Goal: Navigation & Orientation: Find specific page/section

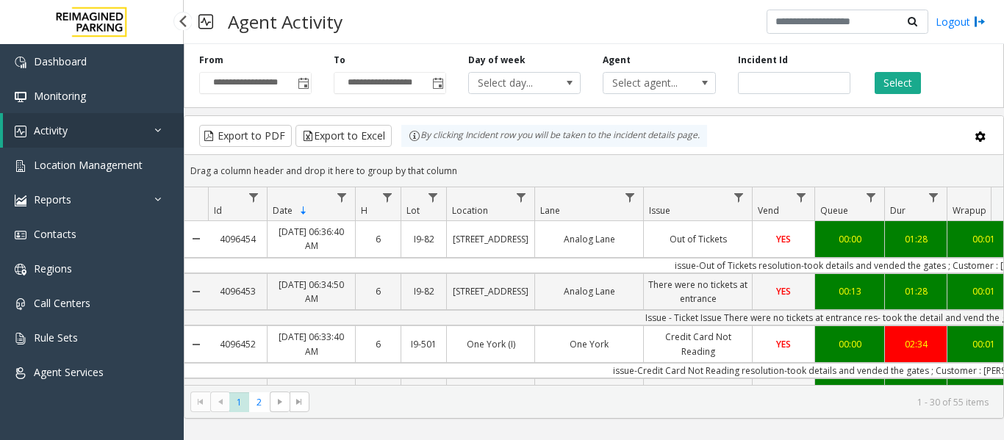
click at [118, 126] on link "Activity" at bounding box center [93, 130] width 181 height 35
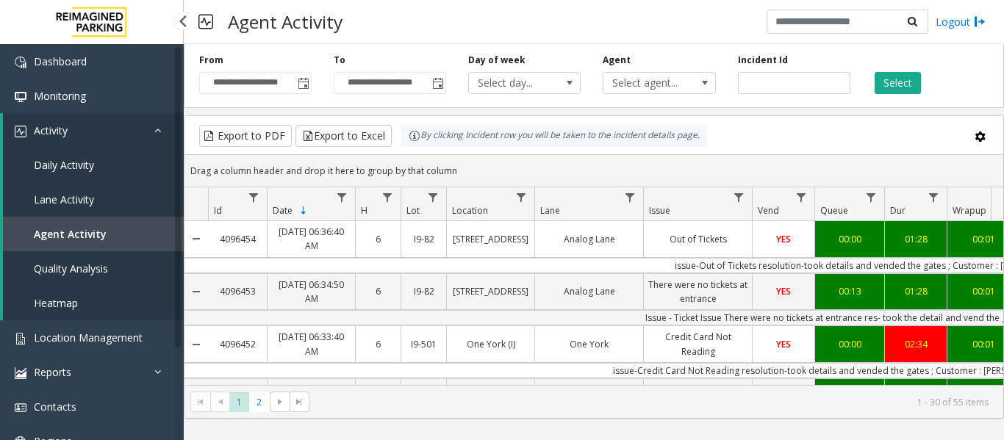
click at [80, 230] on span "Agent Activity" at bounding box center [70, 234] width 73 height 14
click at [760, 90] on input "number" at bounding box center [794, 83] width 112 height 22
paste input "*******"
click at [909, 87] on button "Select" at bounding box center [897, 83] width 46 height 22
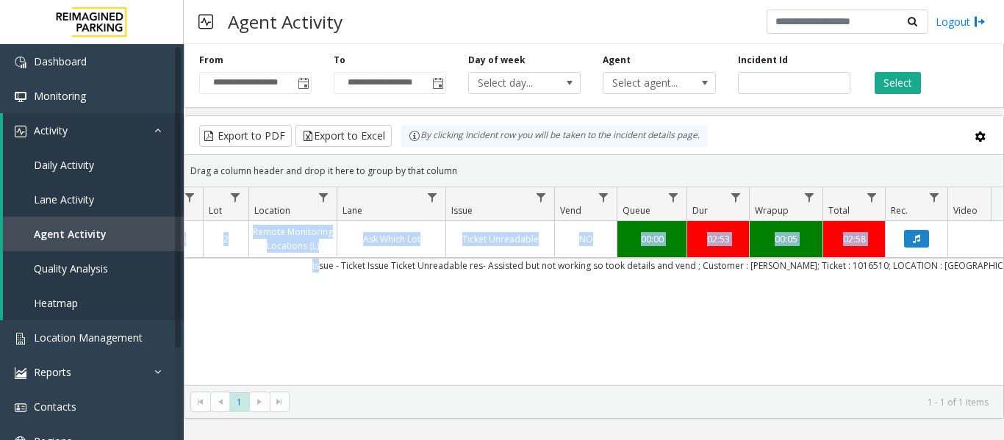
scroll to position [0, 276]
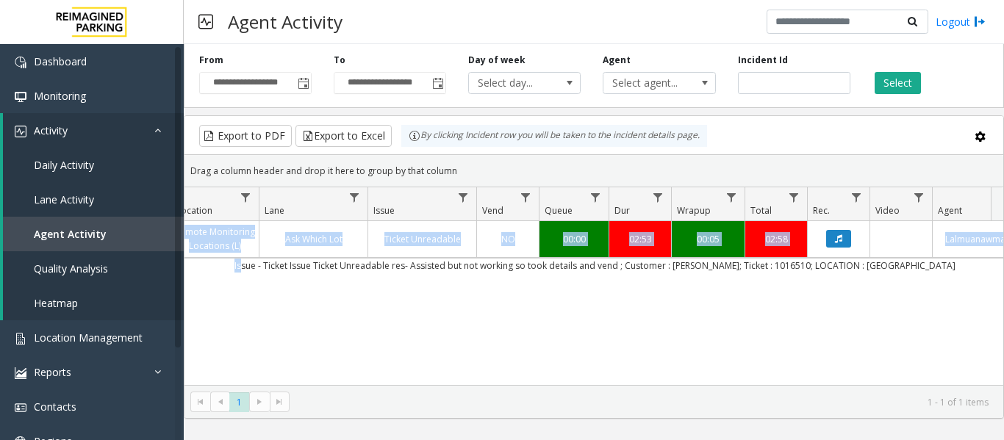
drag, startPoint x: 539, startPoint y: 268, endPoint x: 895, endPoint y: 281, distance: 356.6
click at [895, 281] on div "4095276 Oct 7, 2025 06:14:32 PM 18 2 Remote Monitoring Locations (L) Ask Which …" at bounding box center [593, 313] width 819 height 184
click at [855, 301] on div "4095276 Oct 7, 2025 06:14:32 PM 18 2 Remote Monitoring Locations (L) Ask Which …" at bounding box center [593, 313] width 819 height 184
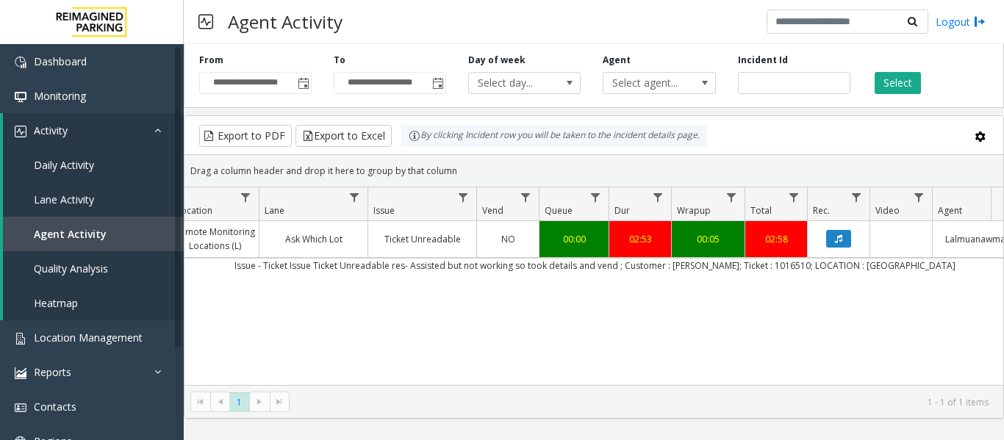
click at [927, 267] on td "Issue - Ticket Issue Ticket Unreadable res- Assisted but not working so took de…" at bounding box center [594, 265] width 1325 height 15
drag, startPoint x: 809, startPoint y: 88, endPoint x: 701, endPoint y: 82, distance: 108.2
click at [701, 82] on div "**********" at bounding box center [594, 73] width 820 height 70
paste input "number"
click at [859, 71] on div "Incident Id *******" at bounding box center [794, 74] width 134 height 40
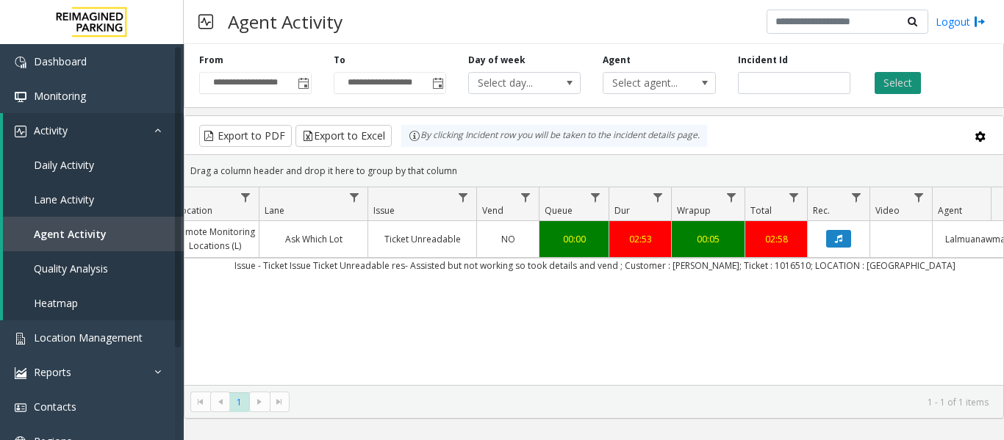
click at [898, 82] on button "Select" at bounding box center [897, 83] width 46 height 22
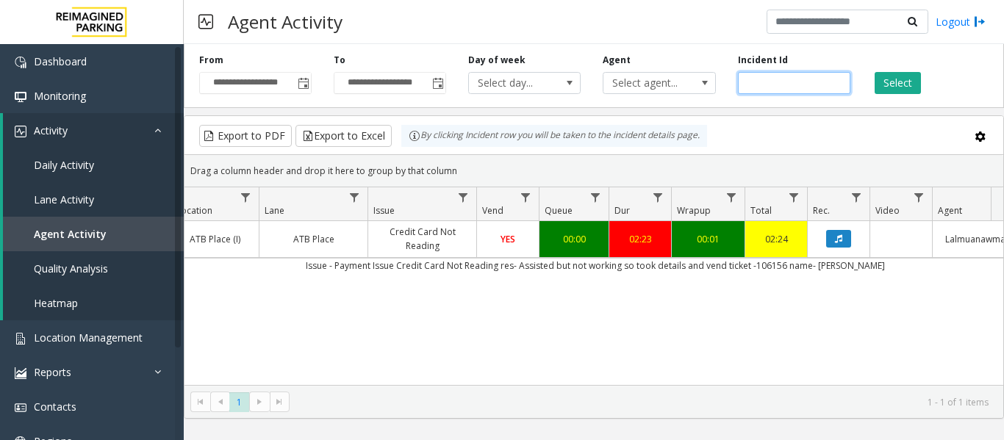
drag, startPoint x: 790, startPoint y: 82, endPoint x: 724, endPoint y: 90, distance: 66.5
click at [724, 90] on div "**********" at bounding box center [594, 73] width 820 height 70
paste input "number"
click at [913, 86] on button "Select" at bounding box center [897, 83] width 46 height 22
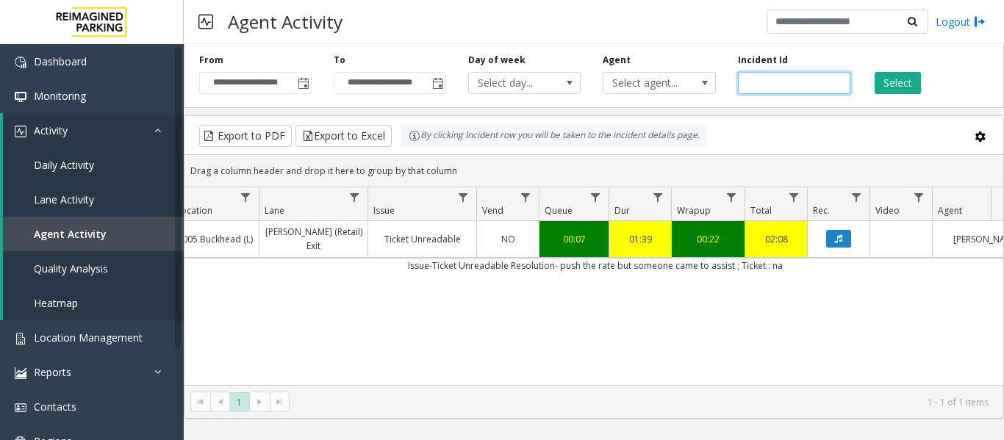
drag, startPoint x: 808, startPoint y: 84, endPoint x: 725, endPoint y: 84, distance: 83.0
click at [725, 84] on div "**********" at bounding box center [594, 73] width 820 height 70
paste input "number"
click at [877, 80] on button "Select" at bounding box center [897, 83] width 46 height 22
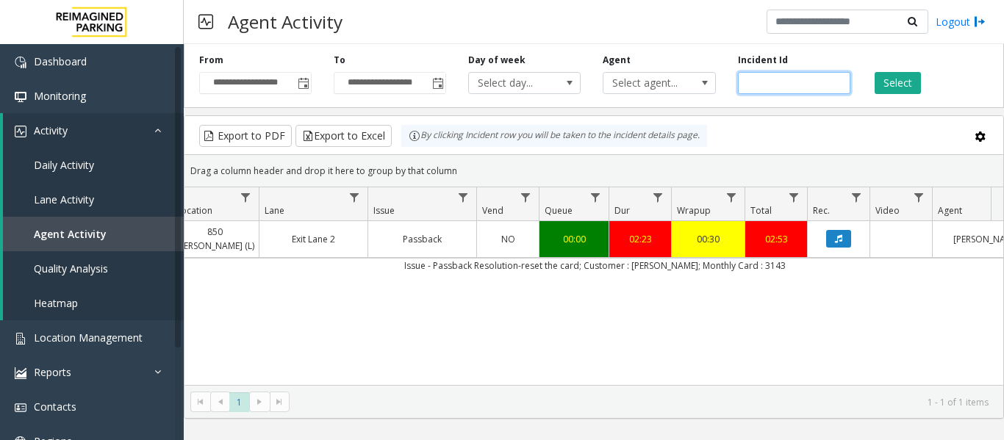
drag, startPoint x: 793, startPoint y: 80, endPoint x: 687, endPoint y: 95, distance: 106.8
click at [687, 95] on div "**********" at bounding box center [594, 73] width 820 height 70
paste input "number"
click at [916, 90] on button "Select" at bounding box center [897, 83] width 46 height 22
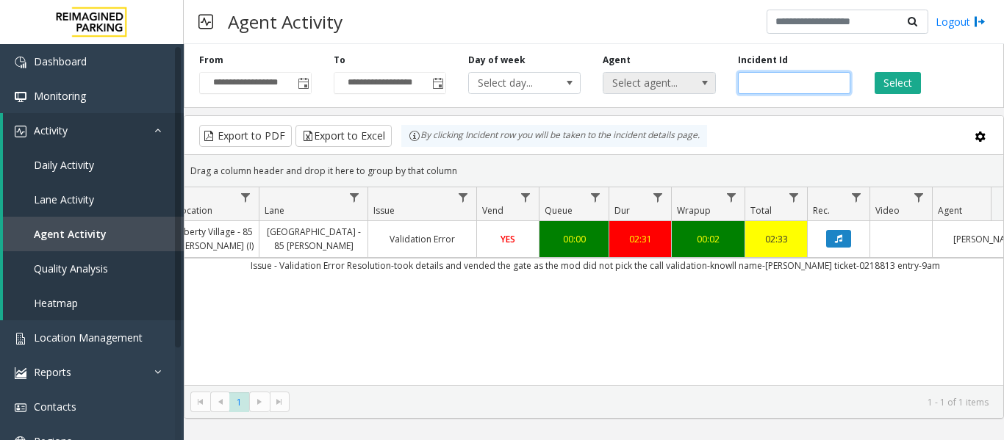
drag, startPoint x: 794, startPoint y: 80, endPoint x: 709, endPoint y: 83, distance: 85.3
click at [709, 83] on div "**********" at bounding box center [594, 73] width 820 height 70
paste input "number"
click at [902, 84] on button "Select" at bounding box center [897, 83] width 46 height 22
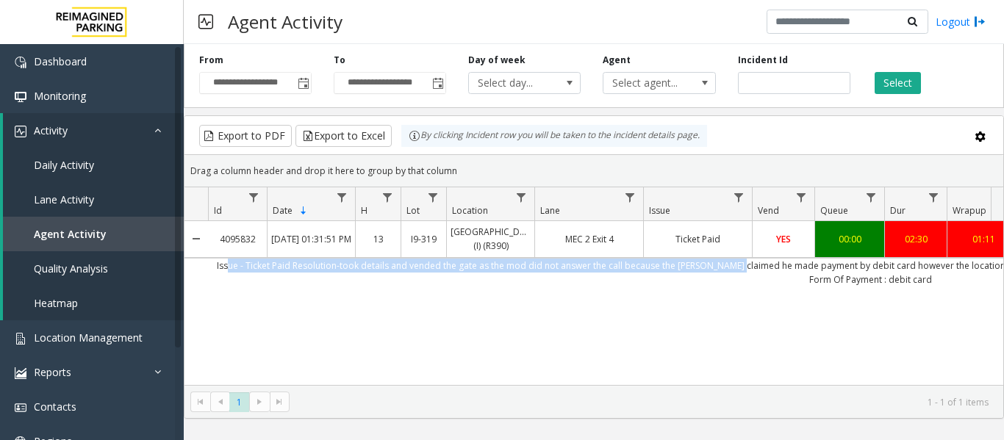
drag, startPoint x: 444, startPoint y: 279, endPoint x: 207, endPoint y: 284, distance: 236.6
click at [210, 284] on td "Issue - Ticket Paid Resolution-took details and vended the gate as the mod did …" at bounding box center [870, 272] width 1325 height 29
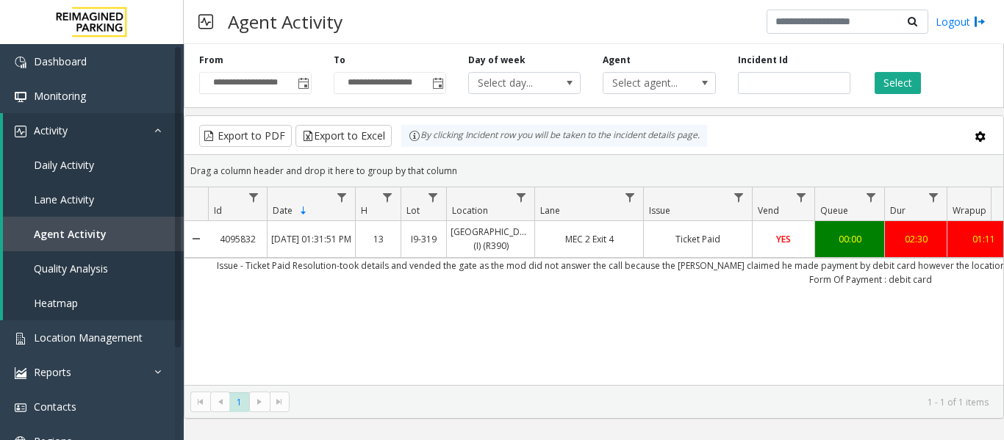
click at [214, 290] on div "4095832 Oct 8, 2025 01:31:51 PM 13 I9-319 Mississauga Executive Center (I) (R39…" at bounding box center [593, 313] width 819 height 184
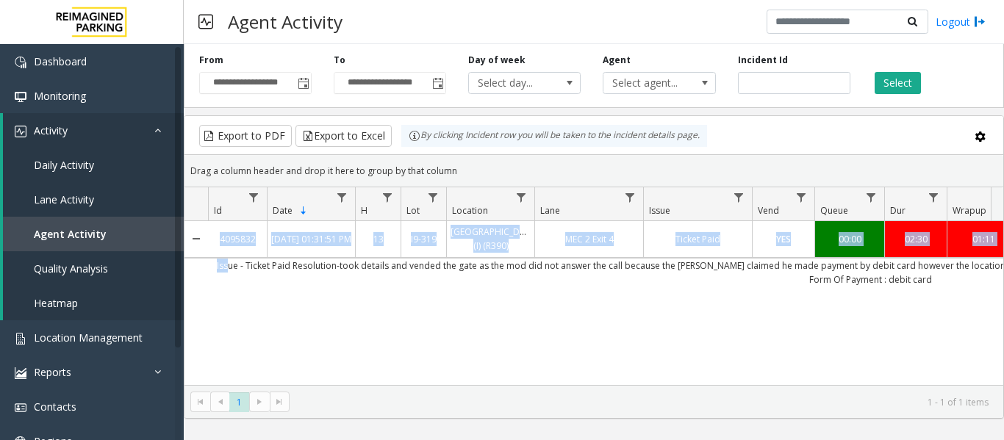
drag, startPoint x: 215, startPoint y: 278, endPoint x: 261, endPoint y: 295, distance: 49.0
click at [259, 294] on div "4095832 Oct 8, 2025 01:31:51 PM 13 I9-319 Mississauga Executive Center (I) (R39…" at bounding box center [593, 313] width 819 height 184
click at [281, 302] on div "4095832 Oct 8, 2025 01:31:51 PM 13 I9-319 Mississauga Executive Center (I) (R39…" at bounding box center [593, 313] width 819 height 184
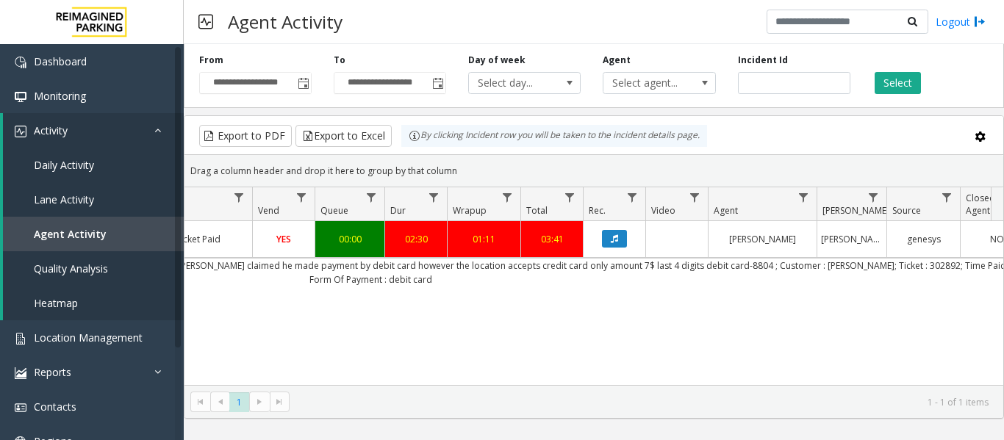
scroll to position [0, 502]
drag, startPoint x: 275, startPoint y: 270, endPoint x: 939, endPoint y: 296, distance: 664.7
click at [939, 296] on div "4095832 Oct 8, 2025 01:31:51 PM 13 I9-319 Mississauga Executive Center (I) (R39…" at bounding box center [593, 313] width 819 height 184
click at [799, 345] on div "4095832 Oct 8, 2025 01:31:51 PM 13 I9-319 Mississauga Executive Center (I) (R39…" at bounding box center [593, 313] width 819 height 184
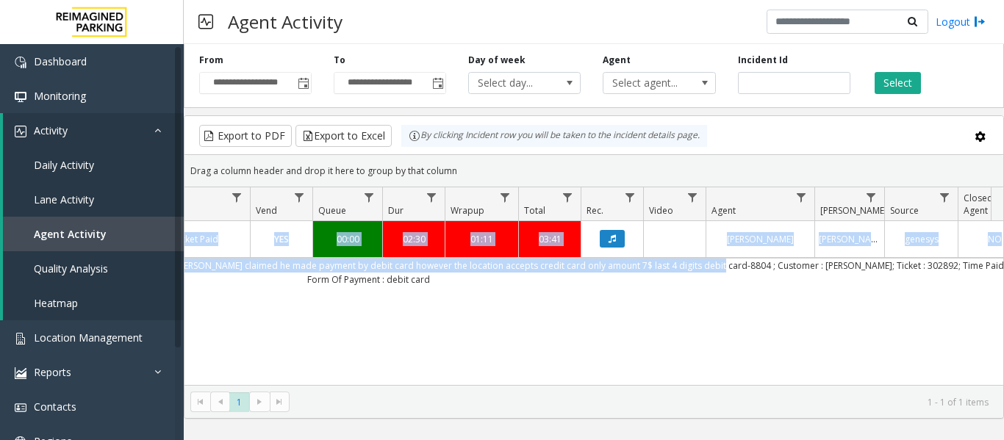
drag, startPoint x: 671, startPoint y: 287, endPoint x: 683, endPoint y: 284, distance: 12.8
click at [683, 284] on div "4095832 Oct 8, 2025 01:31:51 PM 13 I9-319 Mississauga Executive Center (I) (R39…" at bounding box center [593, 313] width 819 height 184
click at [685, 315] on div "4095832 Oct 8, 2025 01:31:51 PM 13 I9-319 Mississauga Executive Center (I) (R39…" at bounding box center [593, 313] width 819 height 184
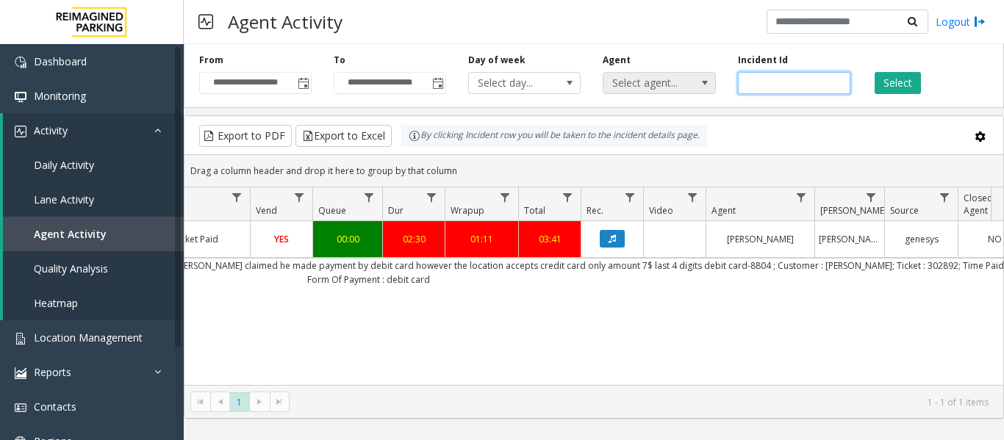
drag, startPoint x: 794, startPoint y: 84, endPoint x: 638, endPoint y: 84, distance: 155.8
click at [638, 84] on div "**********" at bounding box center [594, 73] width 820 height 70
paste input "number"
click at [924, 86] on div "Select" at bounding box center [928, 74] width 134 height 40
click at [915, 84] on button "Select" at bounding box center [897, 83] width 46 height 22
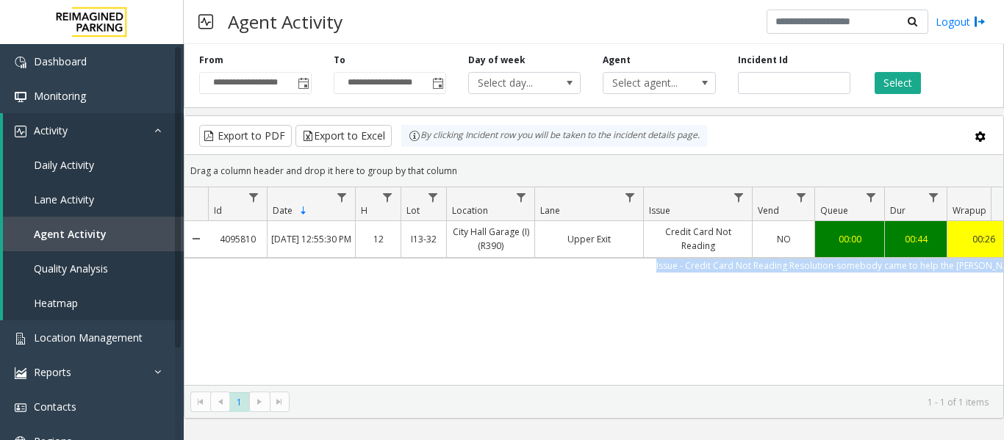
drag, startPoint x: 586, startPoint y: 268, endPoint x: 195, endPoint y: 270, distance: 390.2
click at [195, 270] on tr "Issue - Credit Card Not Reading Resolution-somebody came to help the parker; Cu…" at bounding box center [858, 265] width 1348 height 15
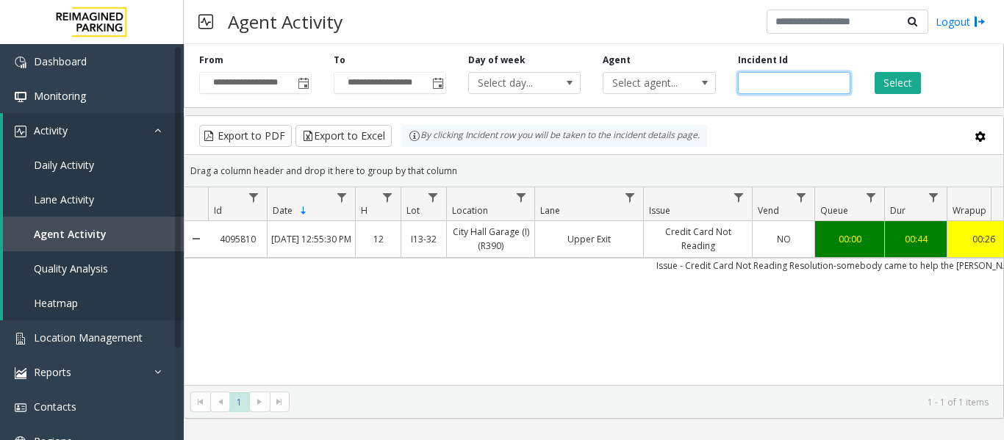
drag, startPoint x: 803, startPoint y: 78, endPoint x: 717, endPoint y: 81, distance: 86.0
click at [717, 81] on div "**********" at bounding box center [594, 73] width 820 height 70
paste input "number"
click at [891, 93] on button "Select" at bounding box center [897, 83] width 46 height 22
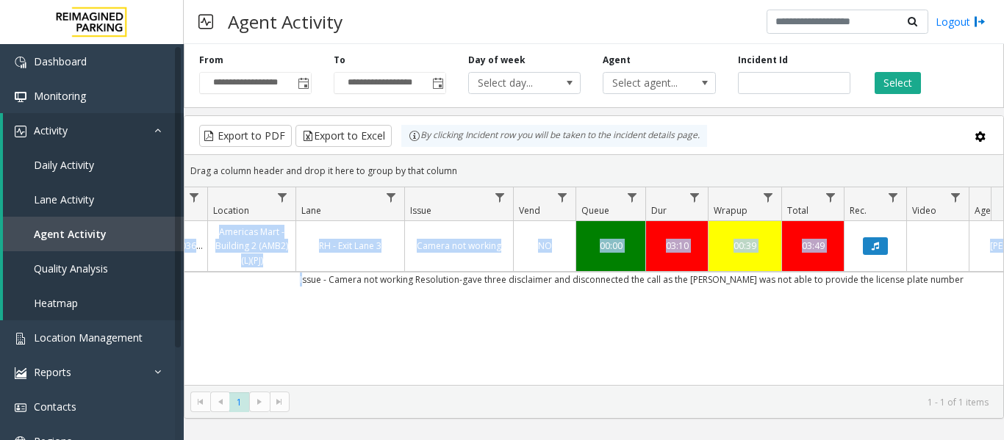
scroll to position [0, 328]
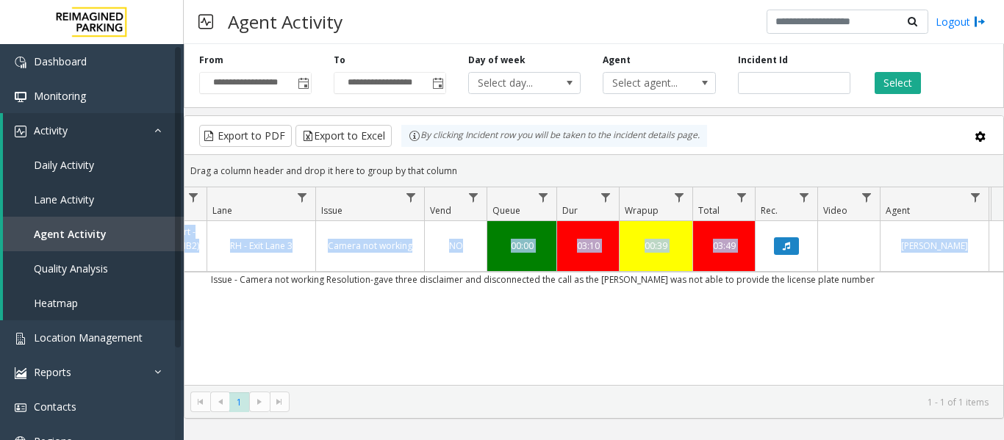
drag, startPoint x: 564, startPoint y: 278, endPoint x: 380, endPoint y: 317, distance: 187.9
click at [380, 317] on div "4093565 Oct 5, 2025 03:40:01 PM 15 L21036801 Americas Mart - Building 2 (AMB2) …" at bounding box center [593, 313] width 819 height 184
click at [378, 317] on div "4093565 Oct 5, 2025 03:40:01 PM 15 L21036801 Americas Mart - Building 2 (AMB2) …" at bounding box center [593, 313] width 819 height 184
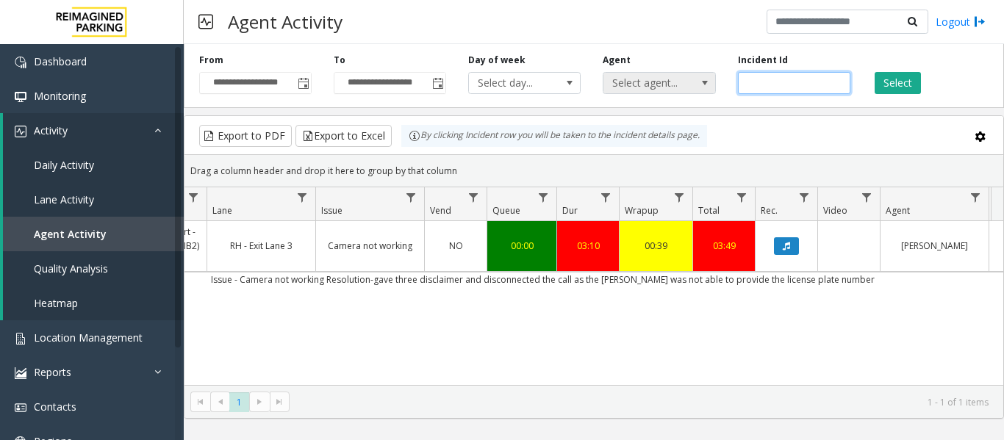
drag, startPoint x: 802, startPoint y: 75, endPoint x: 705, endPoint y: 88, distance: 97.9
click at [705, 88] on div "**********" at bounding box center [594, 73] width 820 height 70
paste input "number"
click at [896, 87] on button "Select" at bounding box center [897, 83] width 46 height 22
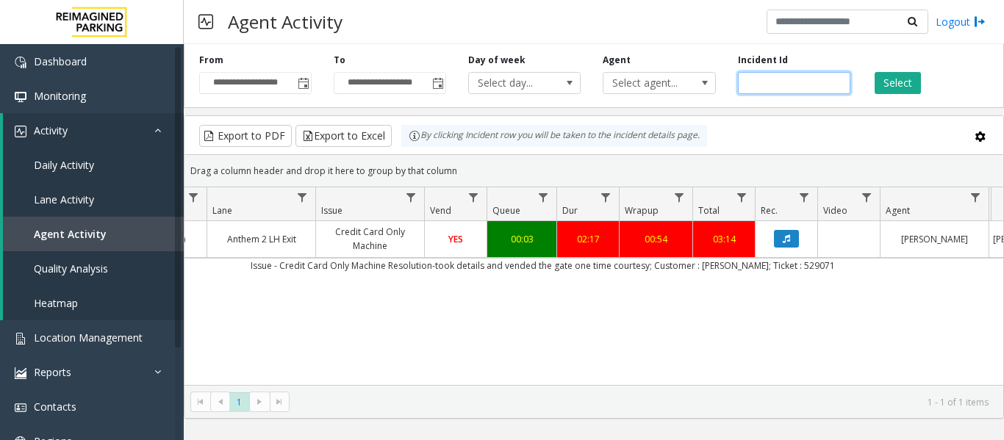
drag, startPoint x: 822, startPoint y: 84, endPoint x: 663, endPoint y: 99, distance: 160.2
click at [663, 99] on div "**********" at bounding box center [594, 73] width 820 height 70
paste input "number"
type input "*******"
click at [916, 94] on div "**********" at bounding box center [594, 73] width 820 height 70
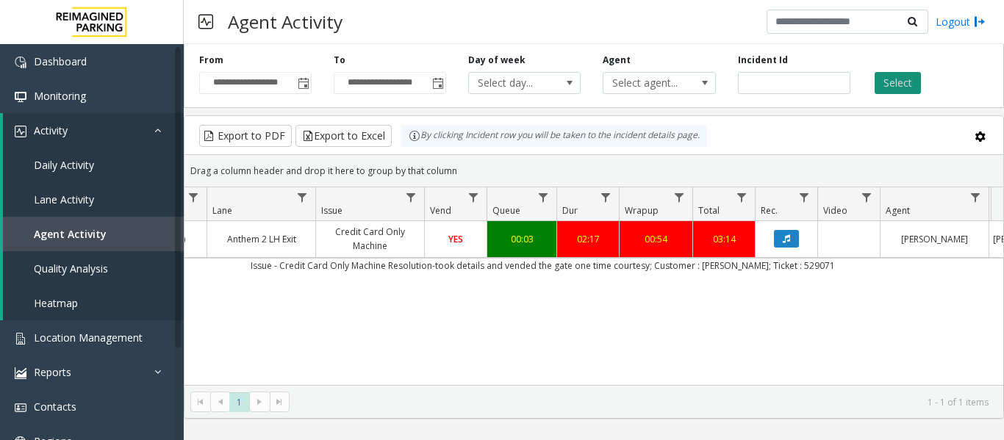
click at [916, 84] on button "Select" at bounding box center [897, 83] width 46 height 22
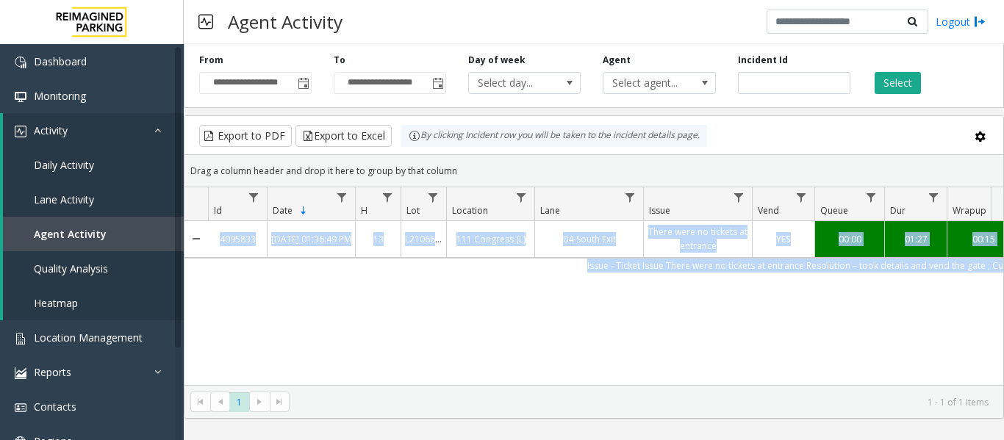
drag, startPoint x: 819, startPoint y: 267, endPoint x: 311, endPoint y: 294, distance: 508.4
click at [310, 293] on div "4095833 Oct 8, 2025 01:36:49 PM 13 L21066000 111 Congress (L) 04-South Exit The…" at bounding box center [593, 313] width 819 height 184
click at [313, 294] on div "4095833 Oct 8, 2025 01:36:49 PM 13 L21066000 111 Congress (L) 04-South Exit The…" at bounding box center [593, 313] width 819 height 184
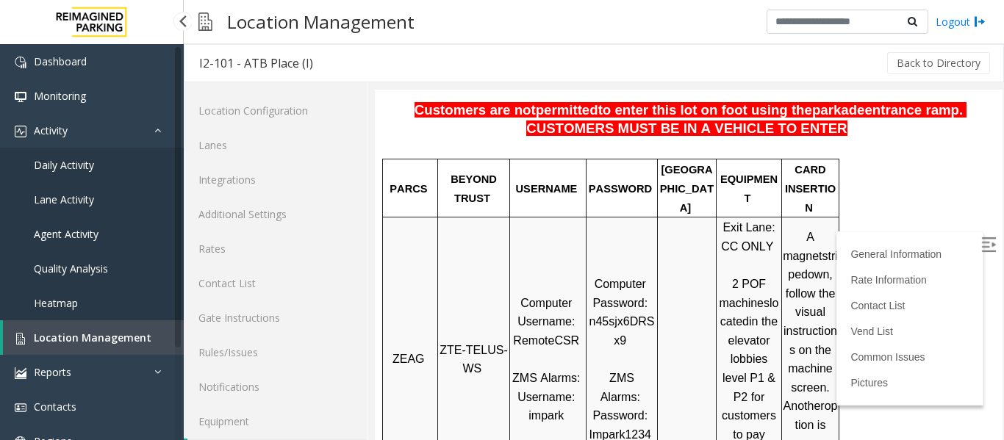
scroll to position [44, 0]
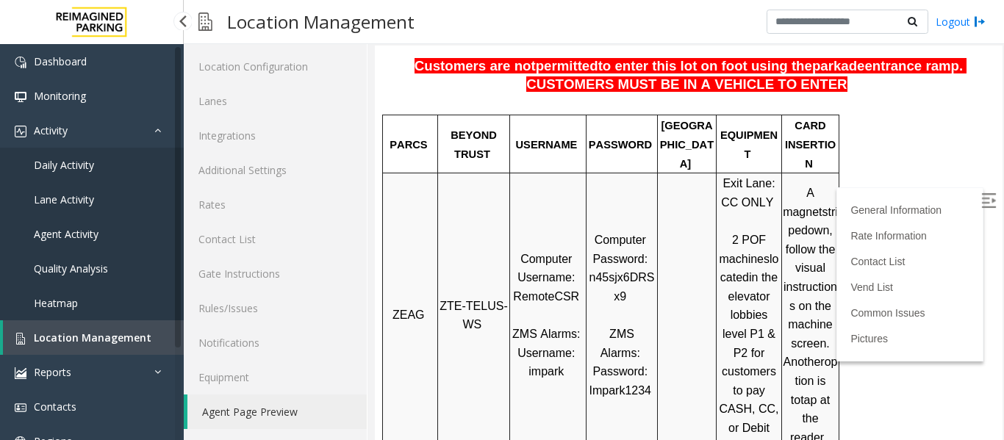
drag, startPoint x: 0, startPoint y: 0, endPoint x: 65, endPoint y: 334, distance: 340.5
click at [65, 334] on span "Location Management" at bounding box center [93, 338] width 118 height 14
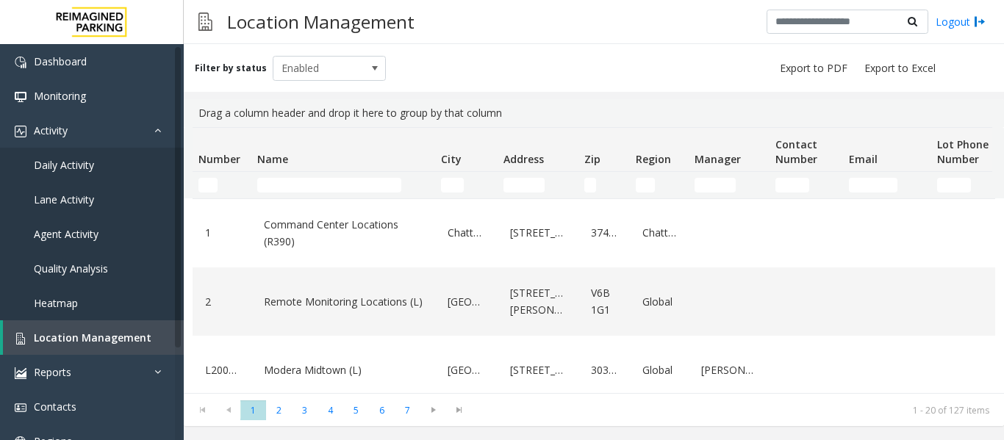
click at [334, 194] on td "Name Filter" at bounding box center [343, 185] width 184 height 26
click at [341, 175] on td "Name Filter" at bounding box center [343, 185] width 184 height 26
click at [338, 186] on input "Name Filter" at bounding box center [329, 185] width 144 height 15
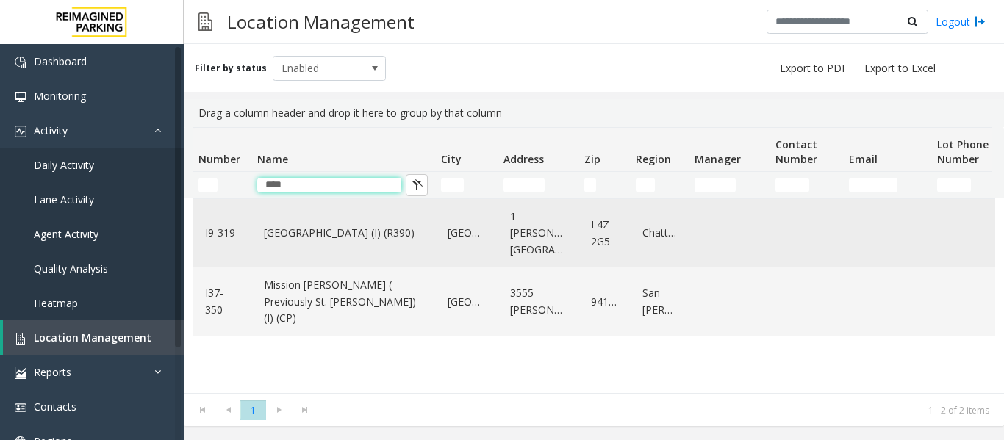
type input "****"
click at [347, 231] on link "[GEOGRAPHIC_DATA] (I) (R390)" at bounding box center [343, 233] width 166 height 24
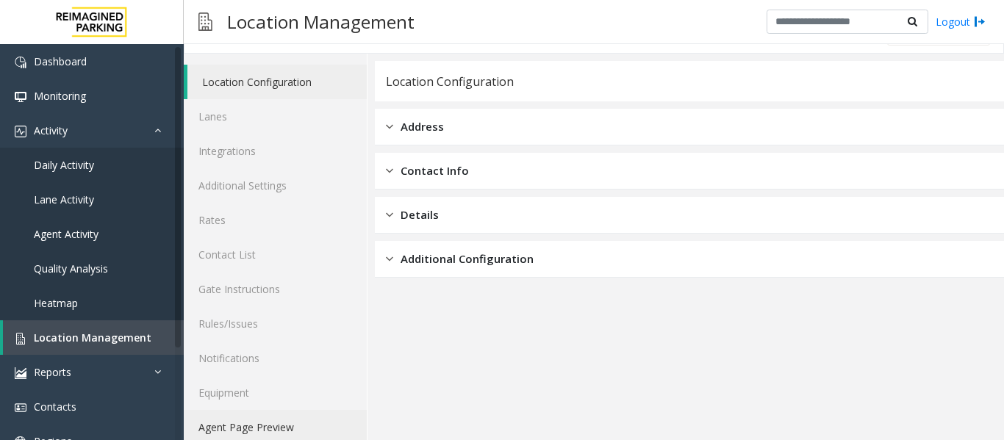
scroll to position [44, 0]
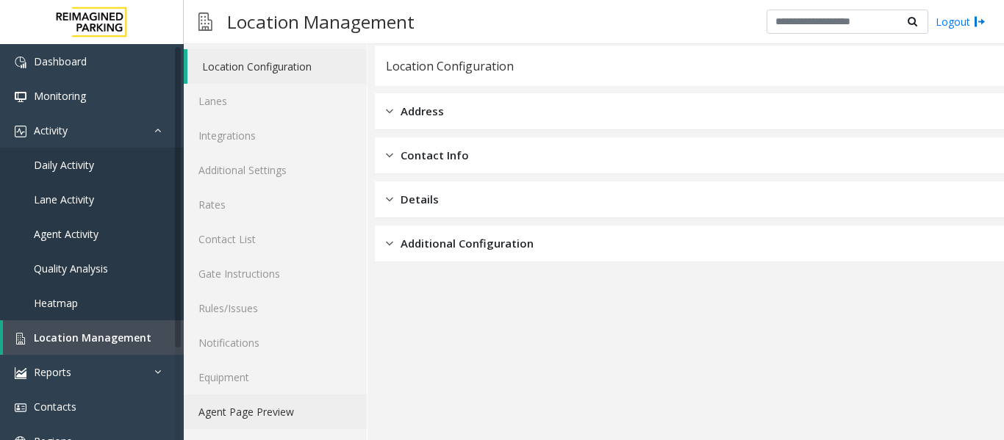
click at [266, 414] on link "Agent Page Preview" at bounding box center [275, 412] width 183 height 35
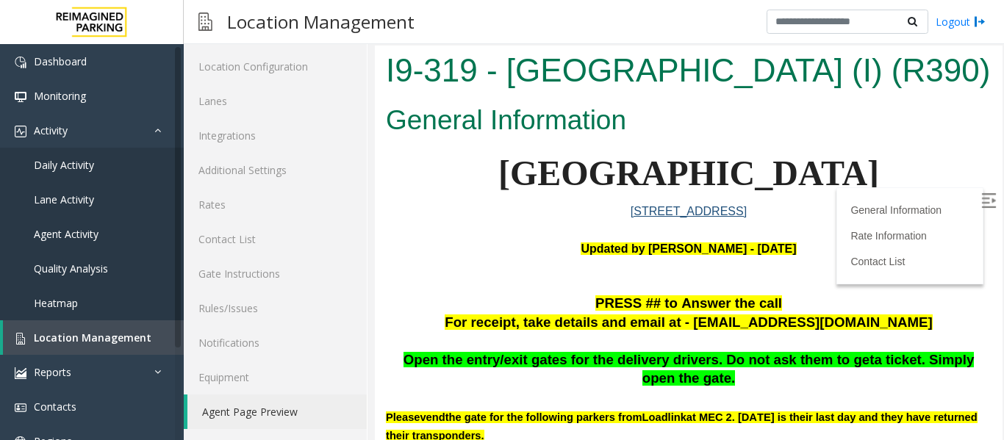
click at [979, 206] on label at bounding box center [990, 203] width 22 height 22
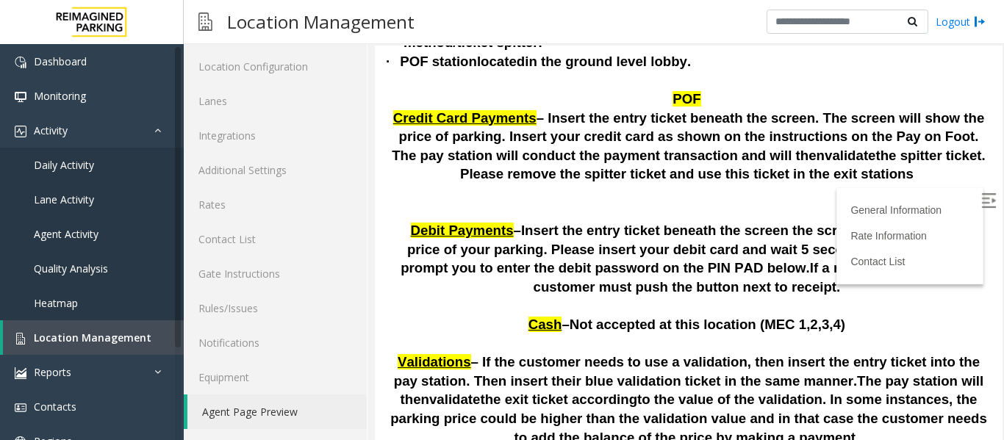
scroll to position [3988, 0]
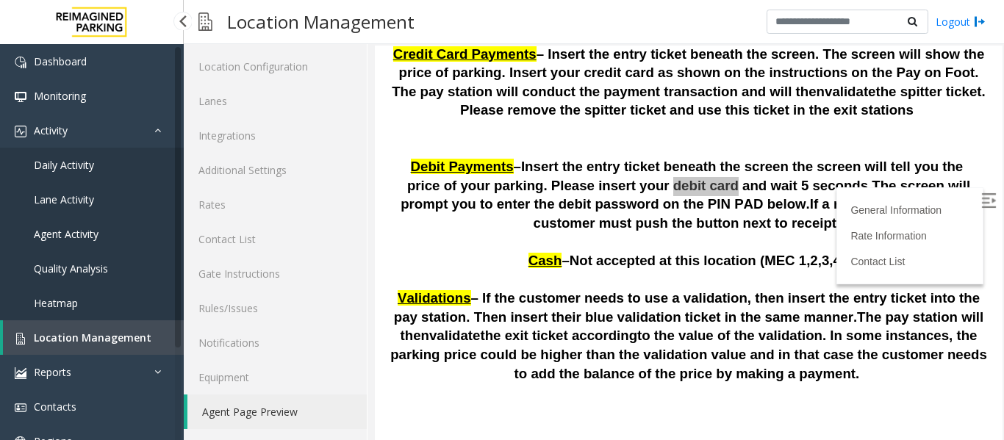
click at [71, 346] on link "Location Management" at bounding box center [93, 337] width 181 height 35
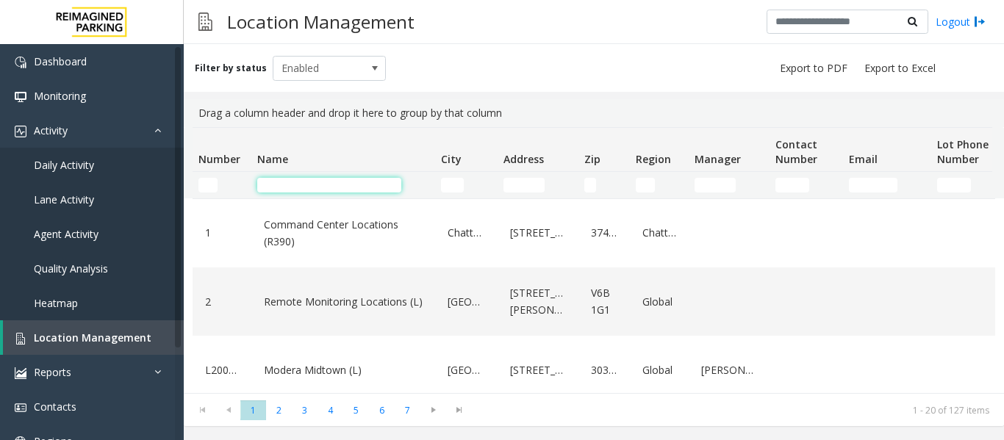
click at [378, 185] on input "Name Filter" at bounding box center [329, 185] width 144 height 15
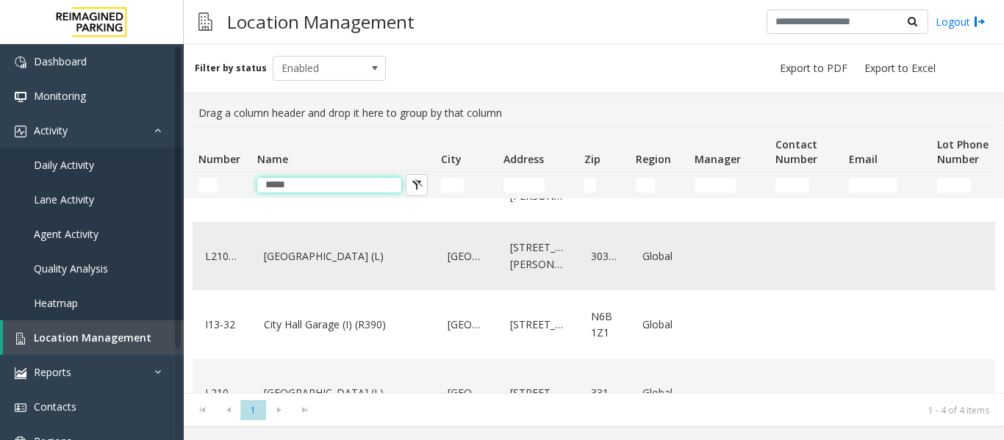
scroll to position [93, 0]
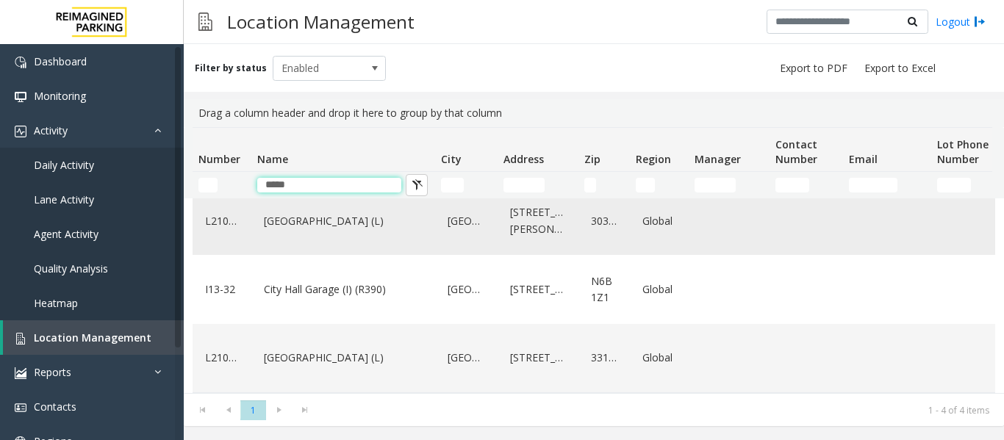
type input "****"
click at [359, 289] on link "City Hall Garage (I) (R390)" at bounding box center [343, 290] width 166 height 24
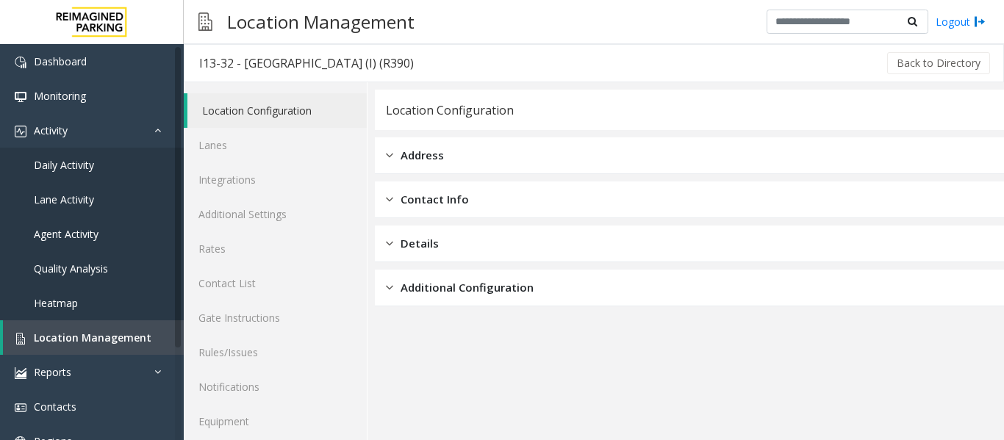
scroll to position [44, 0]
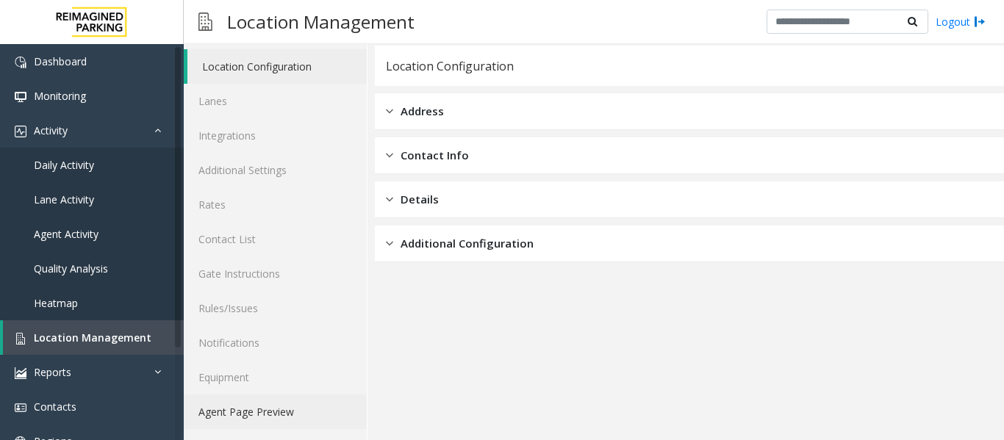
click at [331, 397] on link "Agent Page Preview" at bounding box center [275, 412] width 183 height 35
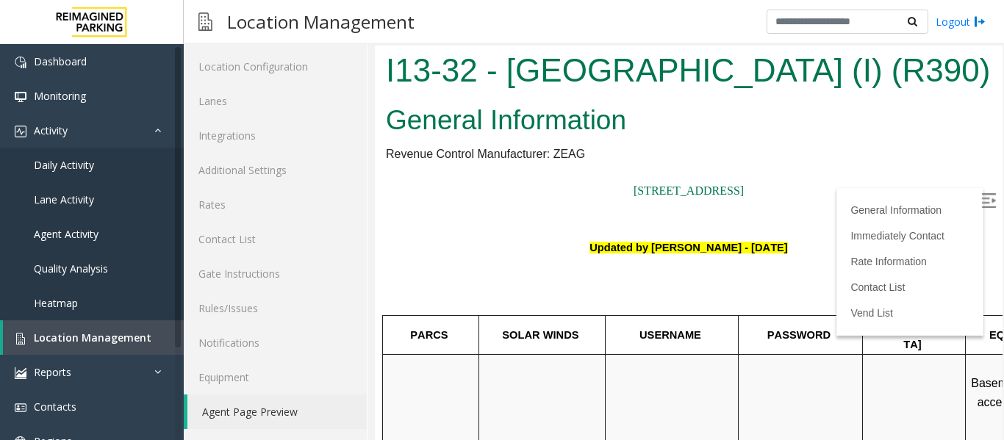
click at [979, 195] on label at bounding box center [990, 203] width 22 height 22
click at [133, 328] on link "Location Management" at bounding box center [93, 337] width 181 height 35
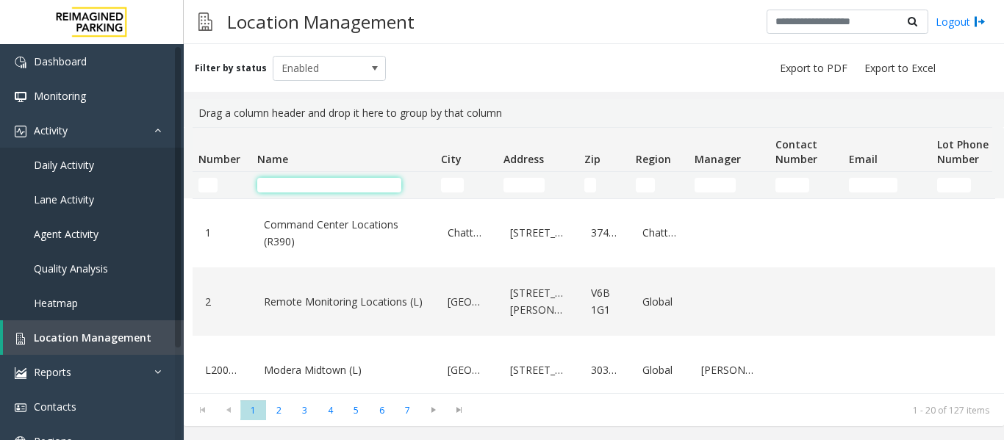
click at [299, 192] on input "Name Filter" at bounding box center [329, 185] width 144 height 15
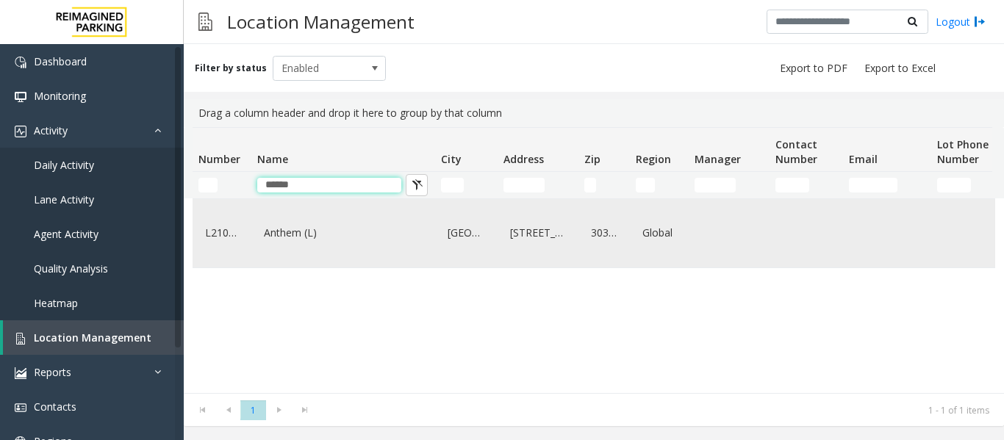
type input "******"
click at [302, 245] on link "Anthem (L)" at bounding box center [343, 233] width 166 height 24
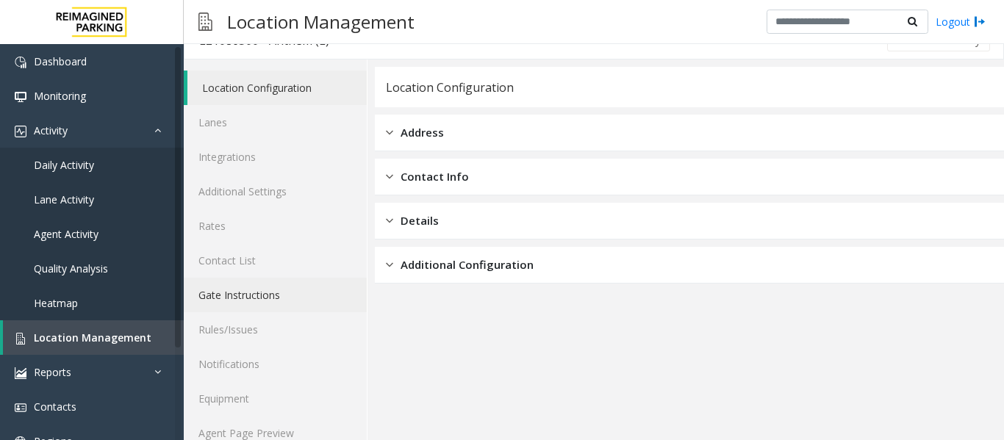
scroll to position [44, 0]
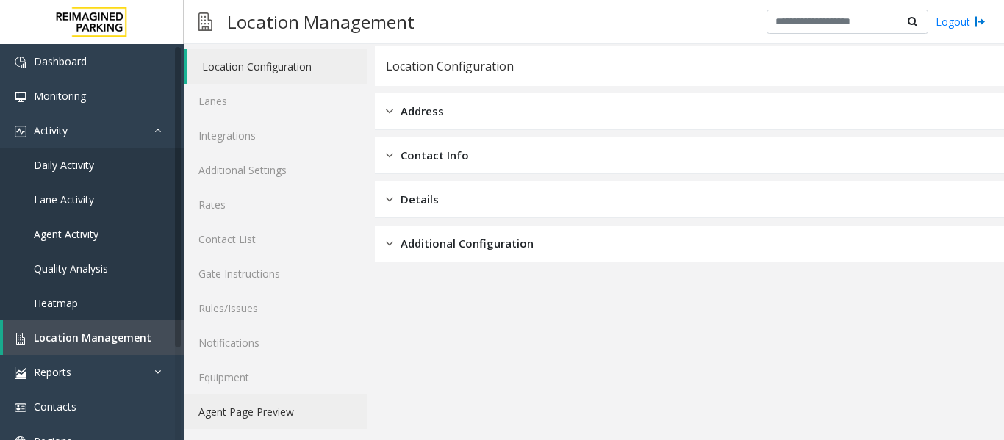
click at [273, 414] on link "Agent Page Preview" at bounding box center [275, 412] width 183 height 35
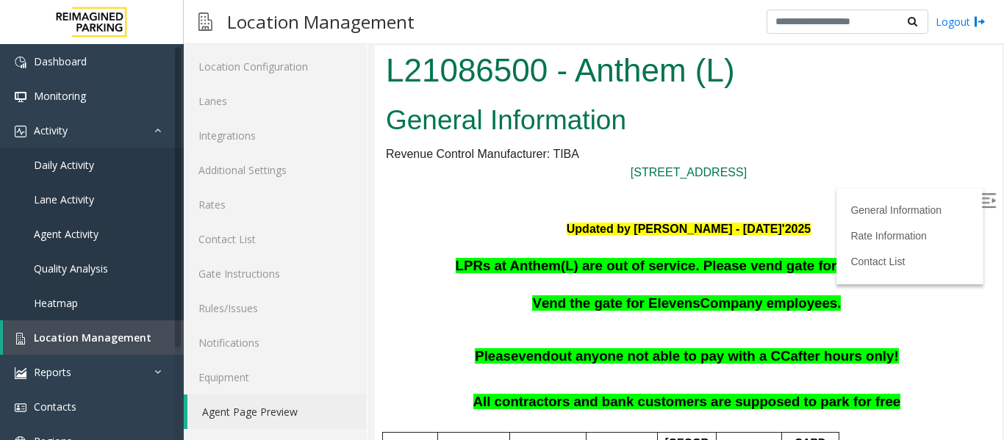
click at [981, 196] on img at bounding box center [988, 200] width 15 height 15
click at [101, 336] on span "Location Management" at bounding box center [93, 338] width 118 height 14
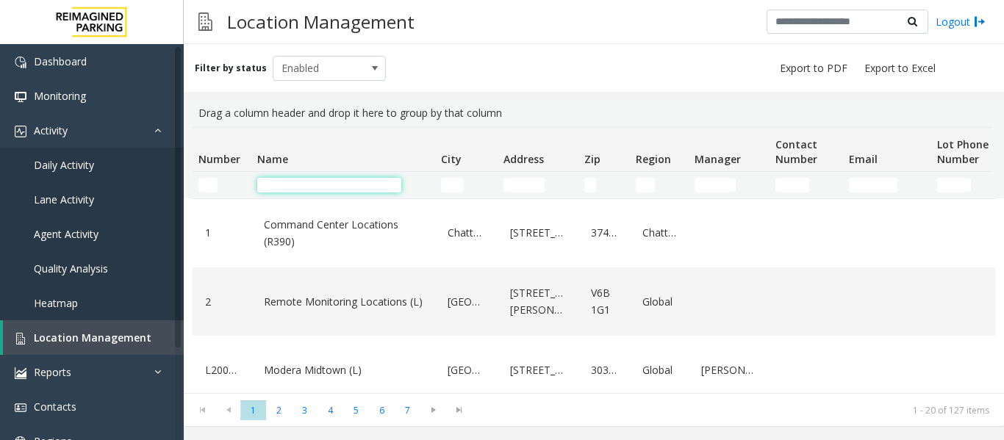
click at [344, 184] on input "Name Filter" at bounding box center [329, 185] width 144 height 15
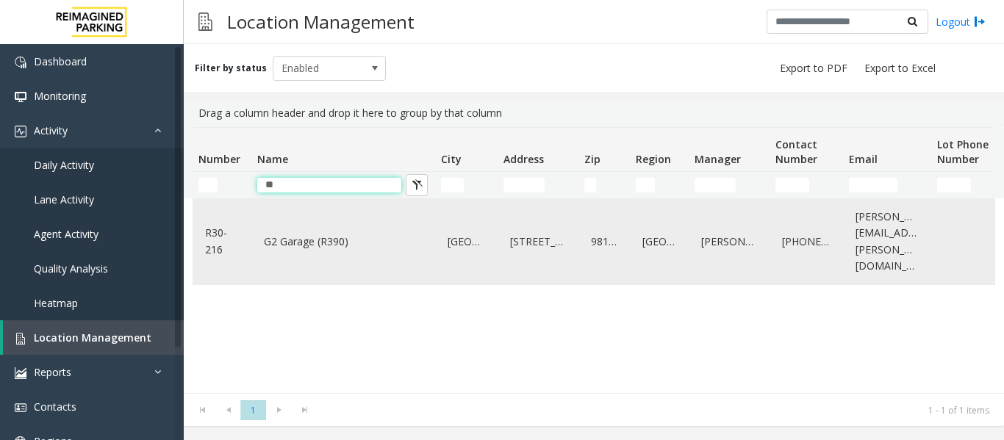
type input "**"
click at [347, 259] on div "G2 Garage (R390)" at bounding box center [343, 241] width 166 height 73
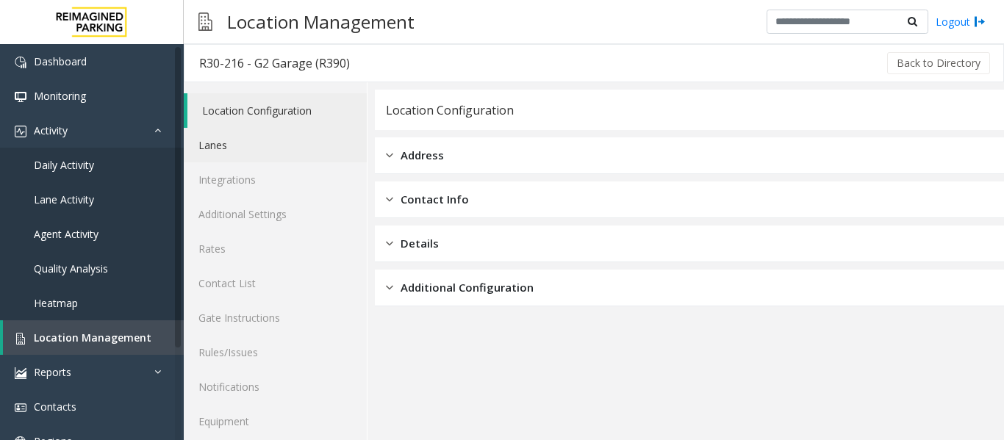
click at [287, 149] on link "Lanes" at bounding box center [275, 145] width 183 height 35
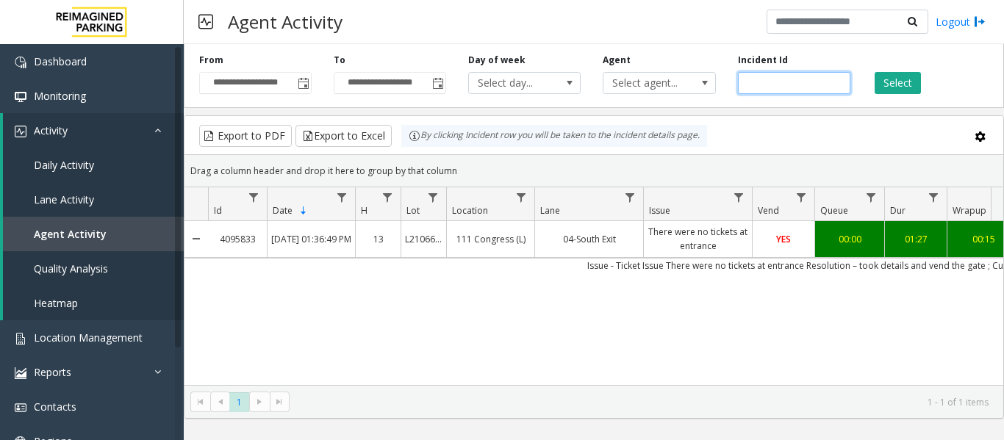
drag, startPoint x: 818, startPoint y: 86, endPoint x: 737, endPoint y: 90, distance: 80.9
click at [738, 90] on input "*******" at bounding box center [794, 83] width 112 height 22
paste input "number"
type input "*******"
click at [904, 73] on button "Select" at bounding box center [897, 83] width 46 height 22
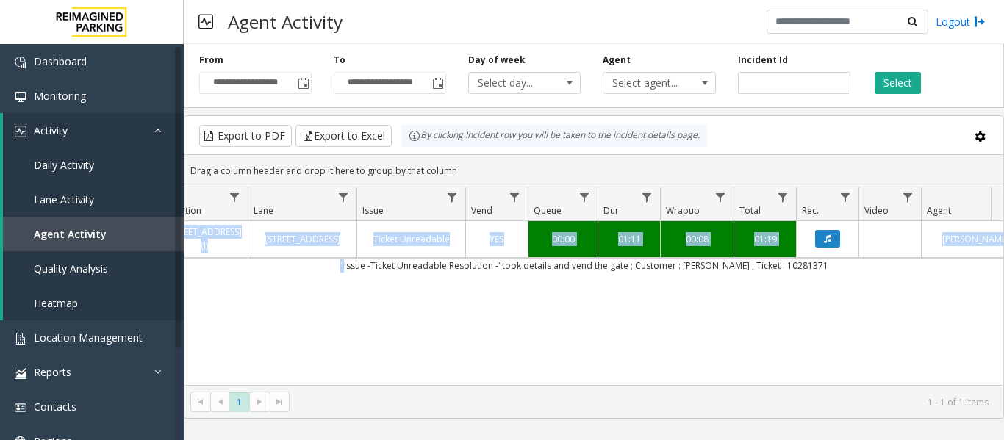
drag, startPoint x: 637, startPoint y: 267, endPoint x: 939, endPoint y: 290, distance: 302.9
click at [939, 290] on div "4095842 Oct 8, 2025 01:44:47 PM 13 I9-441 3080 Yonge Street (I) 3080 Yonge Stre…" at bounding box center [593, 313] width 819 height 184
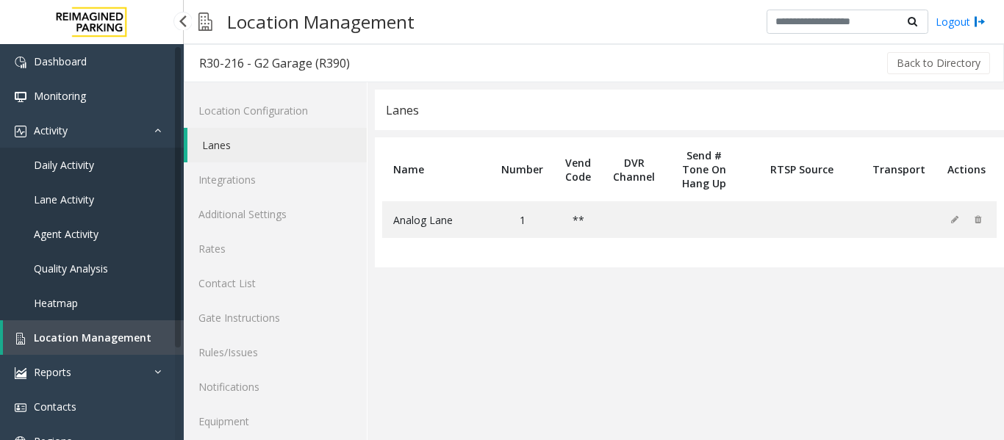
click at [131, 330] on link "Location Management" at bounding box center [93, 337] width 181 height 35
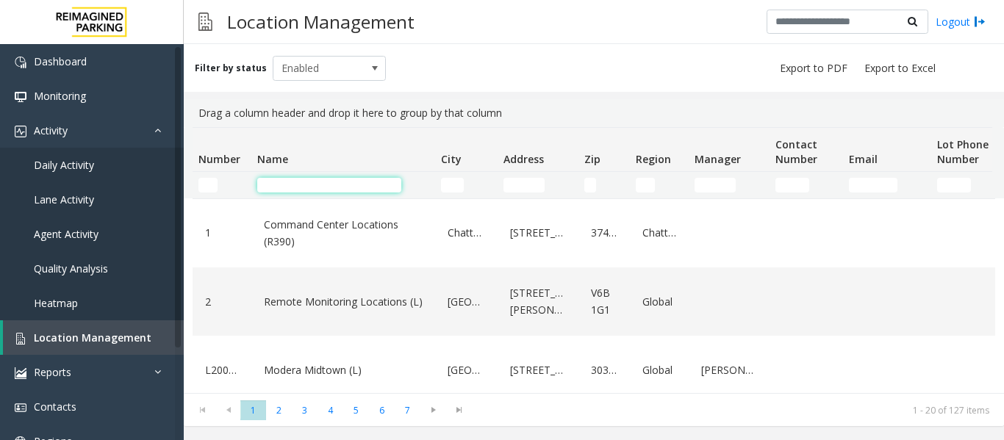
click at [309, 188] on input "Name Filter" at bounding box center [329, 185] width 144 height 15
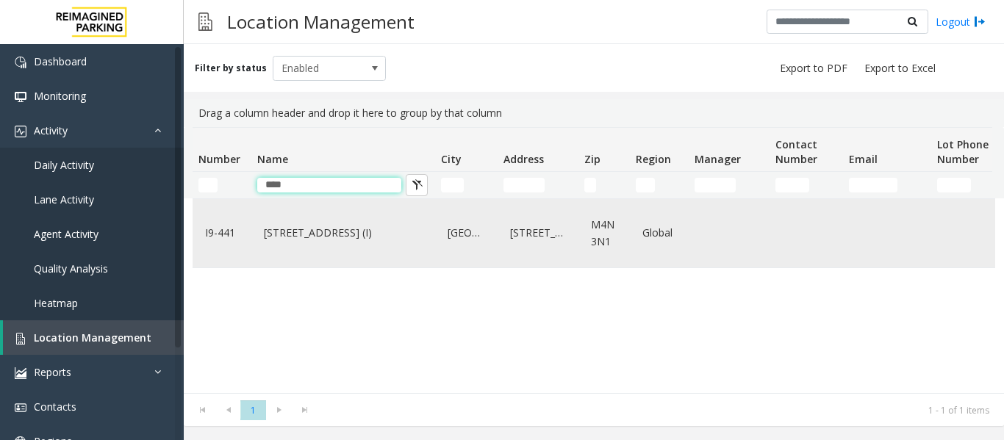
type input "****"
click at [359, 251] on div "3080 Yonge Street (I)" at bounding box center [343, 233] width 166 height 57
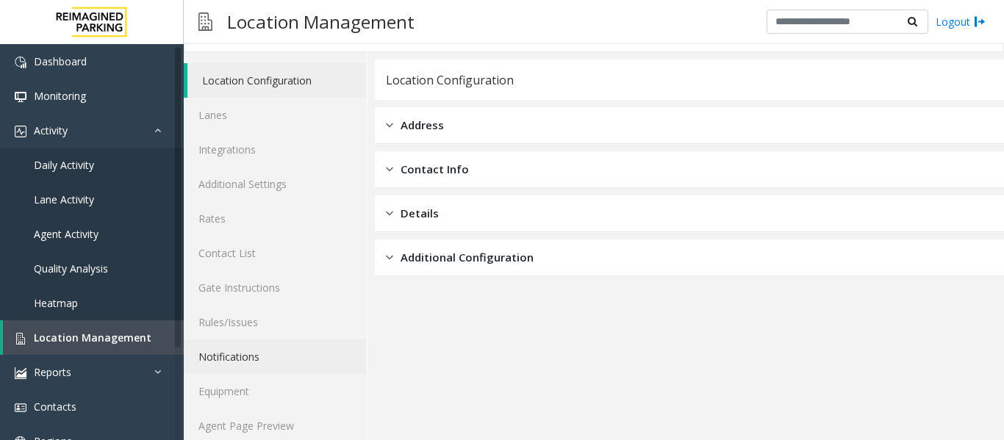
scroll to position [44, 0]
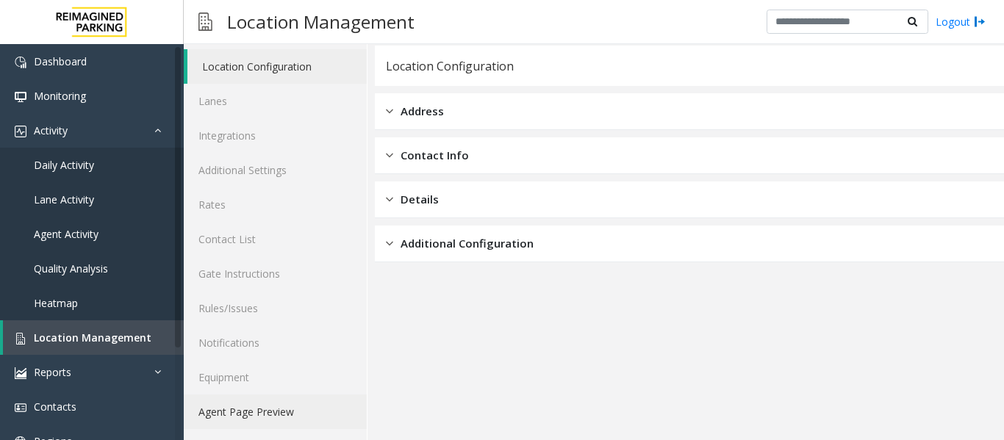
click at [305, 409] on link "Agent Page Preview" at bounding box center [275, 412] width 183 height 35
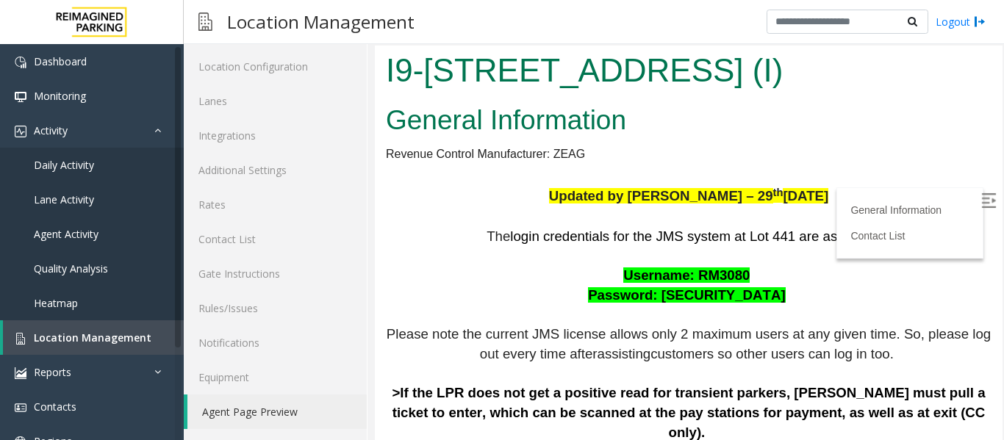
click at [981, 198] on img at bounding box center [988, 200] width 15 height 15
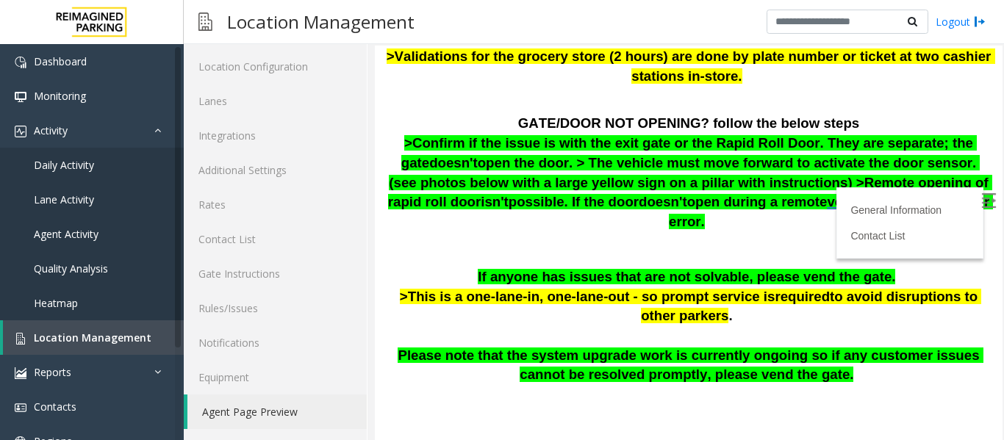
scroll to position [735, 0]
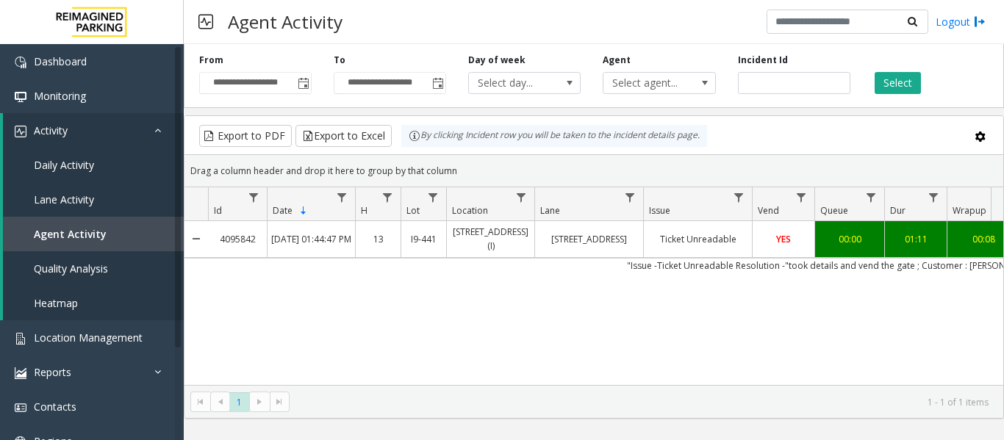
scroll to position [0, 287]
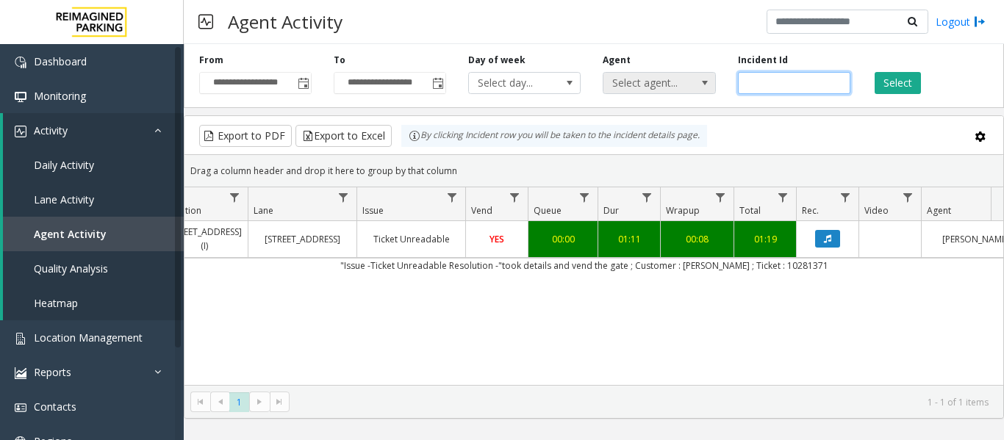
drag, startPoint x: 790, startPoint y: 82, endPoint x: 664, endPoint y: 83, distance: 126.4
click at [664, 83] on div "**********" at bounding box center [594, 73] width 820 height 70
paste input "number"
click at [916, 89] on button "Select" at bounding box center [897, 83] width 46 height 22
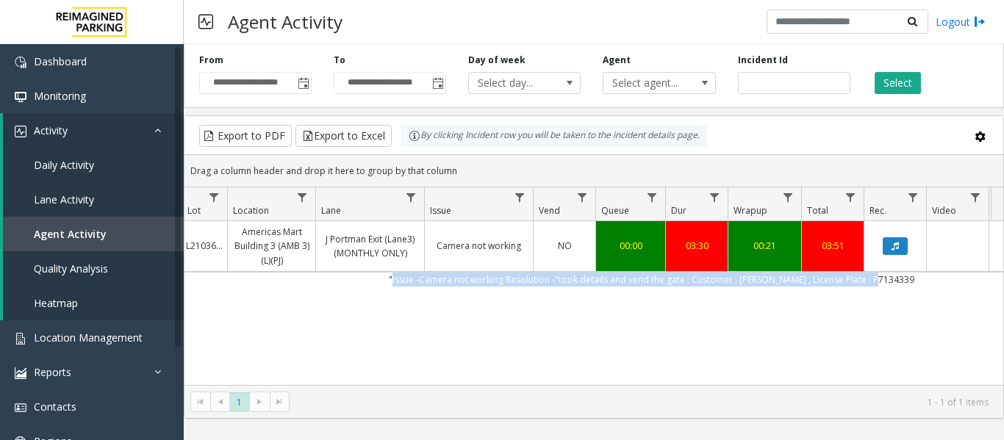
scroll to position [0, 204]
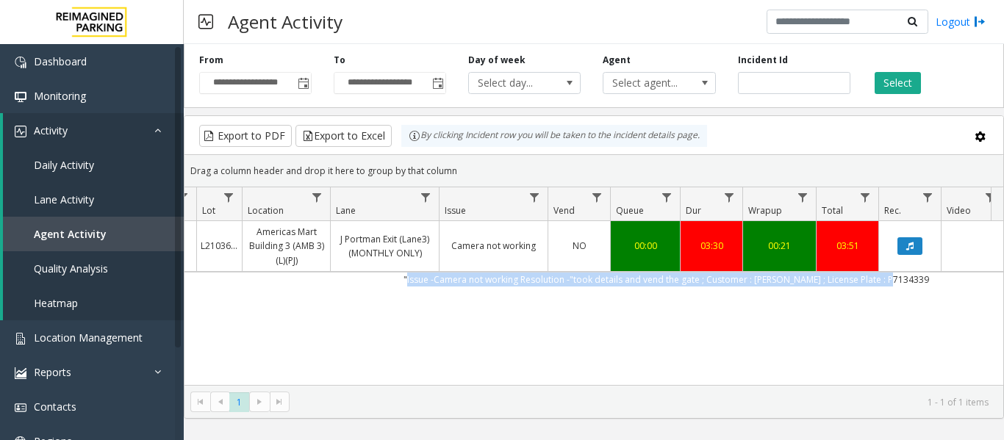
drag, startPoint x: 836, startPoint y: 279, endPoint x: 210, endPoint y: 284, distance: 626.1
click at [209, 284] on td ""Issue -Camera not working Resolution -"took details and vend the gate ; Custom…" at bounding box center [666, 279] width 1325 height 15
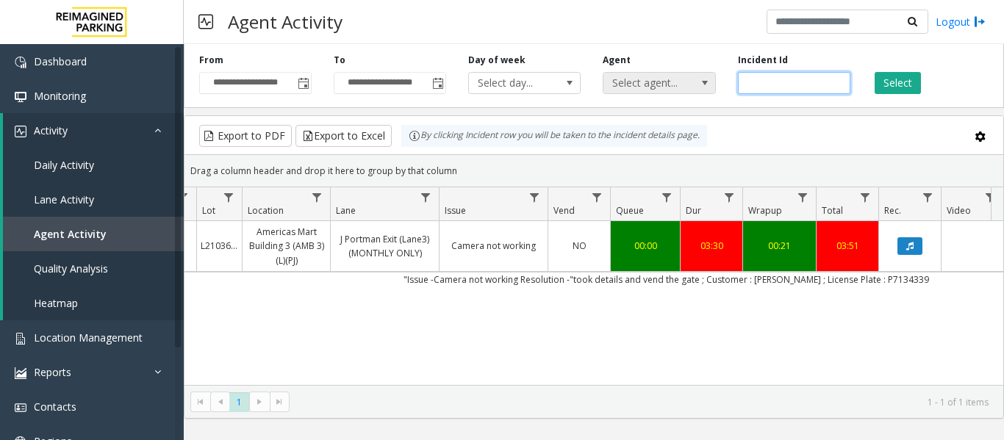
drag, startPoint x: 810, startPoint y: 79, endPoint x: 633, endPoint y: 82, distance: 177.1
click at [633, 82] on div "**********" at bounding box center [594, 73] width 820 height 70
paste input "number"
click at [905, 82] on button "Select" at bounding box center [897, 83] width 46 height 22
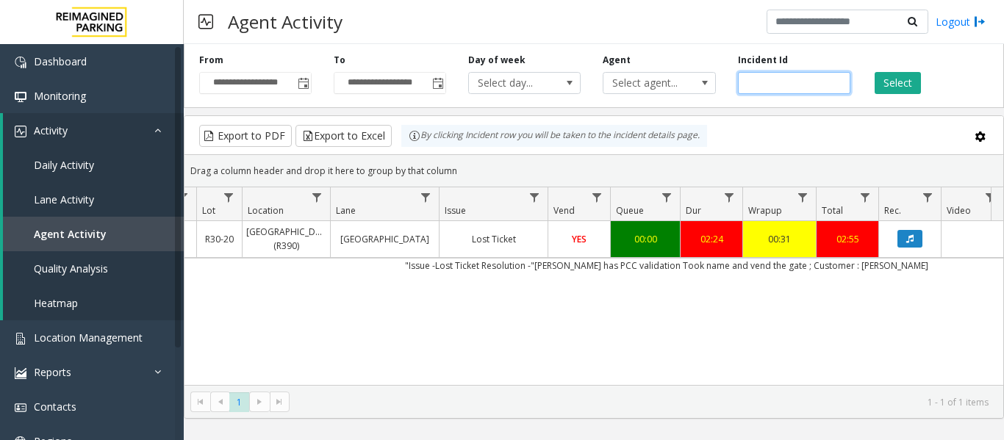
drag, startPoint x: 790, startPoint y: 82, endPoint x: 722, endPoint y: 85, distance: 68.4
click at [722, 85] on div "**********" at bounding box center [594, 73] width 820 height 70
paste input "number"
click at [892, 81] on button "Select" at bounding box center [897, 83] width 46 height 22
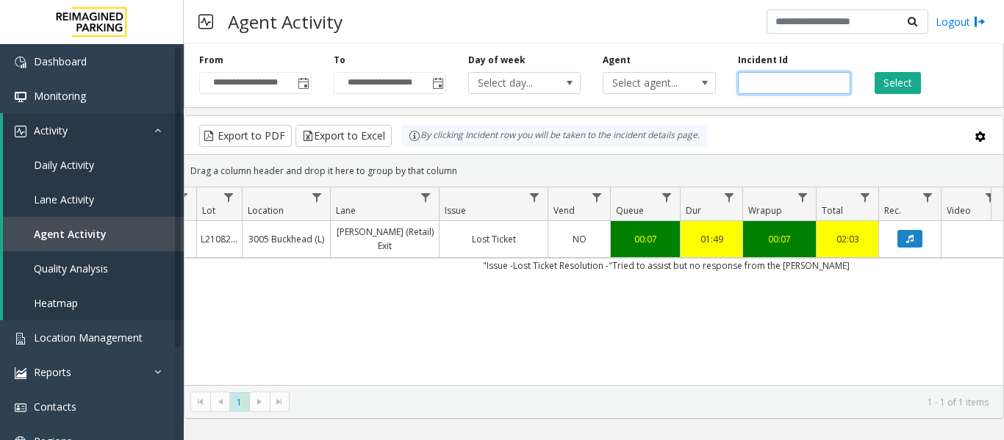
drag, startPoint x: 793, startPoint y: 87, endPoint x: 700, endPoint y: 98, distance: 93.9
click at [700, 98] on div "**********" at bounding box center [594, 73] width 820 height 70
paste input "number"
click at [921, 76] on div "Select" at bounding box center [928, 74] width 134 height 40
click at [908, 77] on button "Select" at bounding box center [897, 83] width 46 height 22
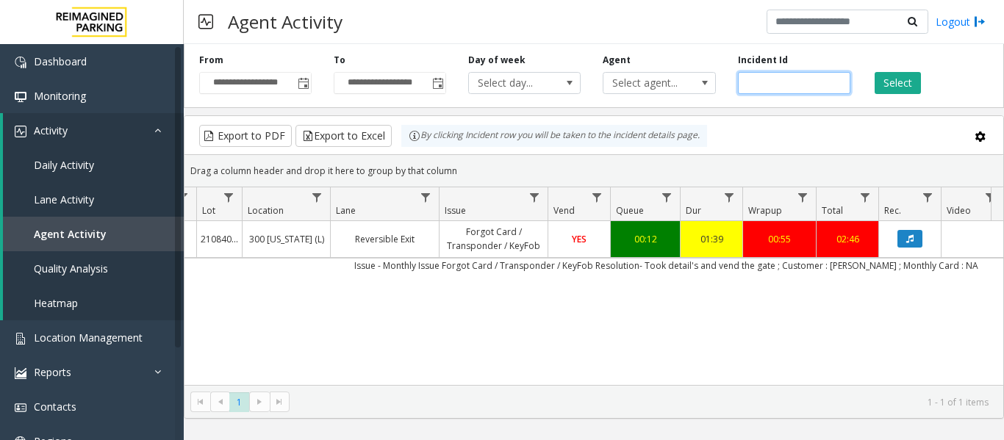
drag, startPoint x: 805, startPoint y: 87, endPoint x: 700, endPoint y: 96, distance: 104.7
click at [700, 96] on div "**********" at bounding box center [594, 73] width 820 height 70
paste input "number"
click at [895, 85] on button "Select" at bounding box center [897, 83] width 46 height 22
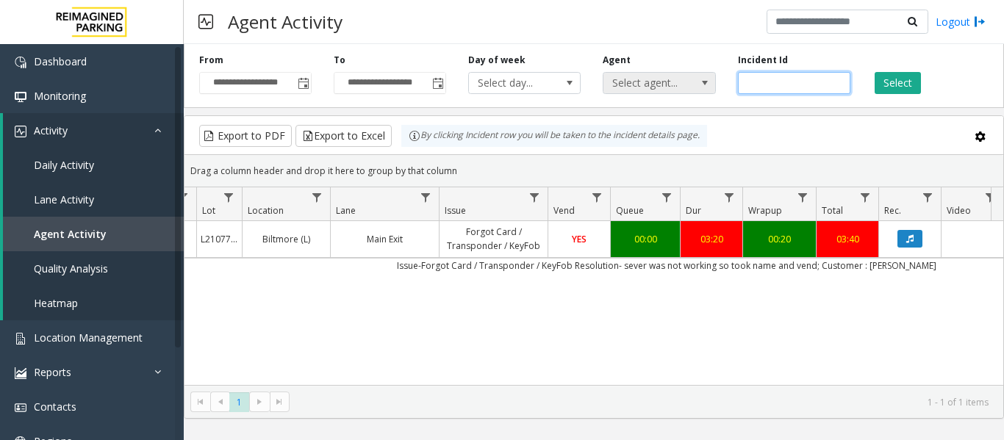
drag, startPoint x: 817, startPoint y: 82, endPoint x: 633, endPoint y: 92, distance: 184.7
click at [633, 92] on div "**********" at bounding box center [594, 73] width 820 height 70
paste input "number"
type input "*******"
click at [898, 84] on button "Select" at bounding box center [897, 83] width 46 height 22
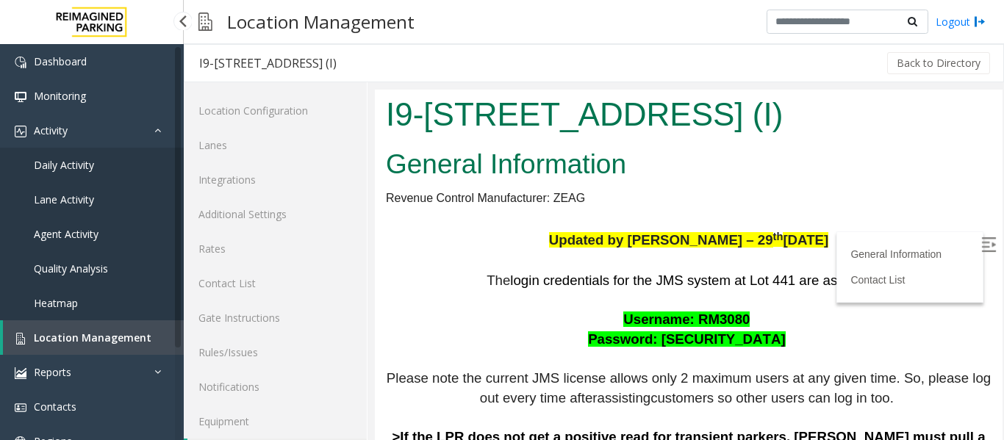
drag, startPoint x: 0, startPoint y: 0, endPoint x: 138, endPoint y: 334, distance: 361.1
click at [138, 334] on span "Location Management" at bounding box center [93, 338] width 118 height 14
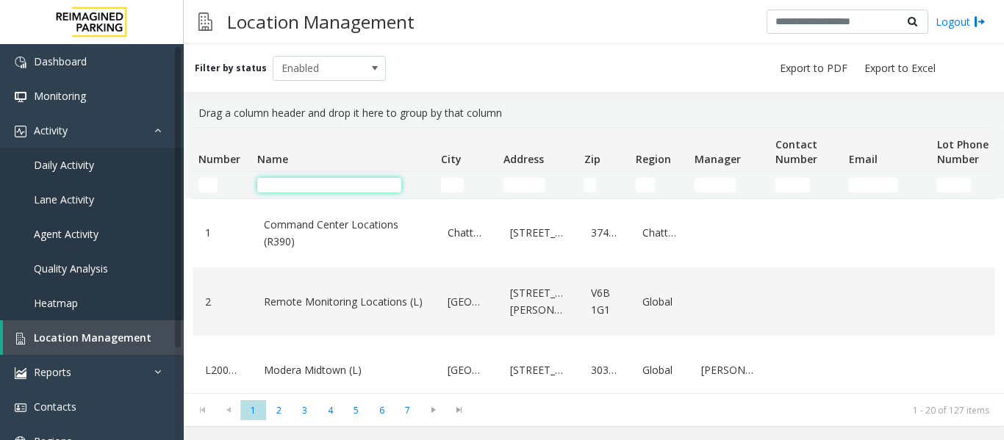
click at [287, 181] on input "Name Filter" at bounding box center [329, 185] width 144 height 15
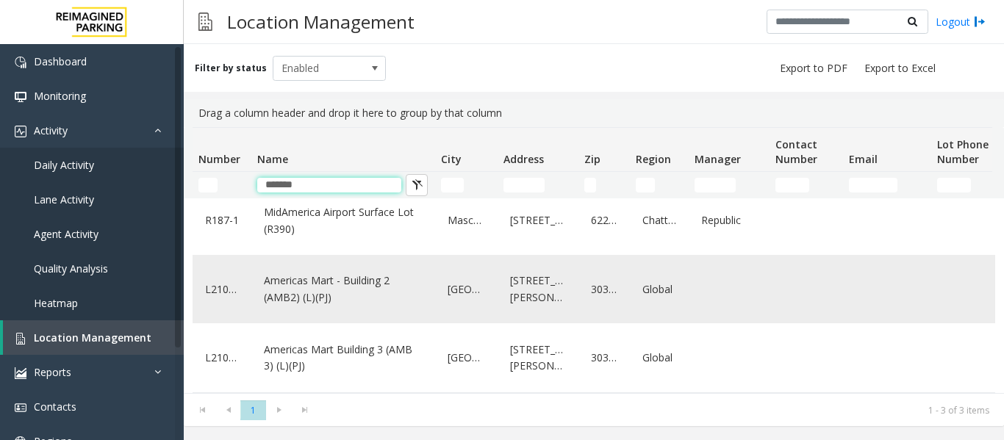
scroll to position [24, 0]
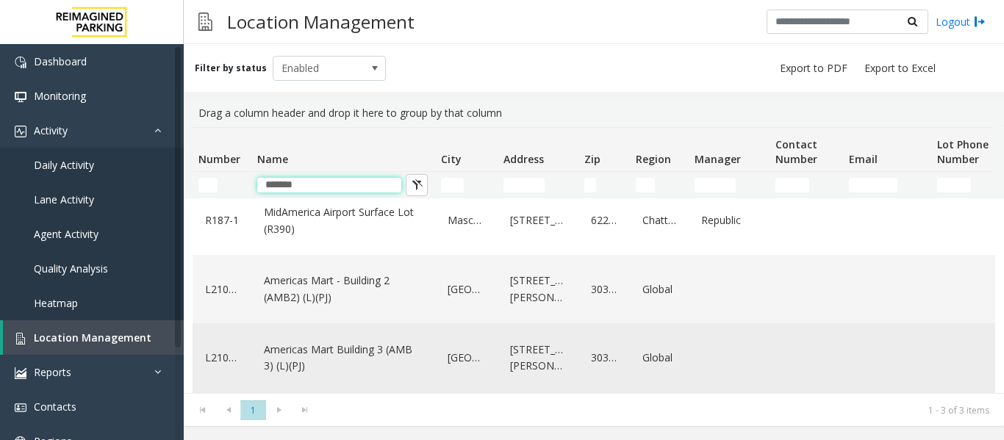
type input "*******"
click at [337, 329] on div "Americas Mart Building 3 (AMB 3) (L)(PJ)" at bounding box center [343, 357] width 166 height 57
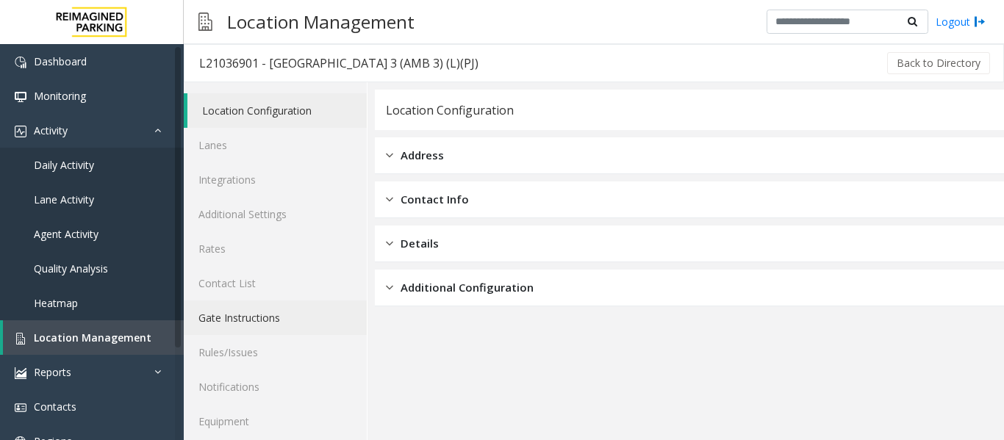
scroll to position [44, 0]
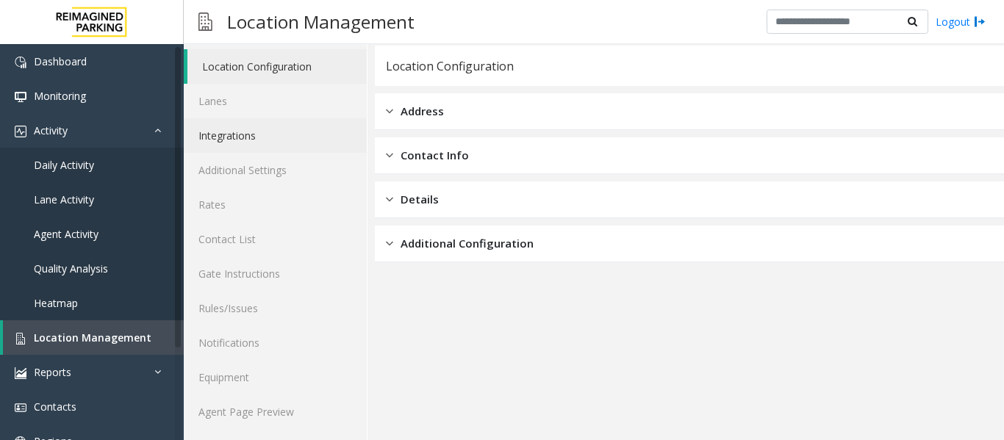
click at [273, 132] on link "Integrations" at bounding box center [275, 135] width 183 height 35
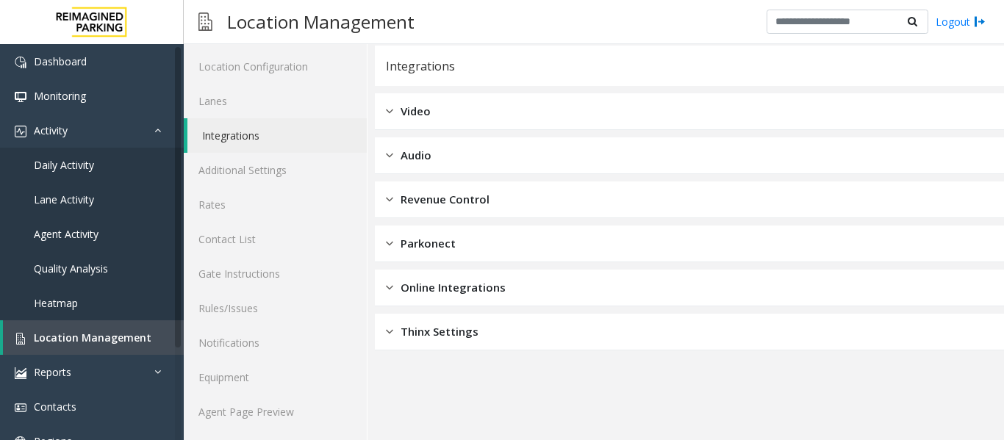
click at [477, 285] on span "Online Integrations" at bounding box center [452, 287] width 105 height 17
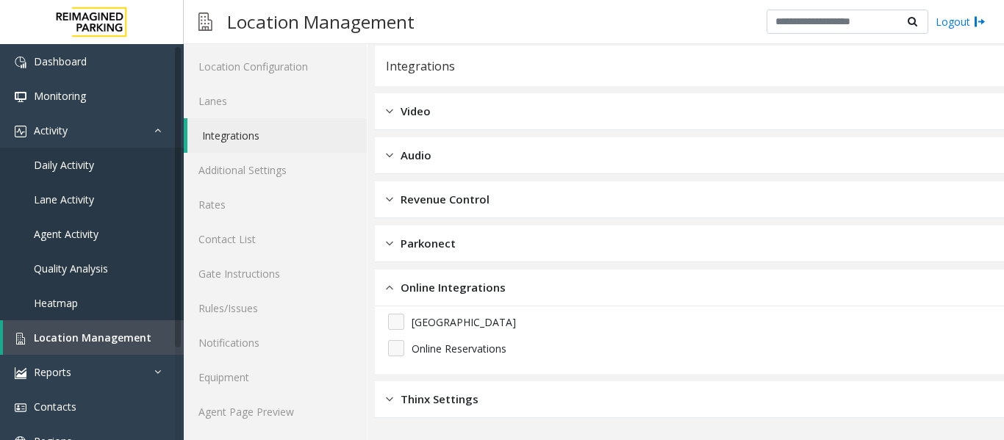
click at [477, 285] on span "Online Integrations" at bounding box center [452, 287] width 105 height 17
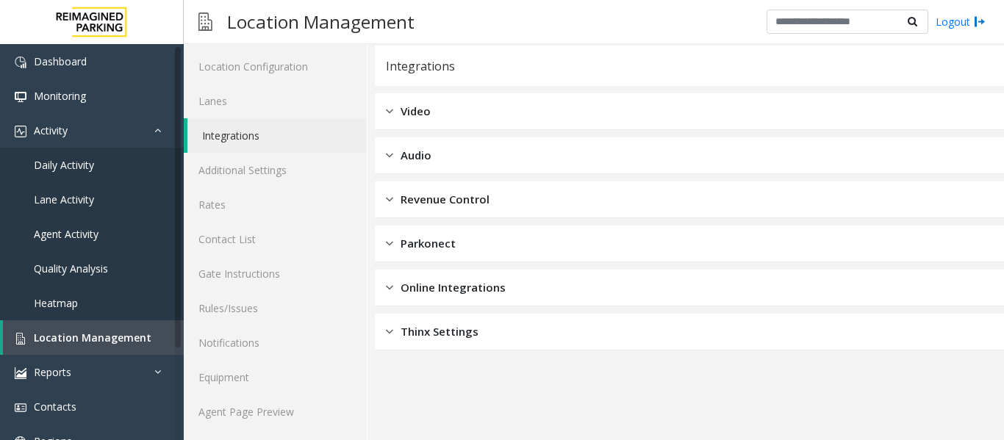
click at [484, 259] on div "Parkonect" at bounding box center [689, 244] width 629 height 37
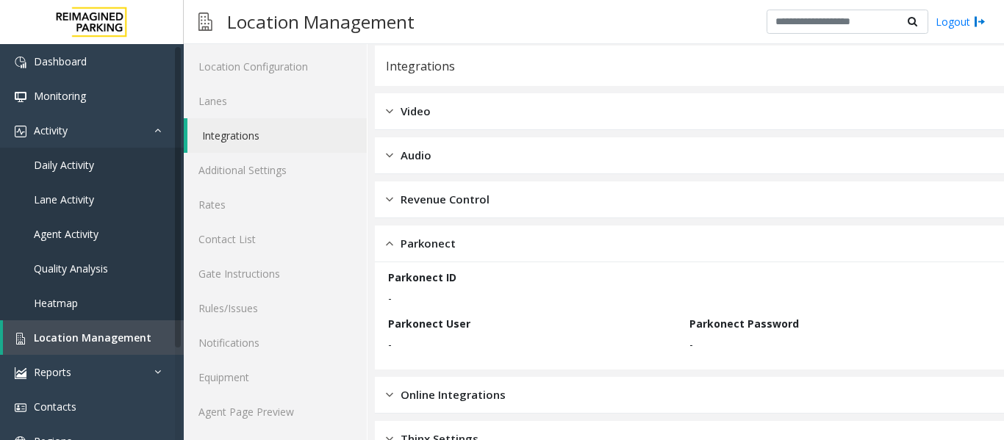
click at [484, 259] on div "Parkonect" at bounding box center [689, 244] width 629 height 37
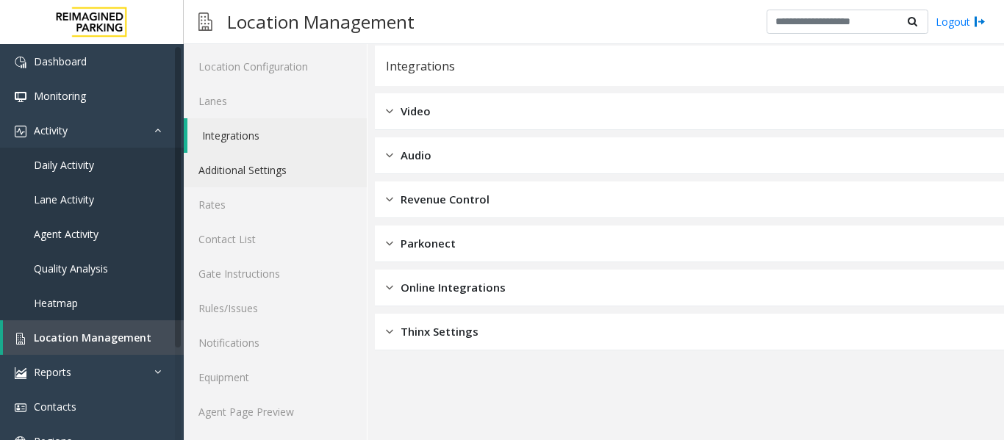
click at [244, 178] on link "Additional Settings" at bounding box center [275, 170] width 183 height 35
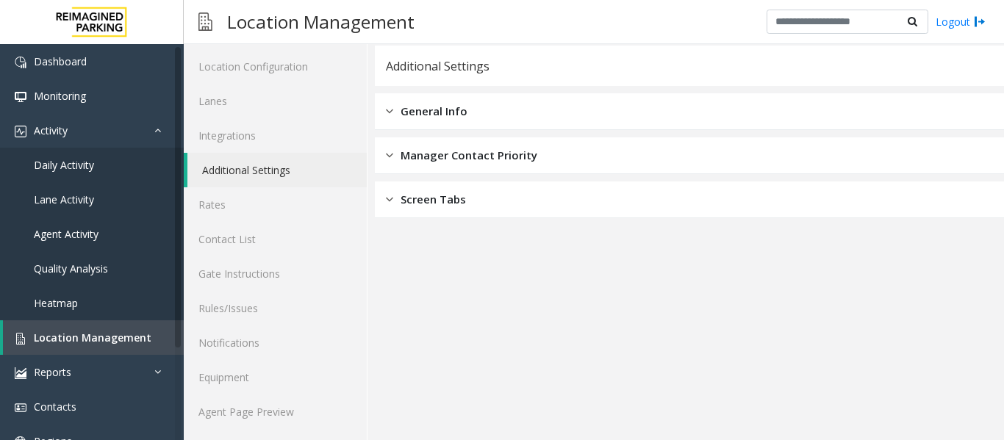
click at [481, 110] on div "General Info" at bounding box center [689, 111] width 629 height 37
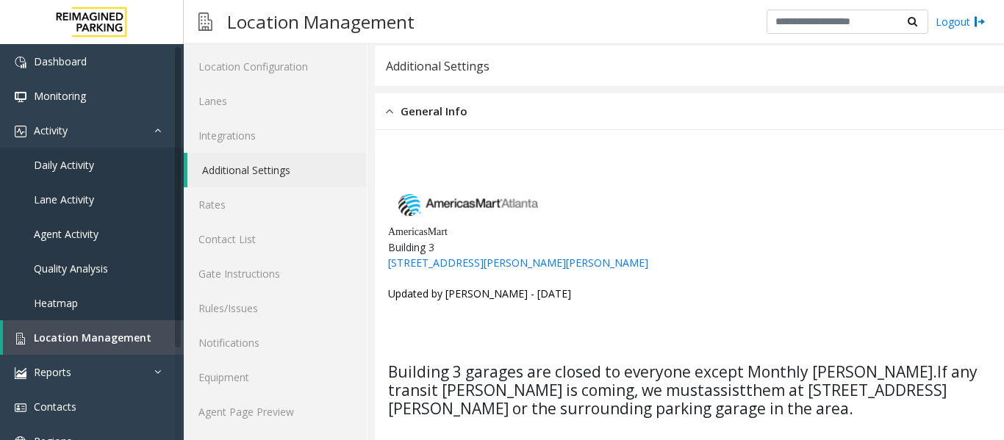
click at [481, 110] on div "General Info" at bounding box center [689, 111] width 629 height 37
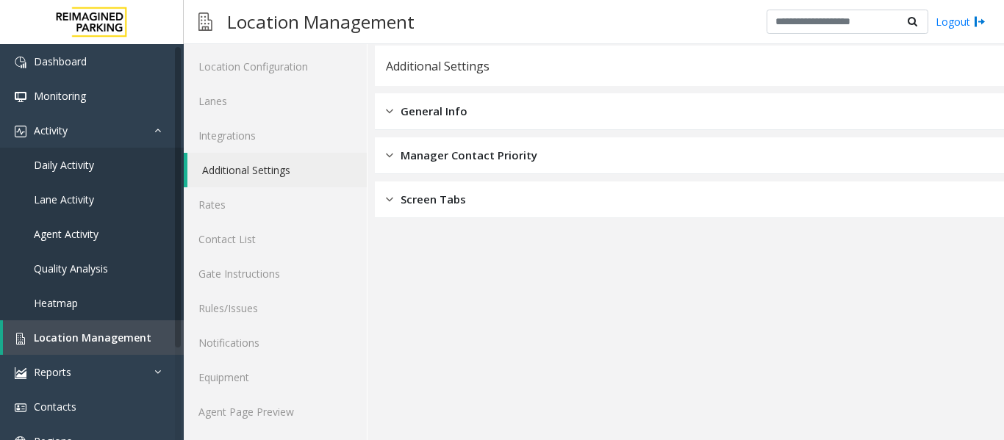
click at [472, 151] on span "Manager Contact Priority" at bounding box center [468, 155] width 137 height 17
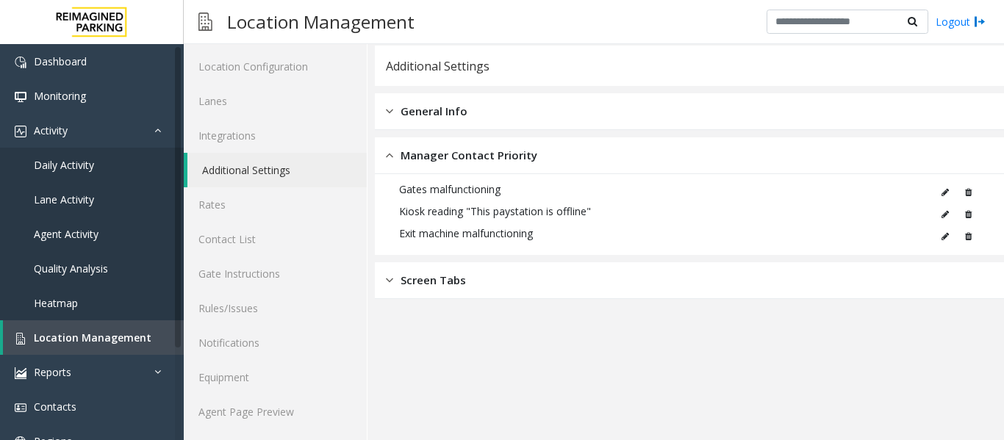
click at [472, 151] on span "Manager Contact Priority" at bounding box center [468, 155] width 137 height 17
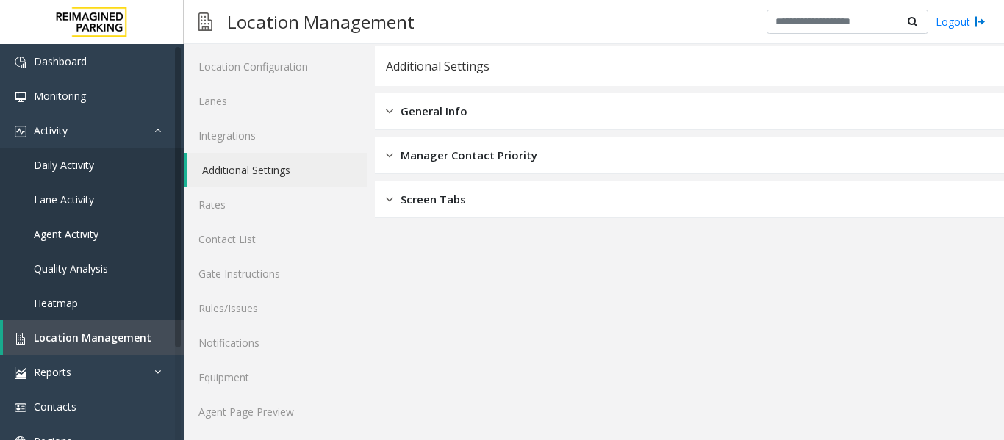
click at [461, 204] on span "Screen Tabs" at bounding box center [432, 199] width 65 height 17
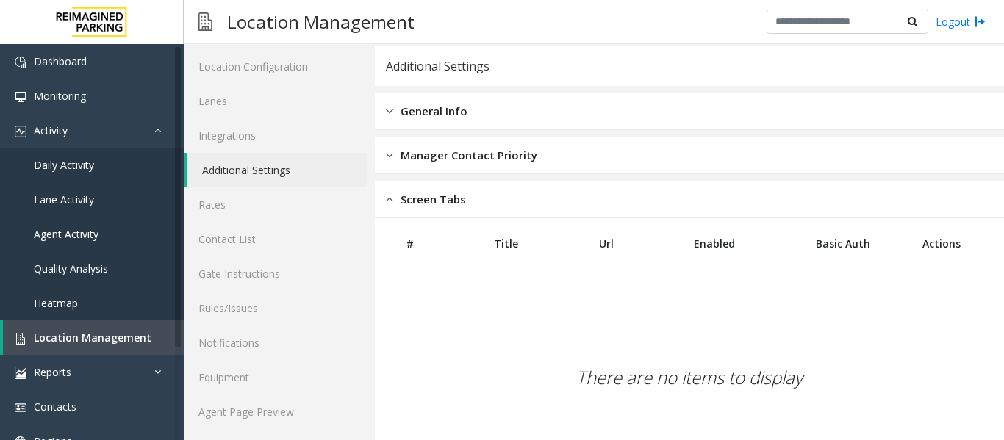
click at [462, 201] on span "Screen Tabs" at bounding box center [432, 199] width 65 height 17
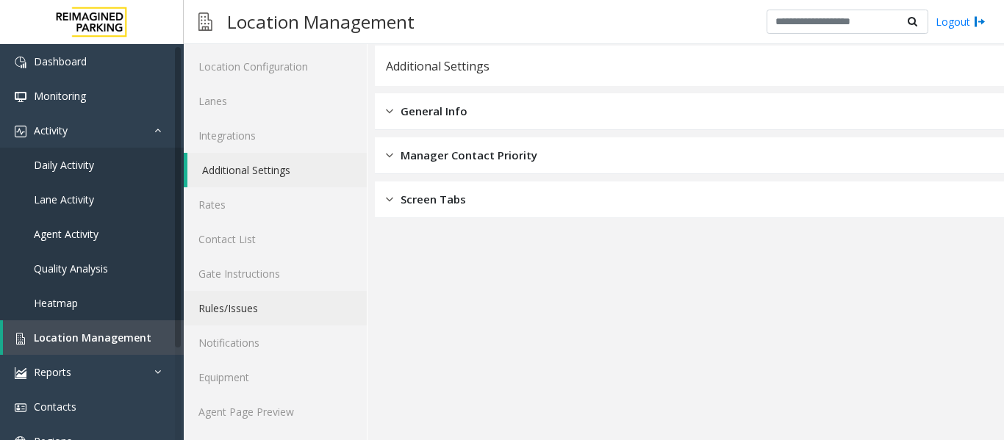
click at [258, 303] on link "Rules/Issues" at bounding box center [275, 308] width 183 height 35
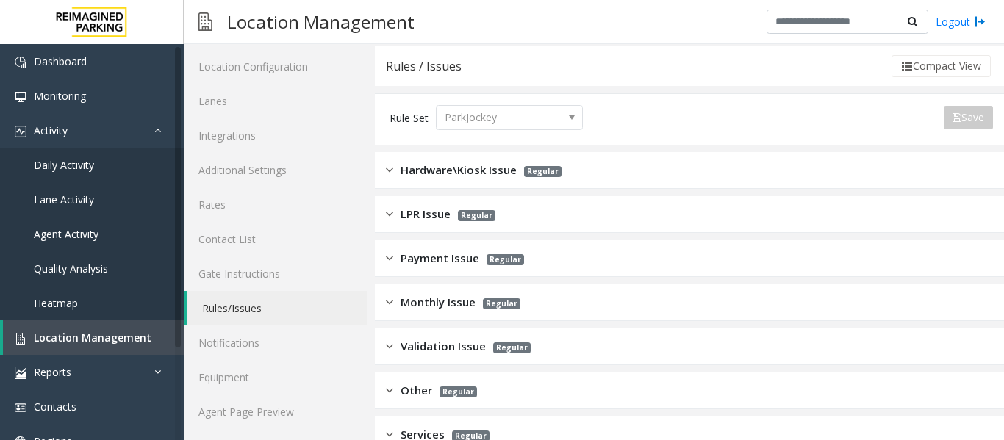
click at [431, 169] on span "Hardware\Kiosk Issue" at bounding box center [458, 170] width 116 height 17
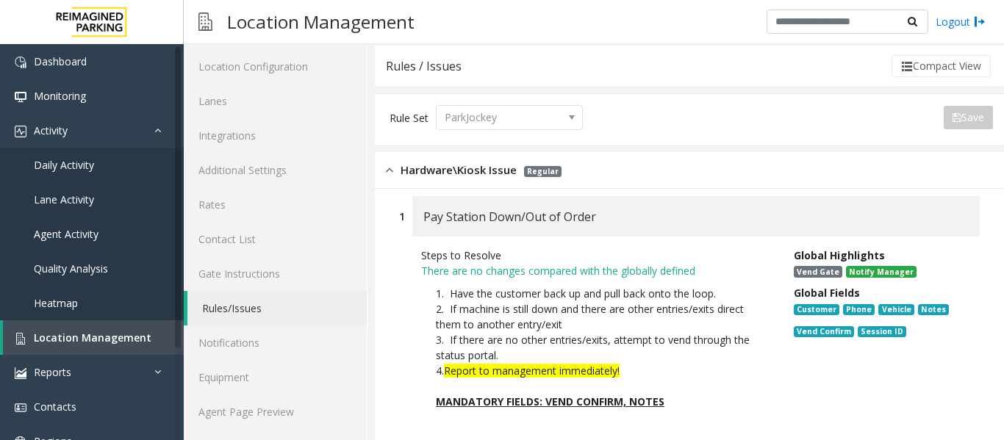
click at [431, 169] on span "Hardware\Kiosk Issue" at bounding box center [458, 170] width 116 height 17
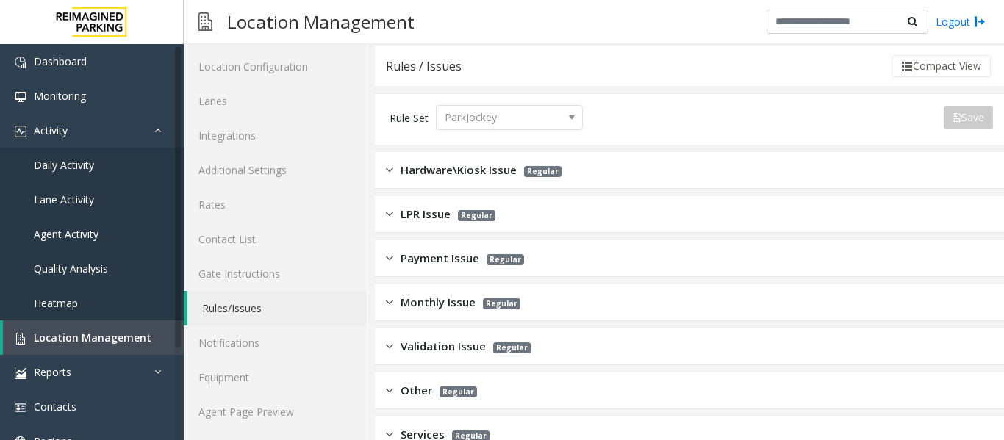
click at [431, 217] on span "LPR Issue" at bounding box center [425, 214] width 50 height 17
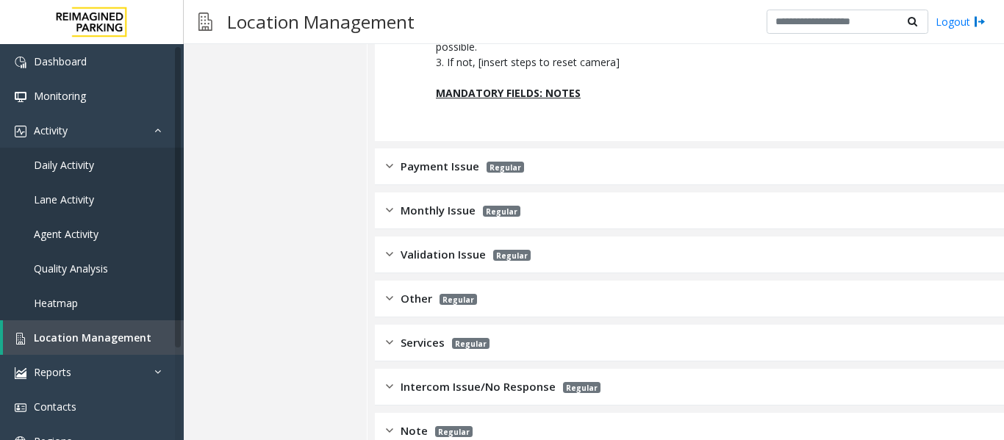
scroll to position [1220, 0]
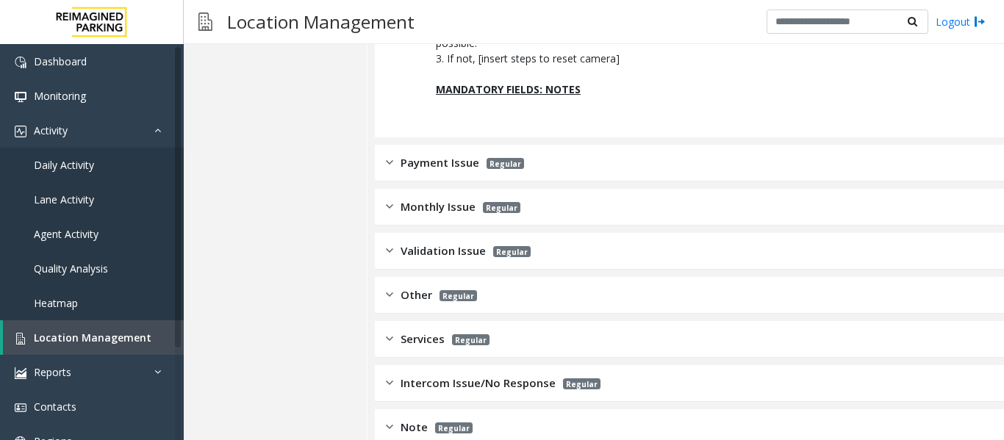
click at [445, 157] on span "Payment Issue" at bounding box center [439, 162] width 79 height 17
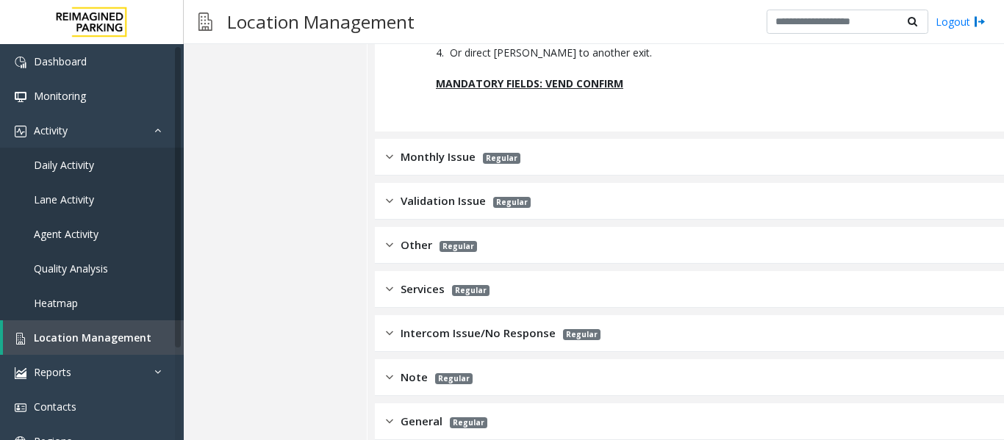
scroll to position [4124, 0]
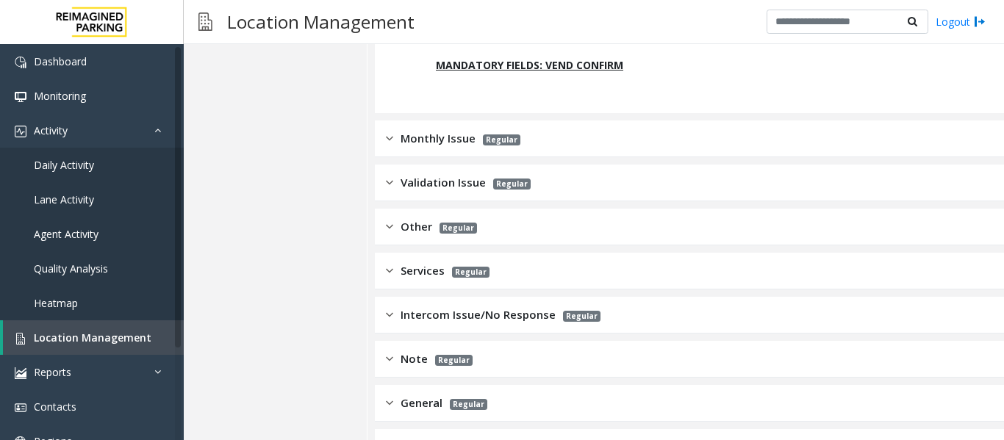
click at [388, 218] on img at bounding box center [389, 226] width 7 height 17
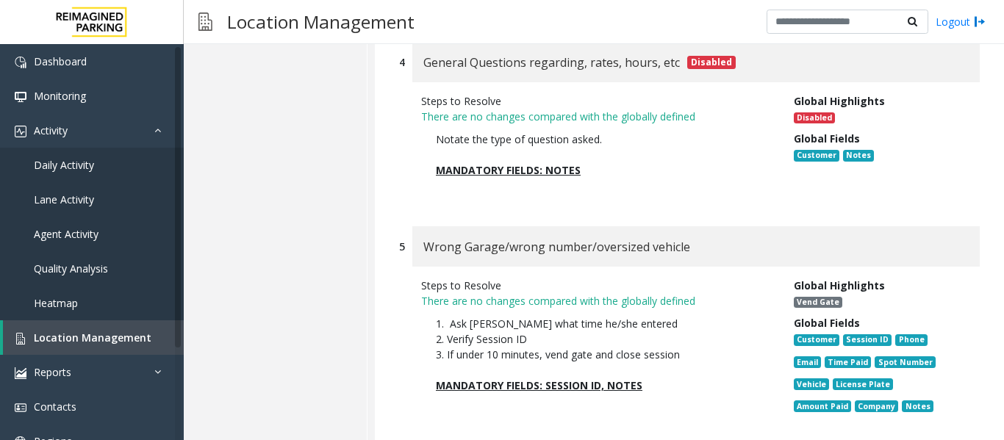
scroll to position [4858, 0]
click at [115, 332] on span "Location Management" at bounding box center [93, 338] width 118 height 14
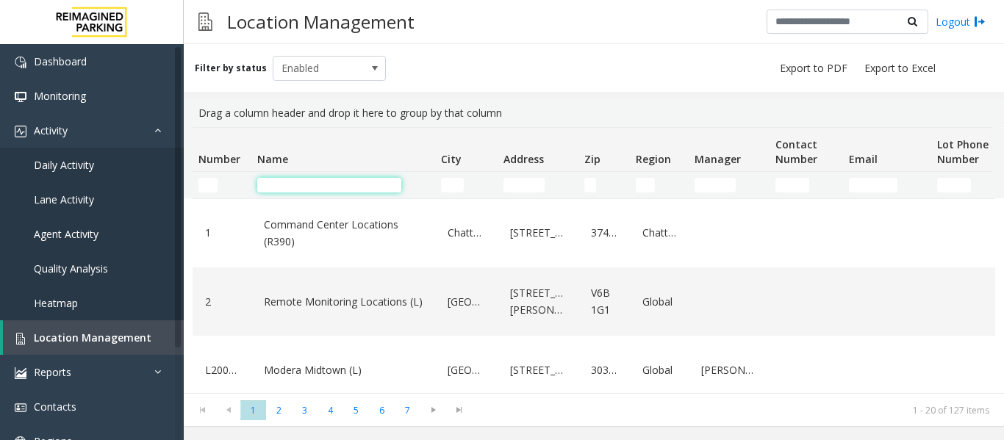
click at [339, 183] on input "Name Filter" at bounding box center [329, 185] width 144 height 15
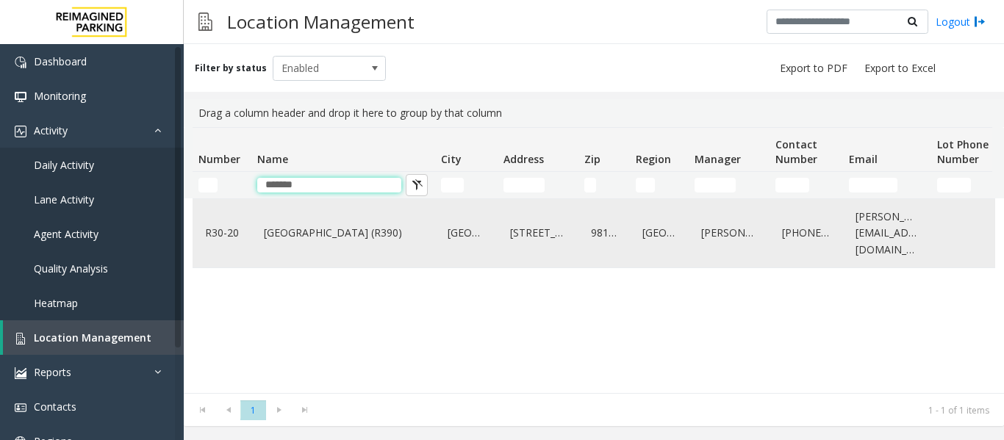
type input "*******"
click at [354, 235] on link "[GEOGRAPHIC_DATA] (R390)" at bounding box center [343, 233] width 166 height 24
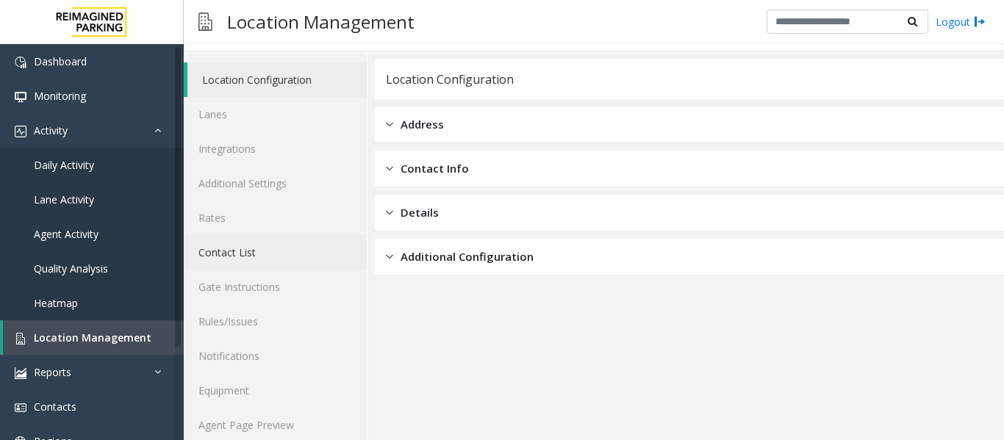
scroll to position [44, 0]
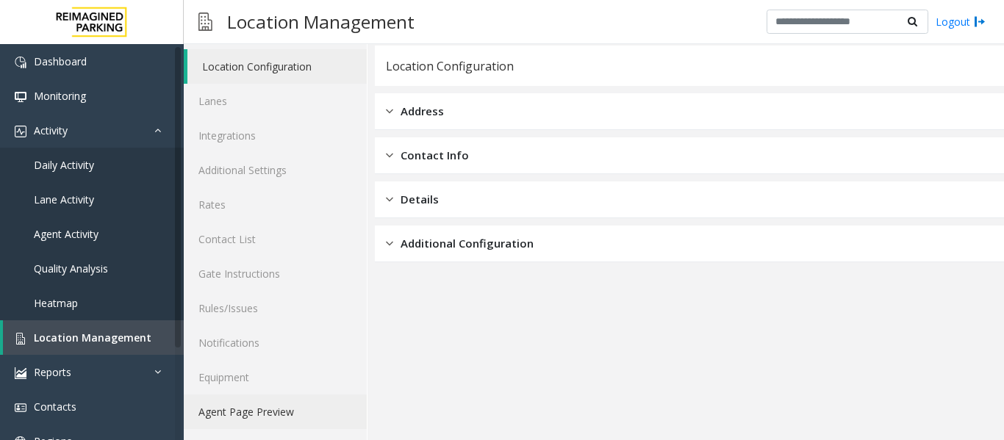
click at [308, 418] on link "Agent Page Preview" at bounding box center [275, 412] width 183 height 35
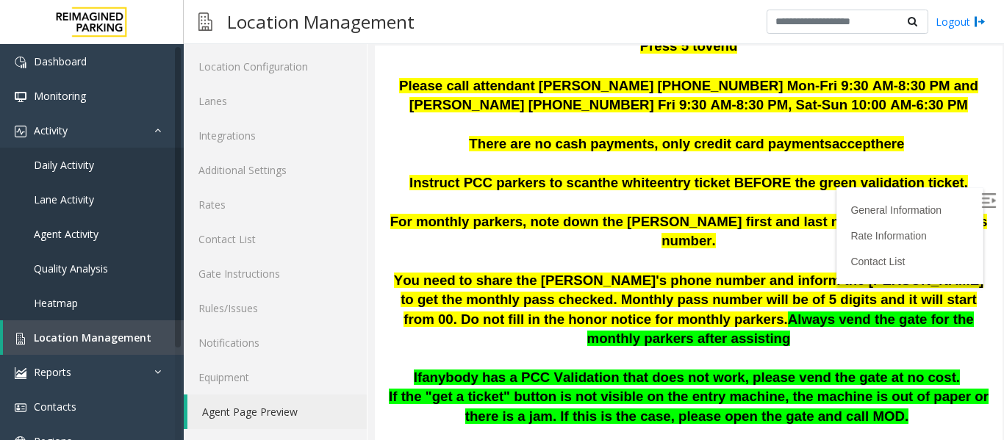
scroll to position [330, 0]
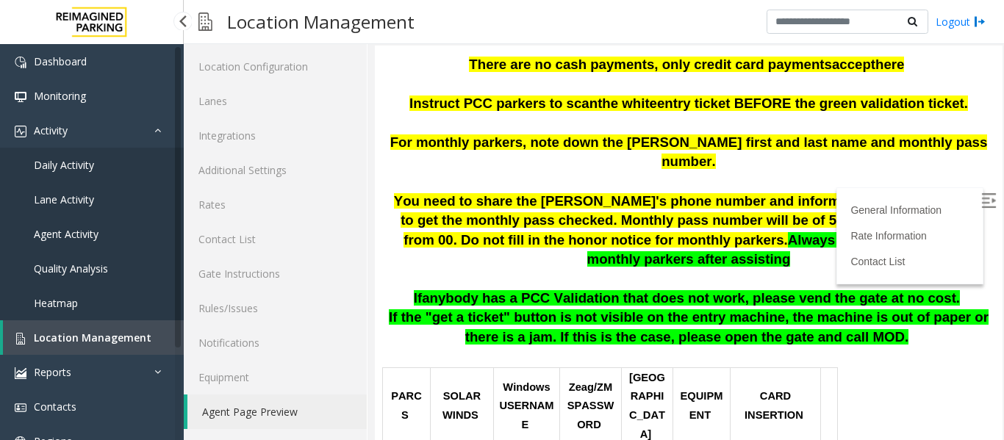
click at [104, 345] on link "Location Management" at bounding box center [93, 337] width 181 height 35
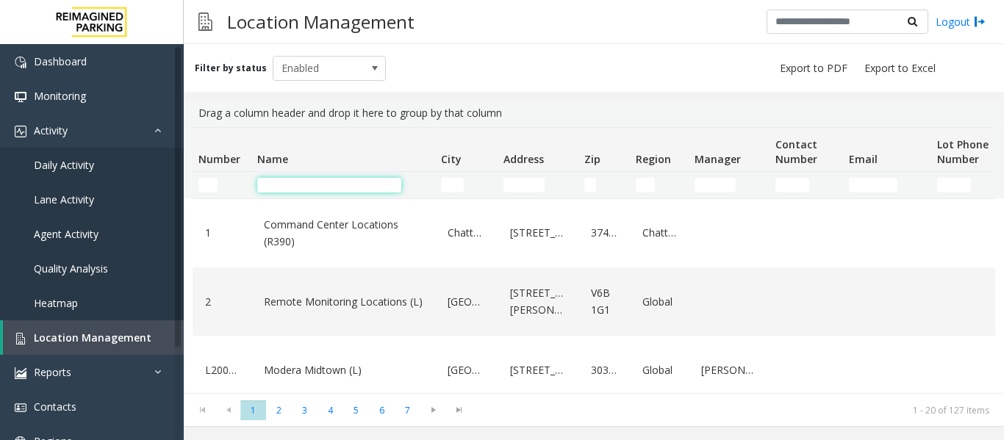
click at [313, 183] on input "Name Filter" at bounding box center [329, 185] width 144 height 15
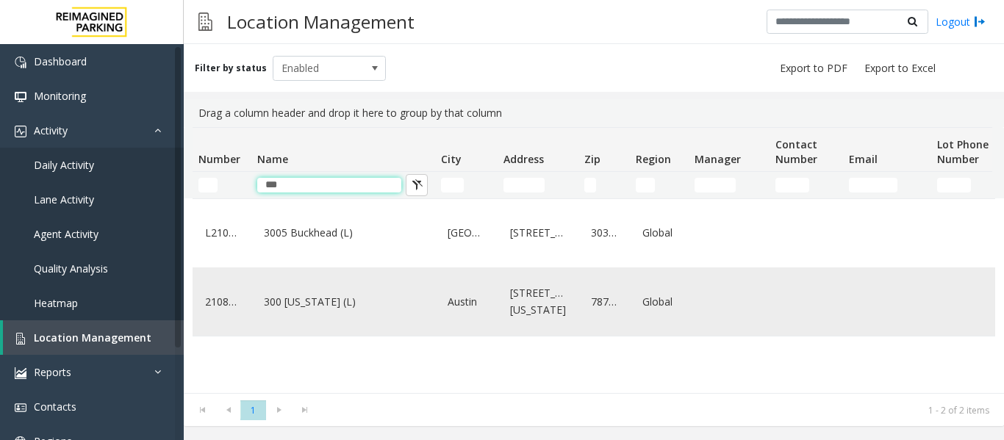
type input "***"
click at [341, 314] on link "300 [US_STATE] (L)" at bounding box center [343, 302] width 166 height 24
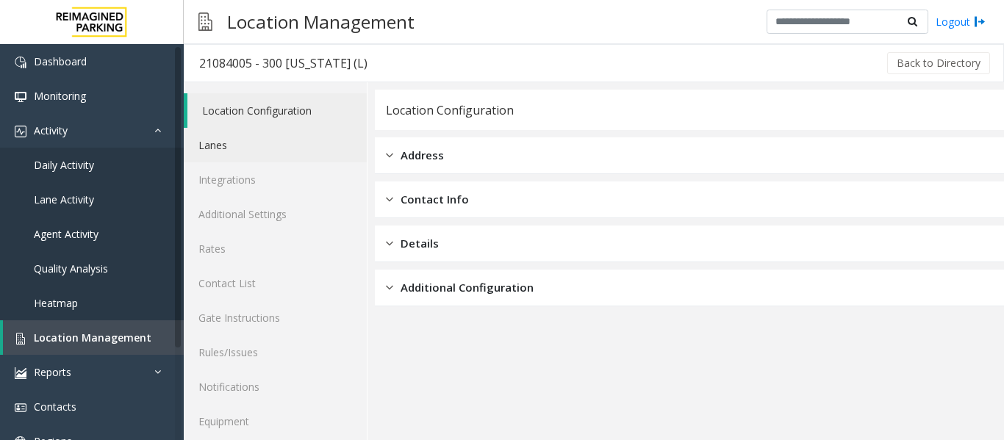
scroll to position [44, 0]
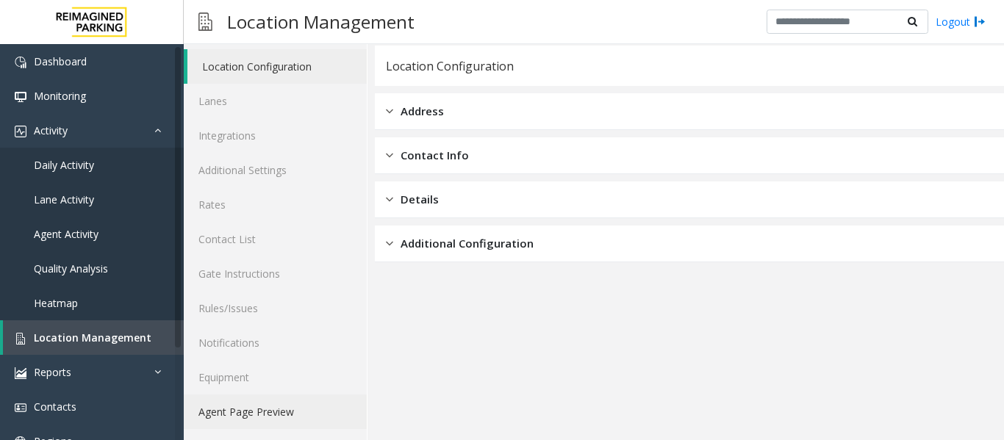
click at [250, 420] on link "Agent Page Preview" at bounding box center [275, 412] width 183 height 35
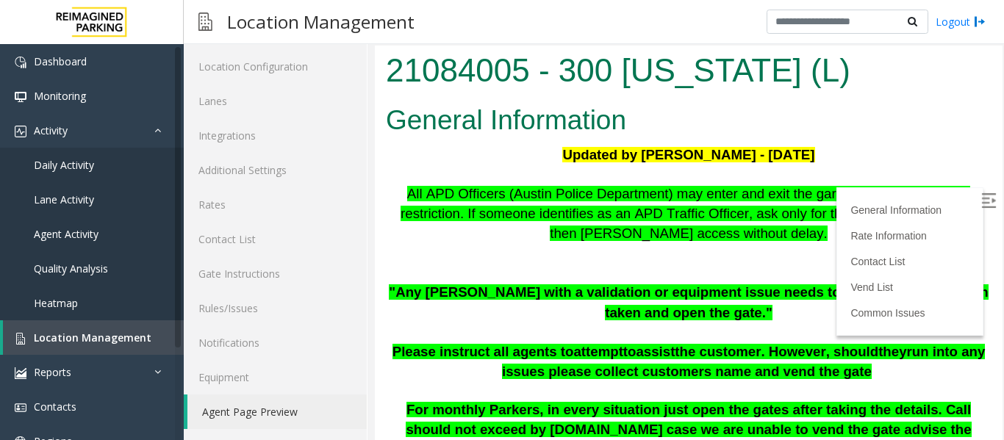
click at [981, 199] on img at bounding box center [988, 200] width 15 height 15
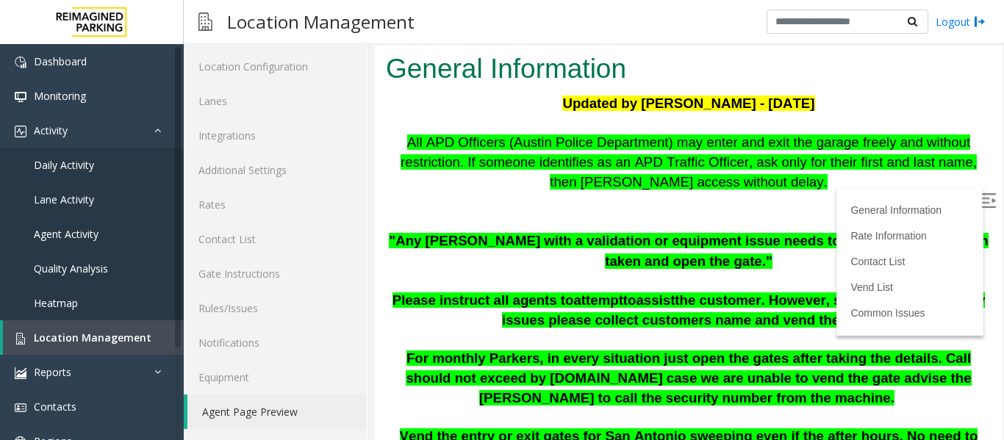
scroll to position [73, 0]
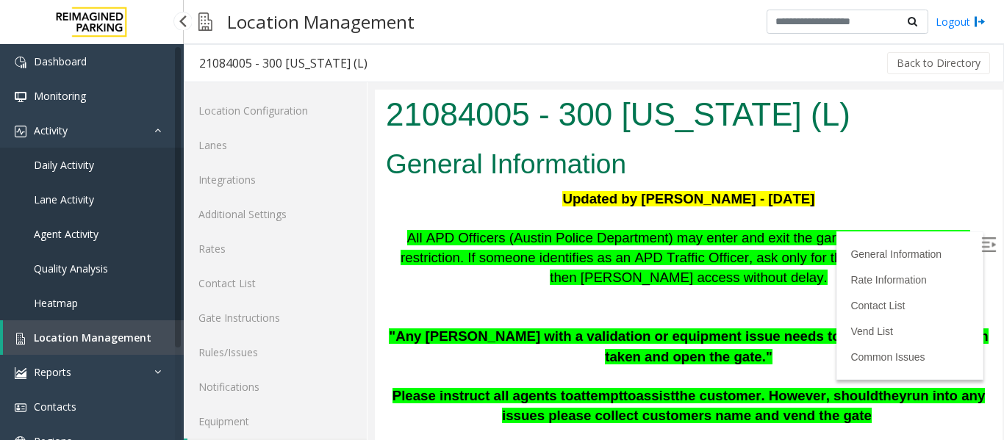
click at [119, 334] on span "Location Management" at bounding box center [93, 338] width 118 height 14
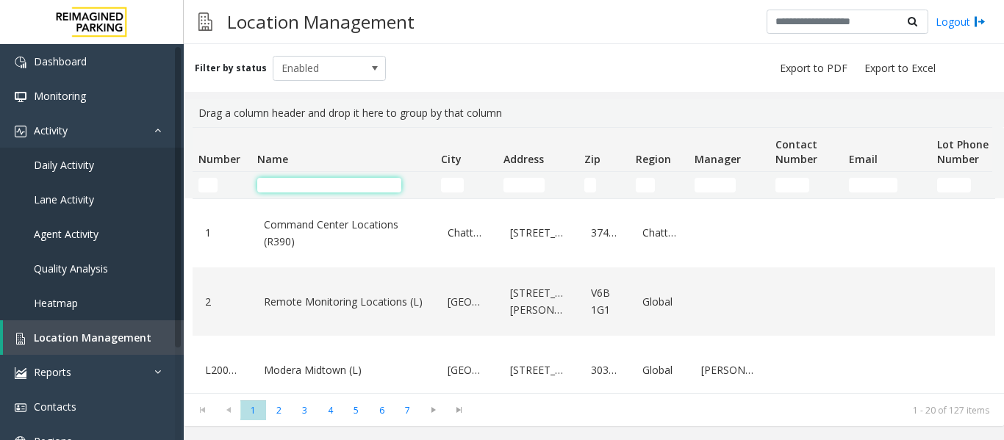
click at [353, 181] on input "Name Filter" at bounding box center [329, 185] width 144 height 15
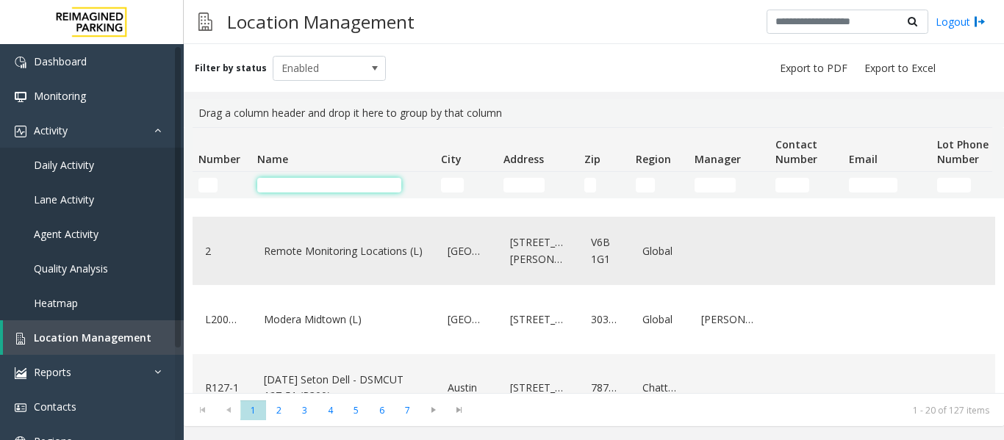
scroll to position [73, 0]
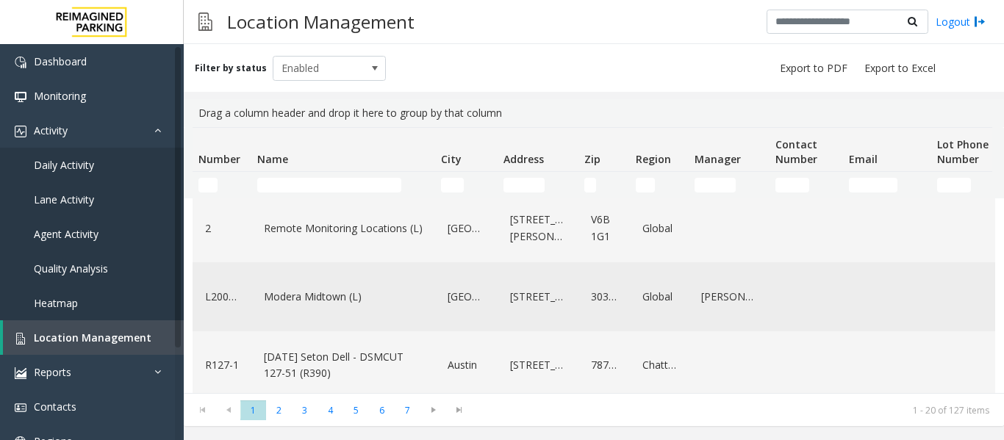
click at [352, 298] on link "Modera Midtown (L)" at bounding box center [343, 297] width 166 height 24
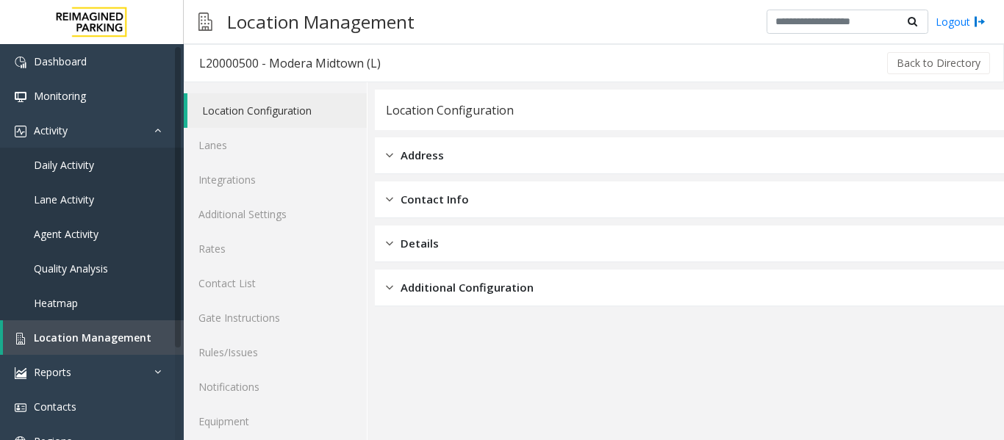
scroll to position [44, 0]
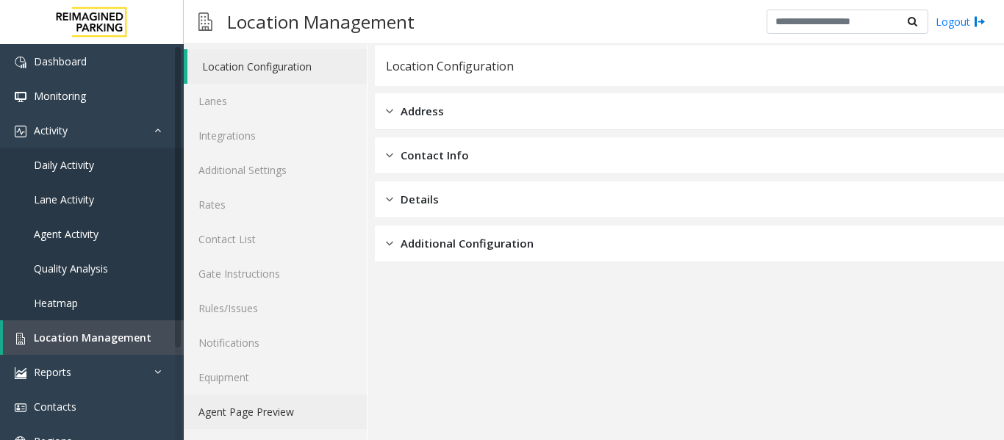
click at [307, 414] on link "Agent Page Preview" at bounding box center [275, 412] width 183 height 35
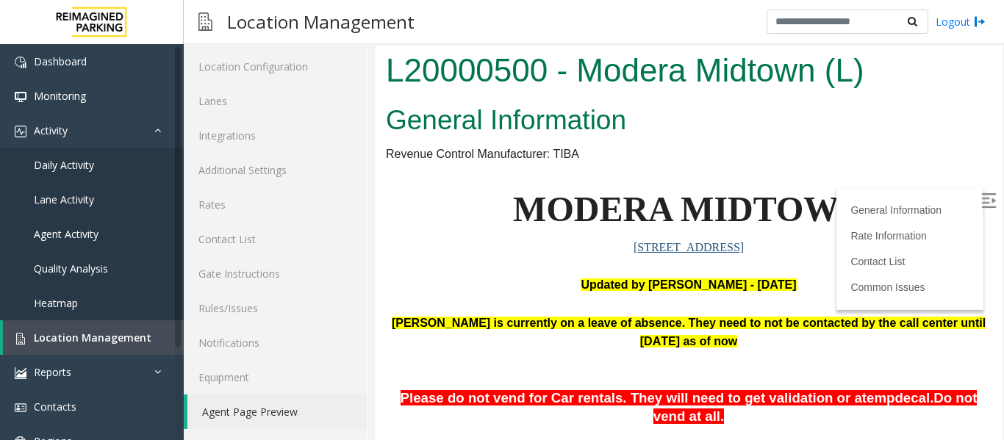
click at [981, 202] on img at bounding box center [988, 200] width 15 height 15
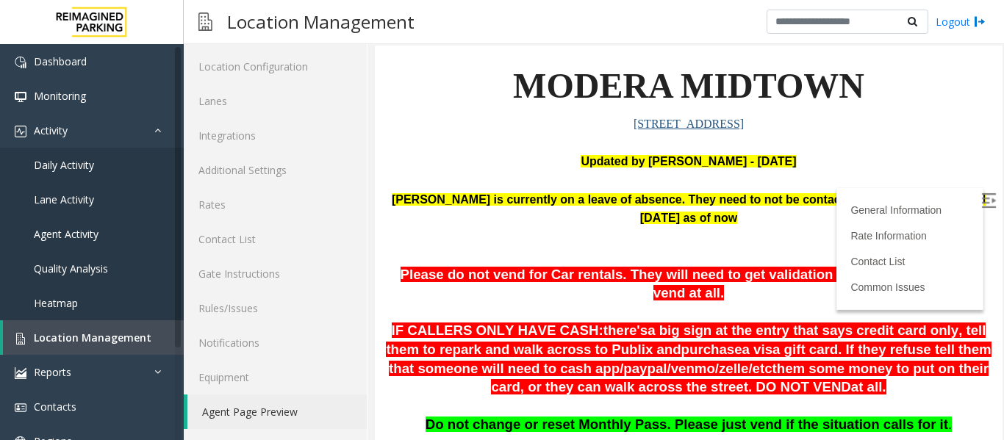
scroll to position [147, 0]
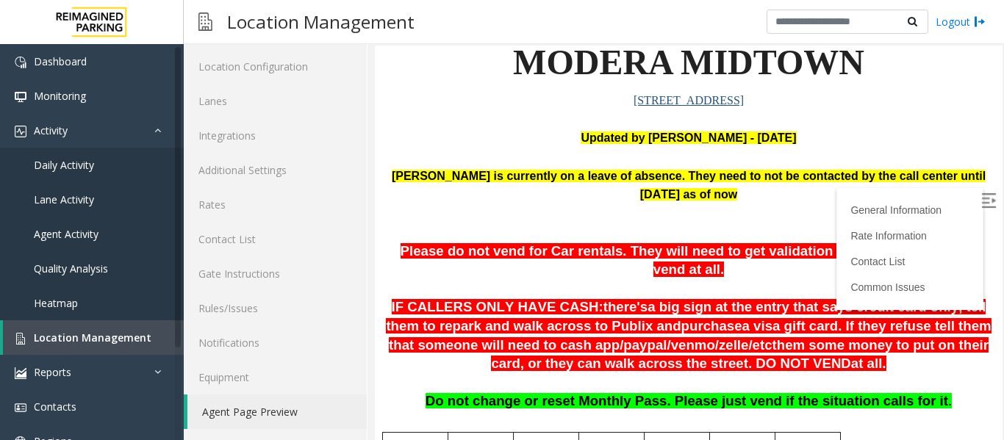
drag, startPoint x: 391, startPoint y: 169, endPoint x: 712, endPoint y: 194, distance: 322.1
click at [712, 194] on p "[PERSON_NAME] is currently on a leave of absence. They need to not be contacted…" at bounding box center [688, 186] width 605 height 38
drag, startPoint x: 386, startPoint y: 247, endPoint x: 814, endPoint y: 351, distance: 440.9
click at [474, 393] on span "Do not change or reset Monthly Pass. Please just vend if the situation calls fo…" at bounding box center [686, 400] width 522 height 15
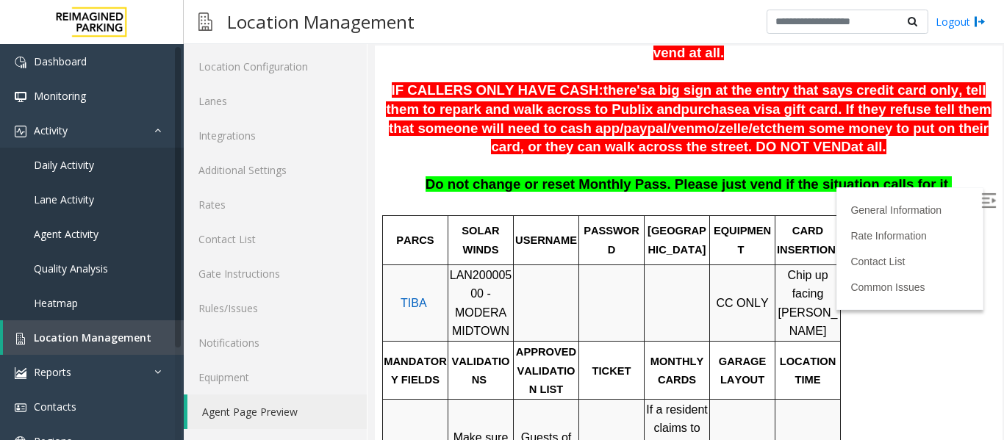
scroll to position [367, 0]
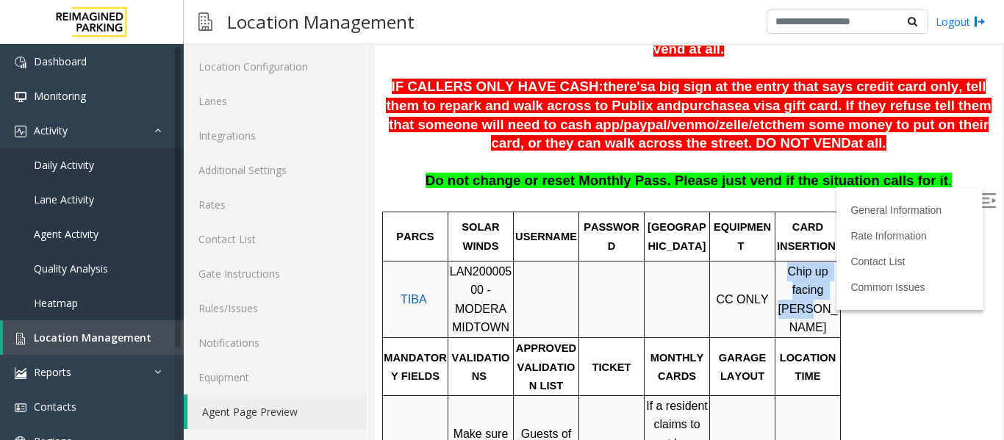
drag, startPoint x: 783, startPoint y: 263, endPoint x: 832, endPoint y: 280, distance: 51.4
click at [832, 280] on p "Chip up facing [PERSON_NAME]" at bounding box center [807, 299] width 63 height 75
drag, startPoint x: 450, startPoint y: 253, endPoint x: 455, endPoint y: 271, distance: 18.9
click at [455, 271] on span "LAN20000500 - MODERA MIDTOWN" at bounding box center [481, 299] width 62 height 69
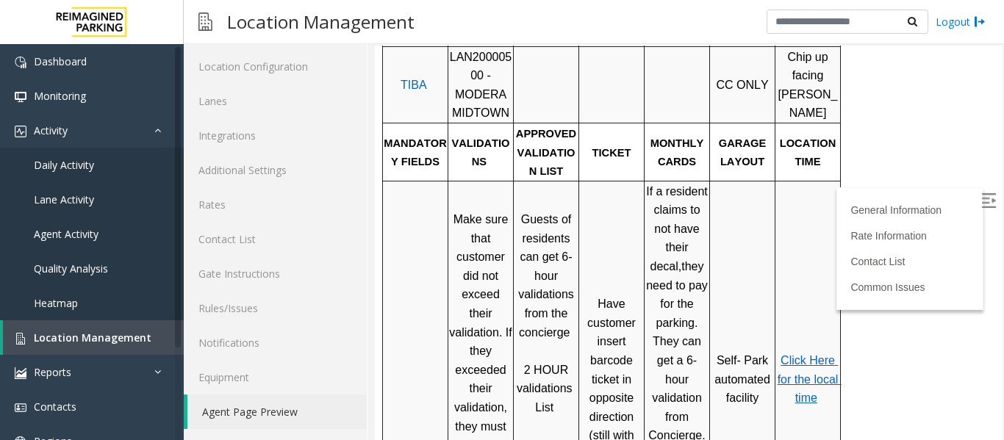
scroll to position [448, 0]
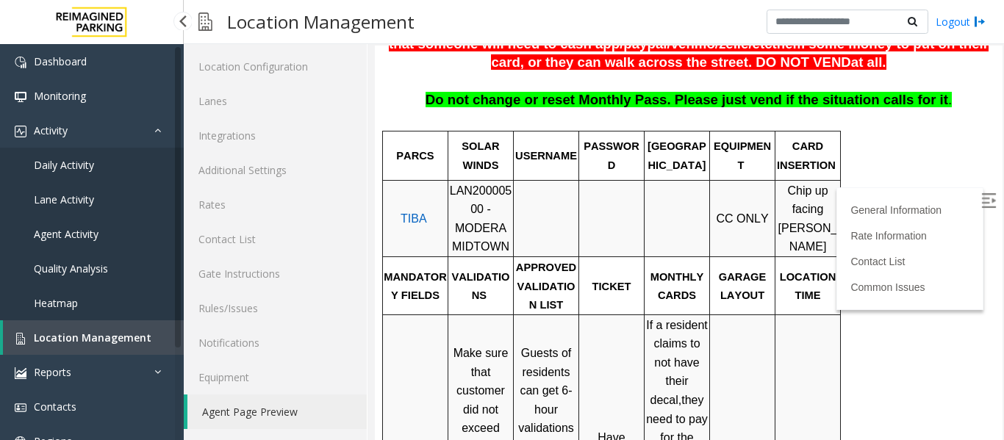
click at [95, 348] on link "Location Management" at bounding box center [93, 337] width 181 height 35
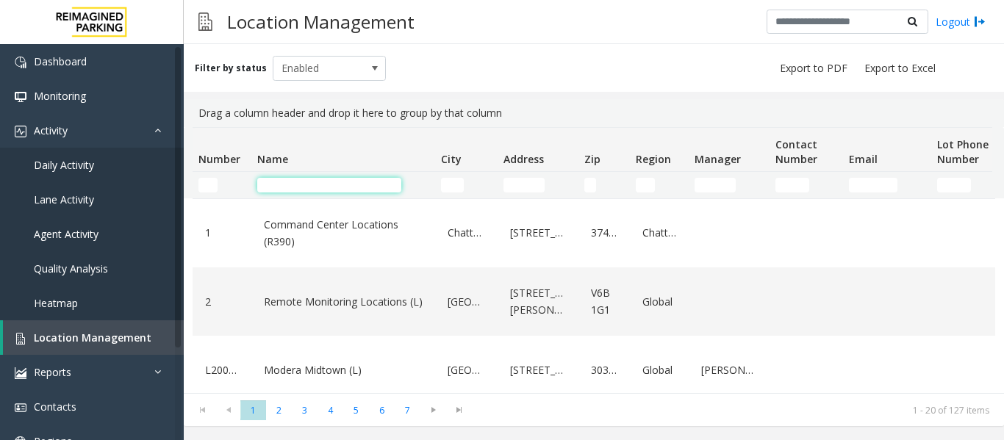
click at [331, 187] on input "Name Filter" at bounding box center [329, 185] width 144 height 15
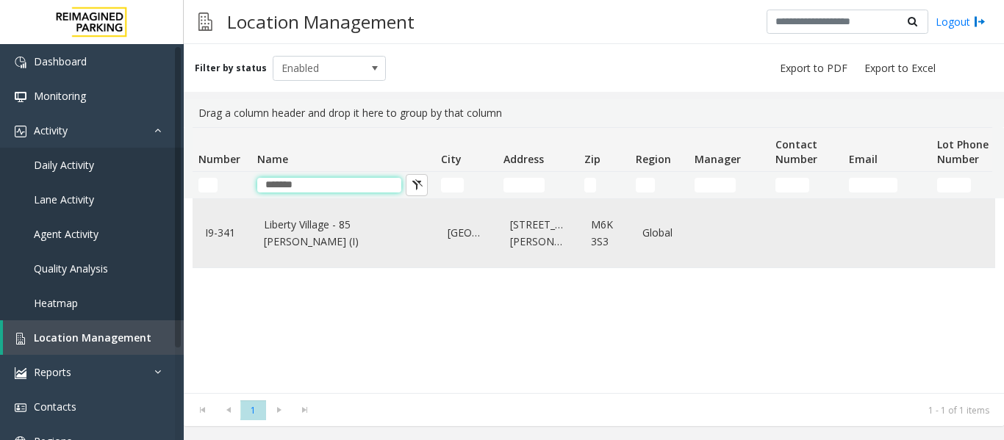
type input "*******"
click at [302, 254] on div "Liberty Village - 85 [PERSON_NAME] (I)" at bounding box center [343, 233] width 166 height 57
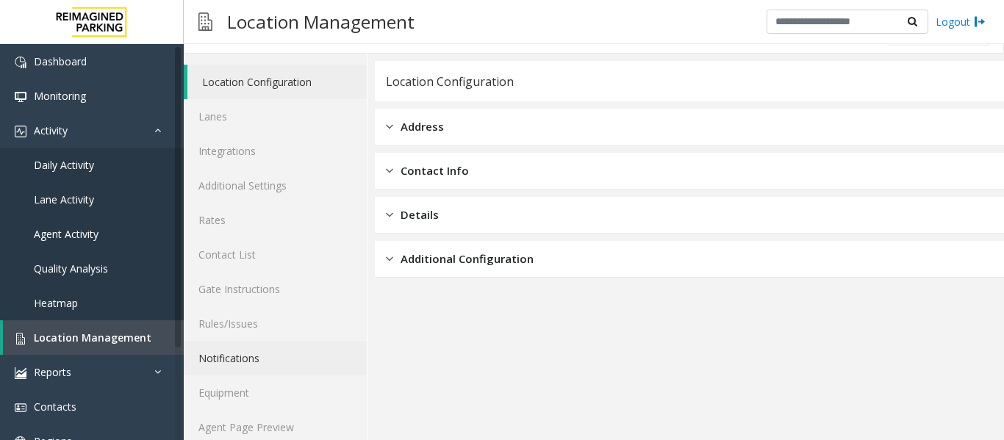
scroll to position [44, 0]
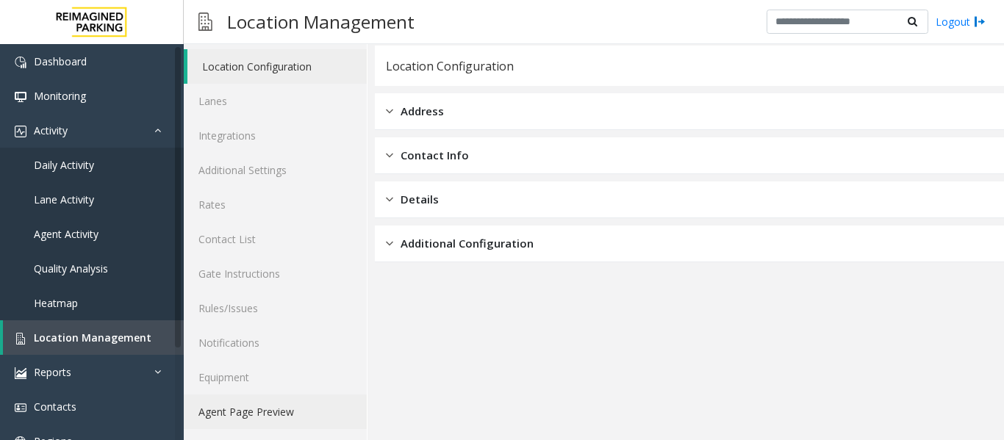
click at [291, 409] on link "Agent Page Preview" at bounding box center [275, 412] width 183 height 35
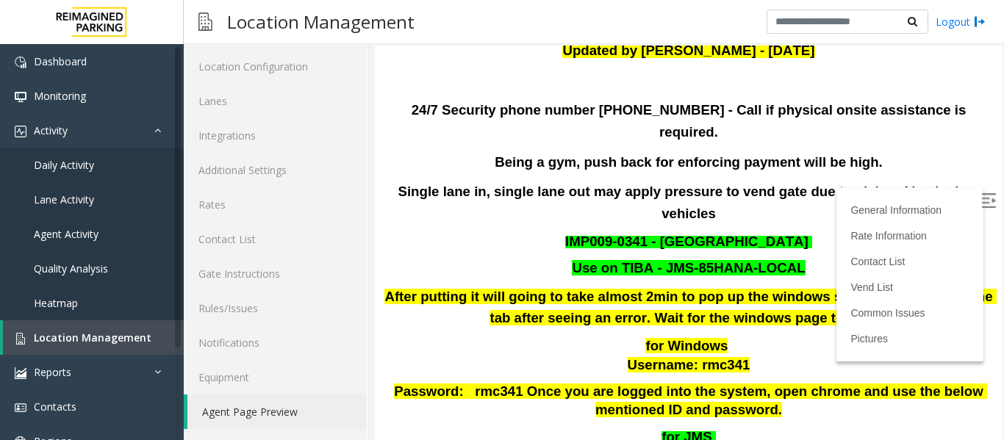
scroll to position [367, 0]
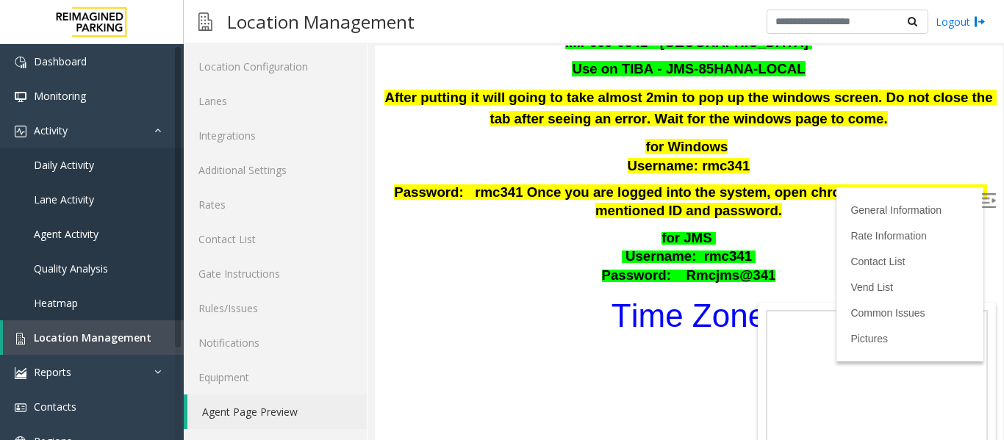
click at [693, 298] on font "Time Zone" at bounding box center [688, 316] width 154 height 36
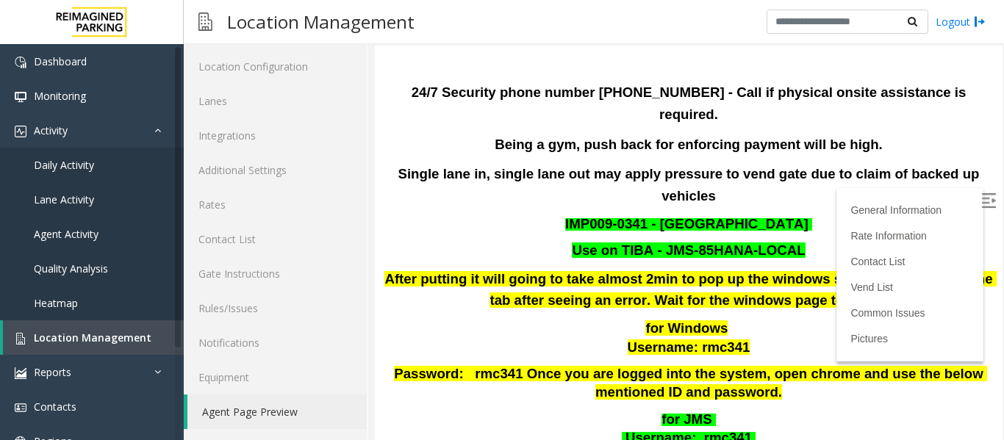
scroll to position [0, 0]
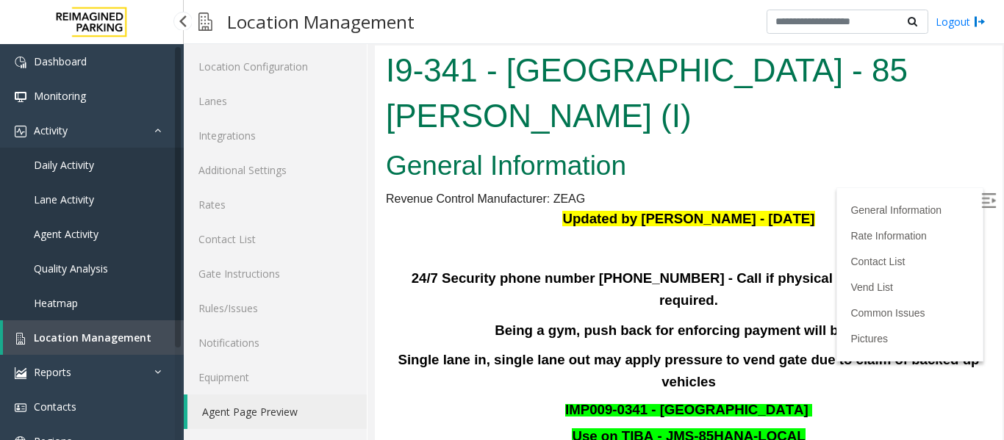
click at [43, 335] on span "Location Management" at bounding box center [93, 338] width 118 height 14
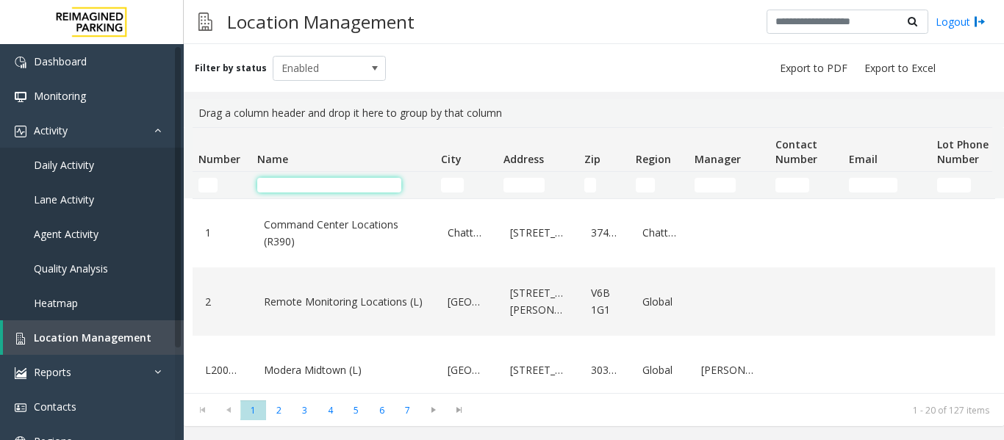
click at [292, 183] on input "Name Filter" at bounding box center [329, 185] width 144 height 15
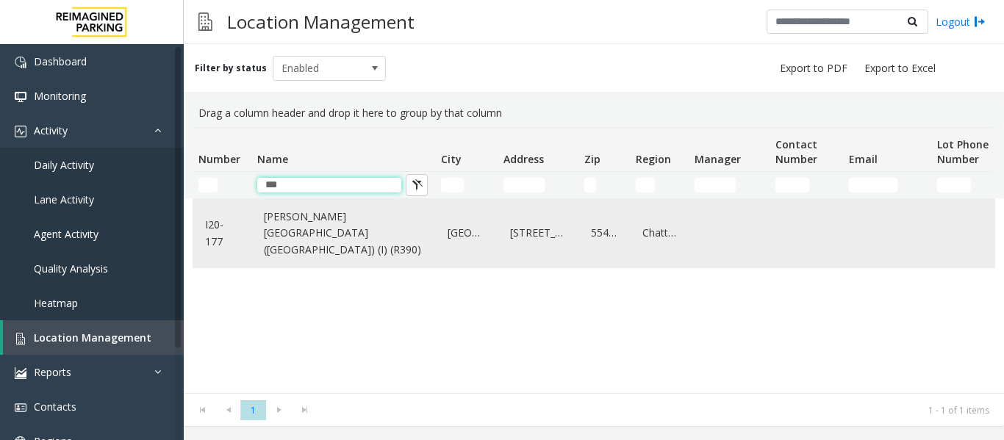
type input "***"
click at [308, 265] on td "[PERSON_NAME][GEOGRAPHIC_DATA] ([GEOGRAPHIC_DATA]) (I) (R390)" at bounding box center [343, 233] width 184 height 68
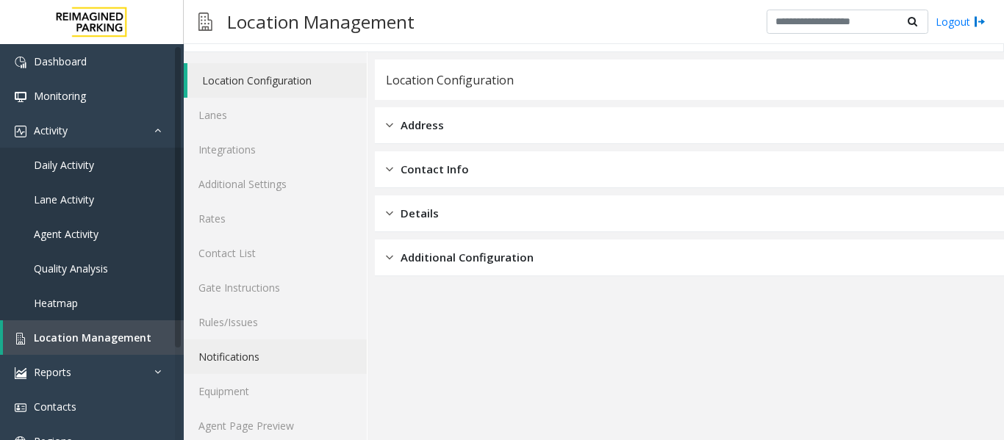
scroll to position [44, 0]
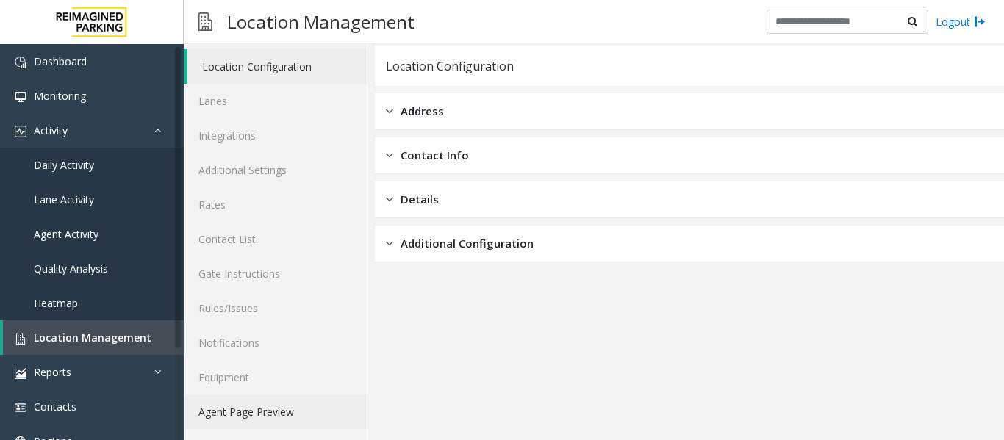
click at [326, 406] on link "Agent Page Preview" at bounding box center [275, 412] width 183 height 35
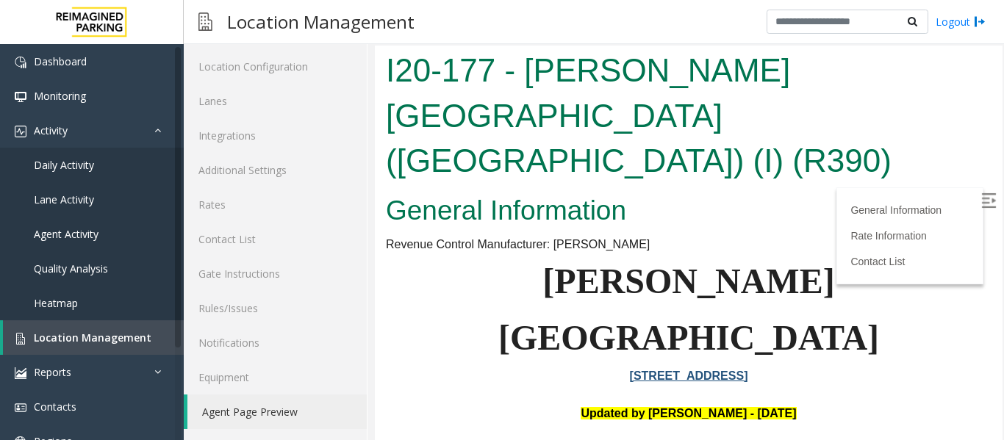
click at [981, 204] on img at bounding box center [988, 200] width 15 height 15
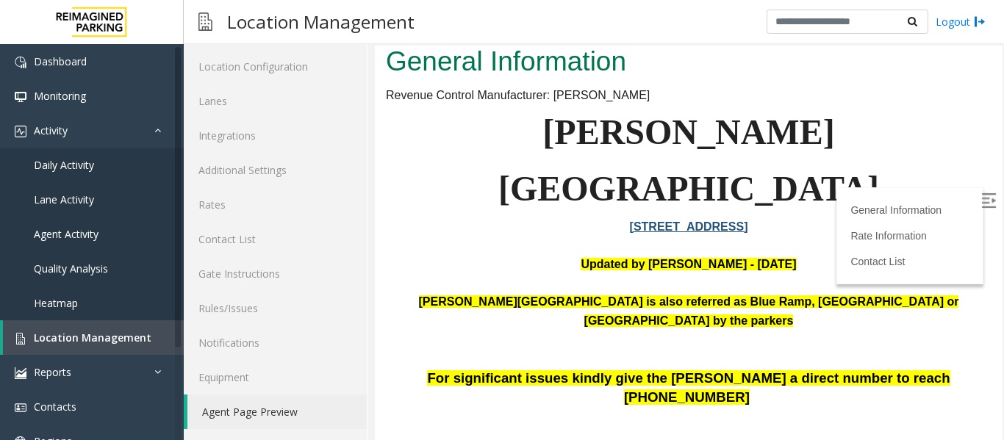
scroll to position [73, 0]
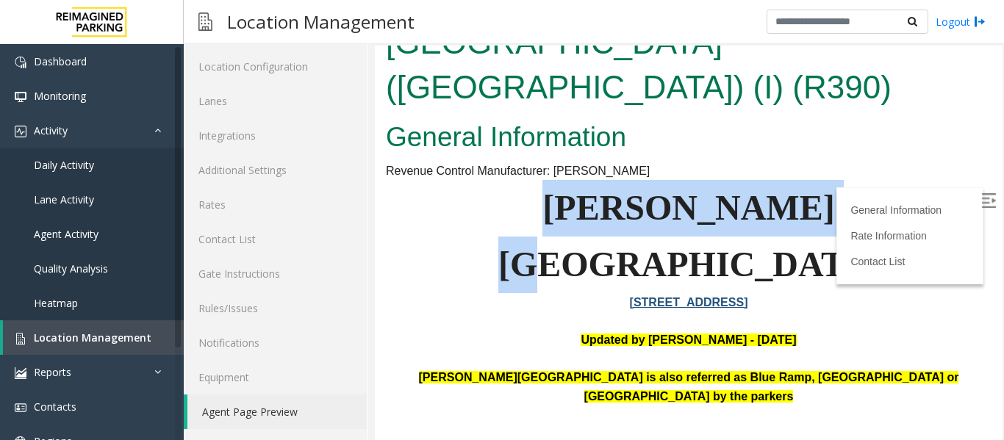
drag, startPoint x: 831, startPoint y: 161, endPoint x: 539, endPoint y: 173, distance: 291.9
click at [539, 180] on p "[PERSON_NAME][GEOGRAPHIC_DATA]" at bounding box center [688, 236] width 605 height 113
click at [559, 188] on span "[PERSON_NAME][GEOGRAPHIC_DATA]" at bounding box center [688, 236] width 381 height 96
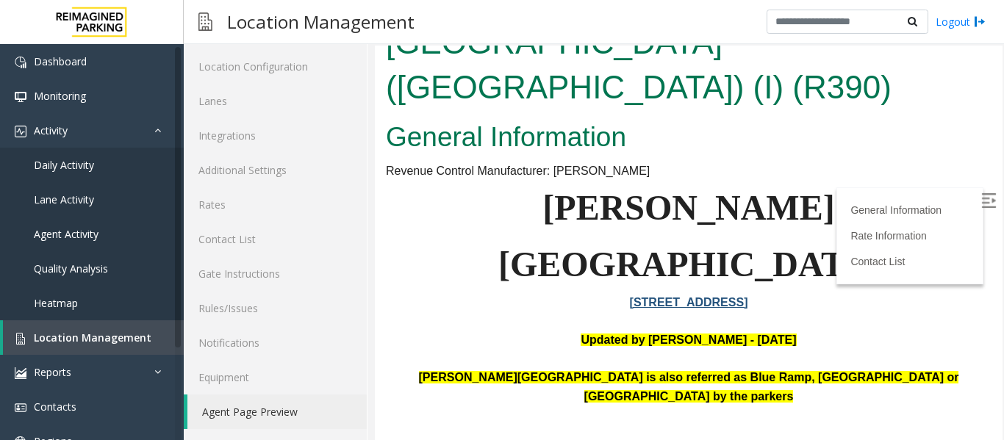
scroll to position [147, 0]
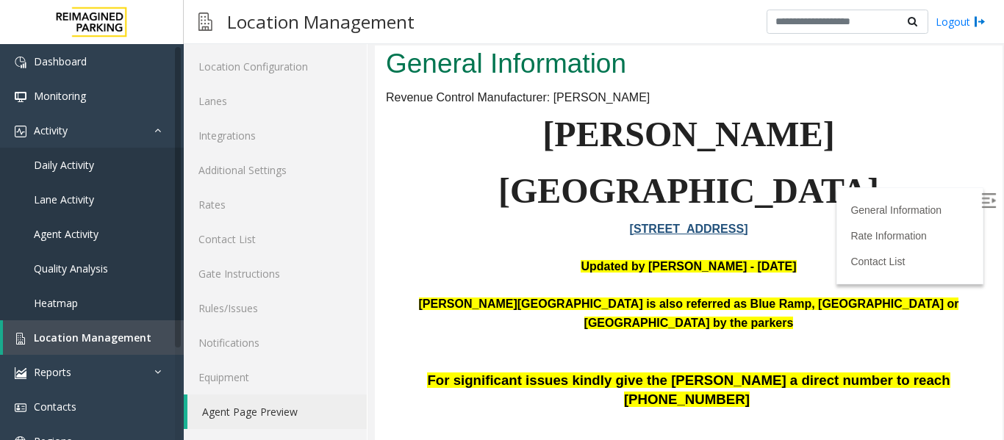
drag, startPoint x: 389, startPoint y: 314, endPoint x: 731, endPoint y: 345, distance: 343.8
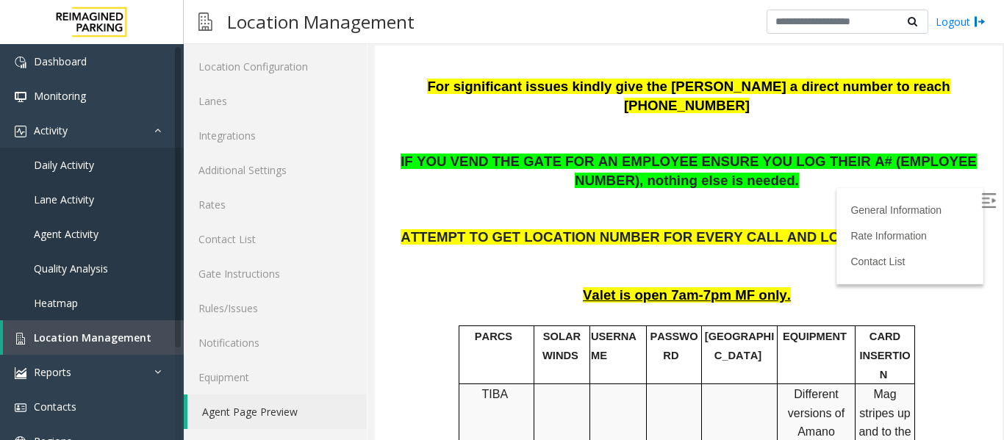
scroll to position [514, 0]
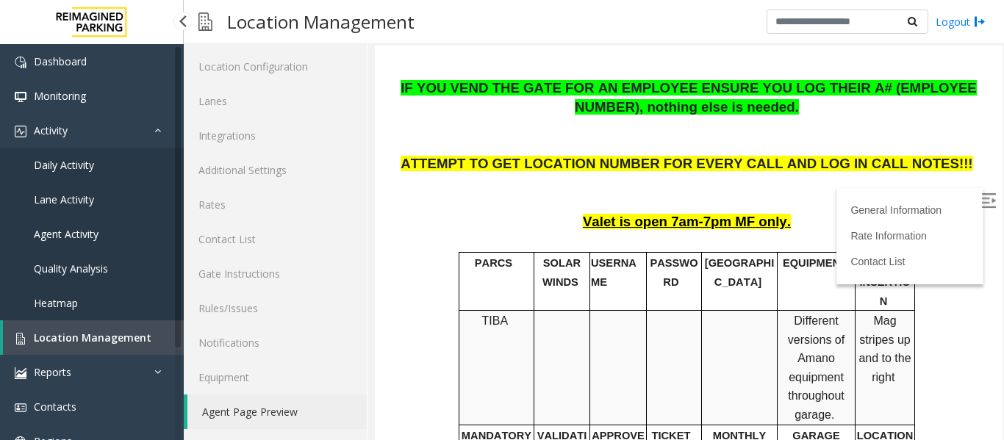
click at [71, 335] on span "Location Management" at bounding box center [93, 338] width 118 height 14
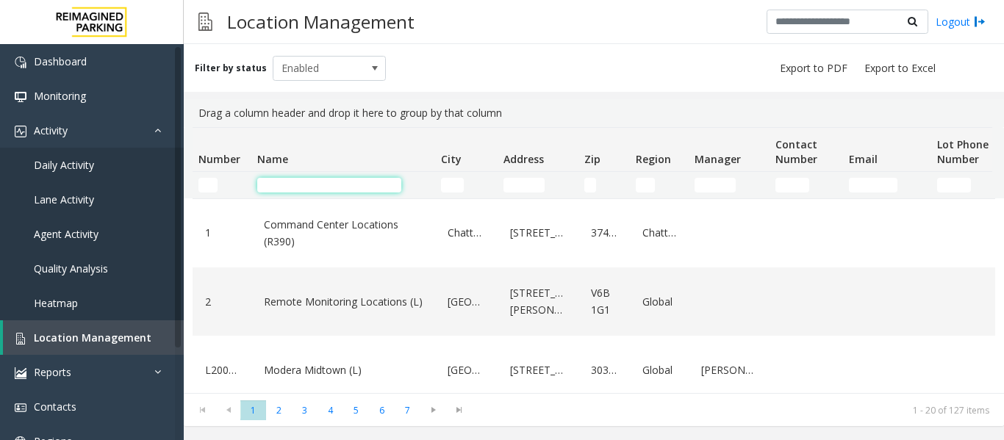
click at [327, 178] on input "Name Filter" at bounding box center [329, 185] width 144 height 15
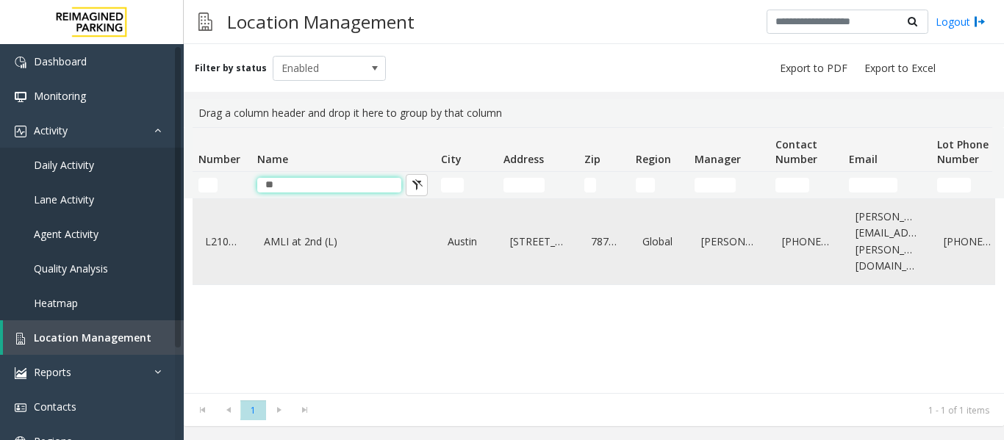
type input "*"
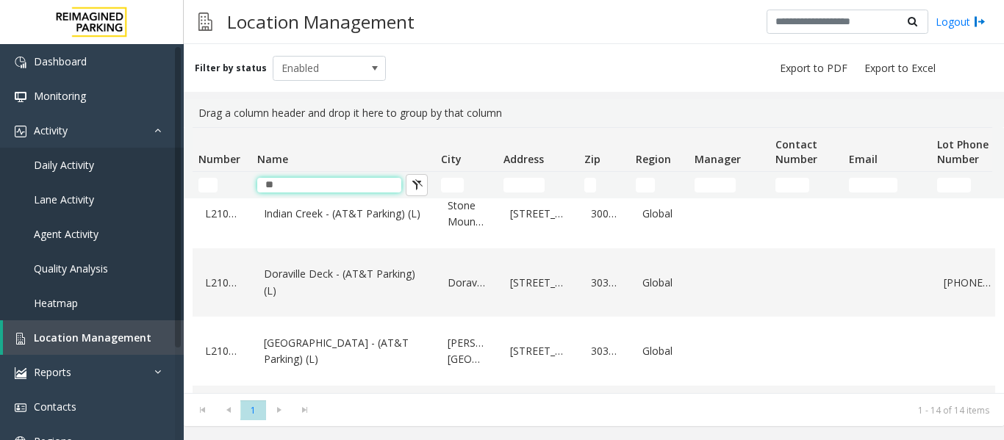
scroll to position [294, 0]
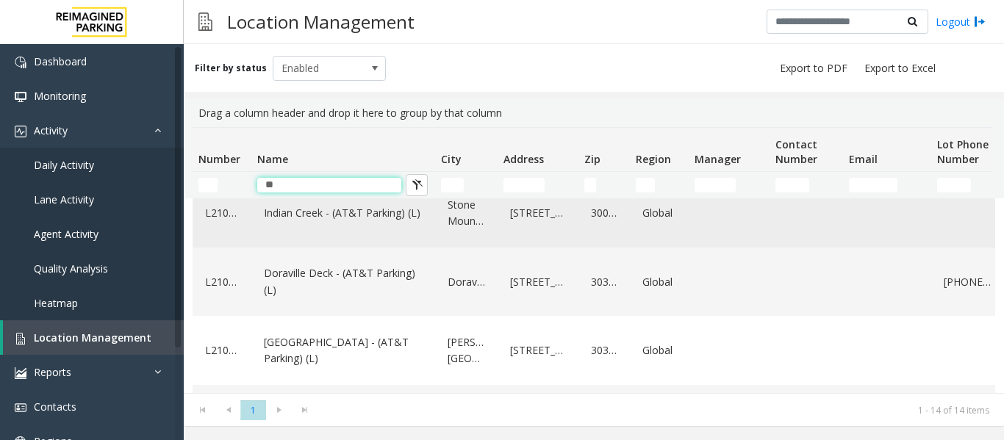
type input "**"
click at [386, 242] on div "Indian Creek - (AT&T Parking) (L)" at bounding box center [343, 213] width 166 height 57
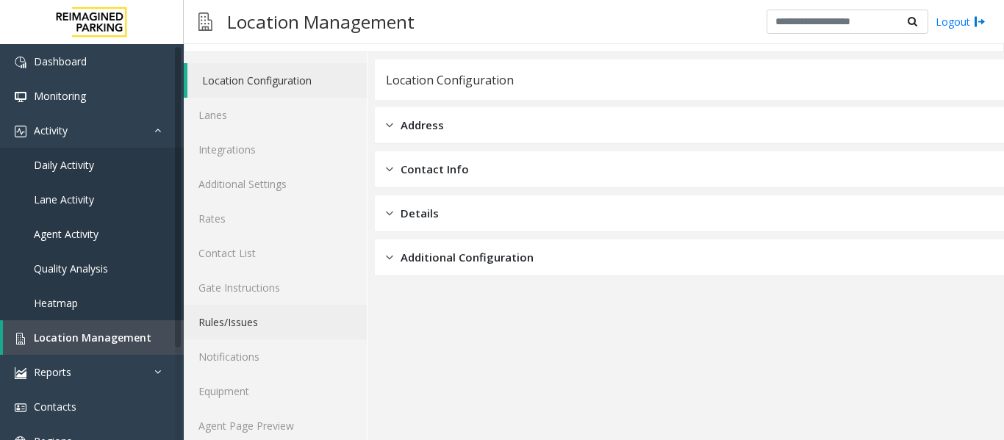
scroll to position [44, 0]
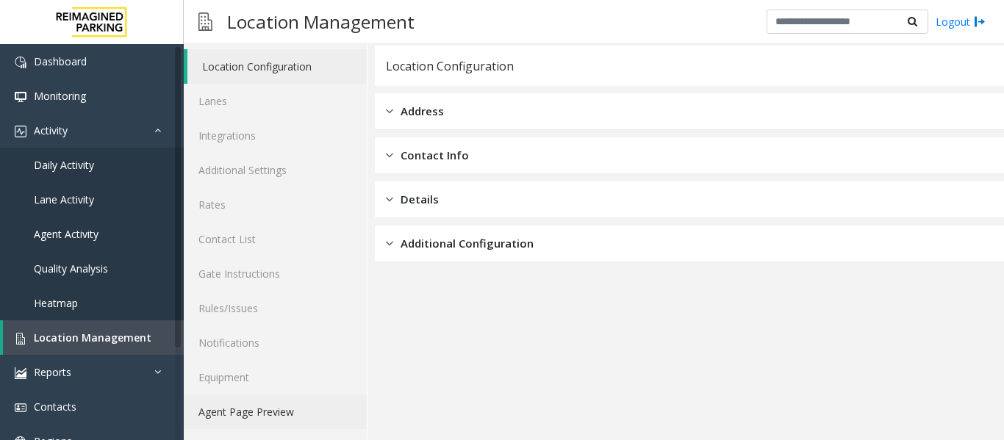
click at [319, 400] on link "Agent Page Preview" at bounding box center [275, 412] width 183 height 35
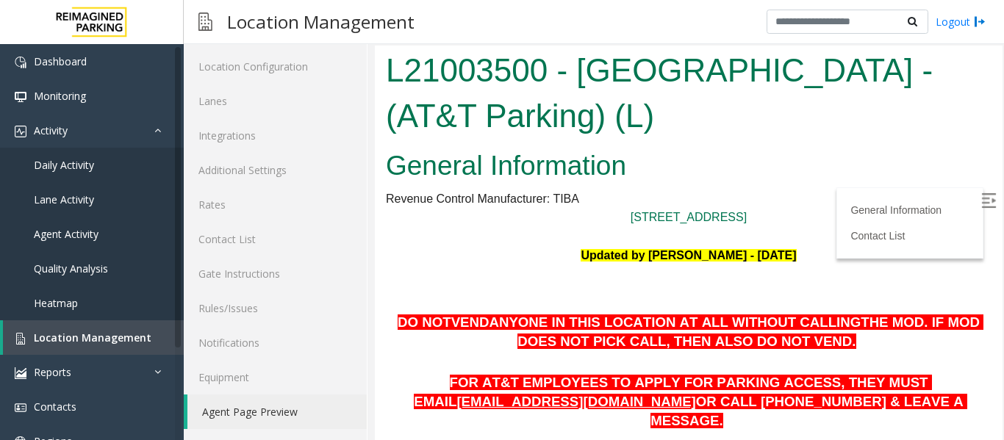
click at [981, 194] on img at bounding box center [988, 200] width 15 height 15
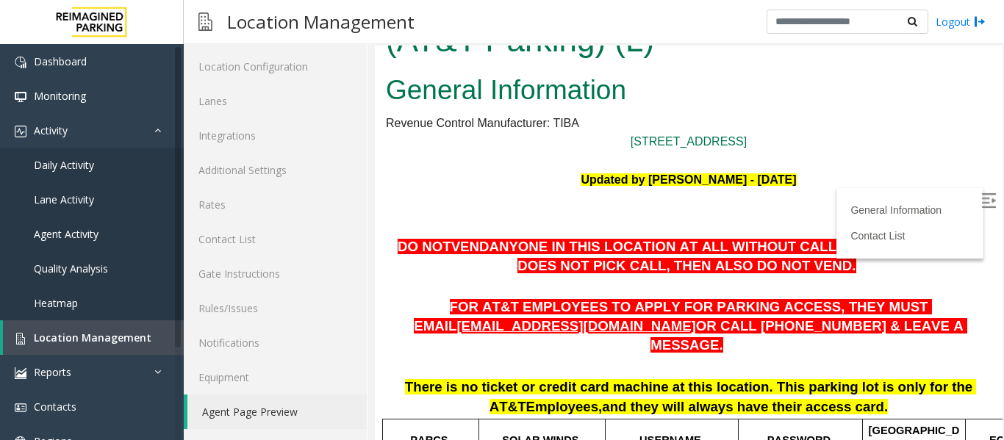
scroll to position [147, 0]
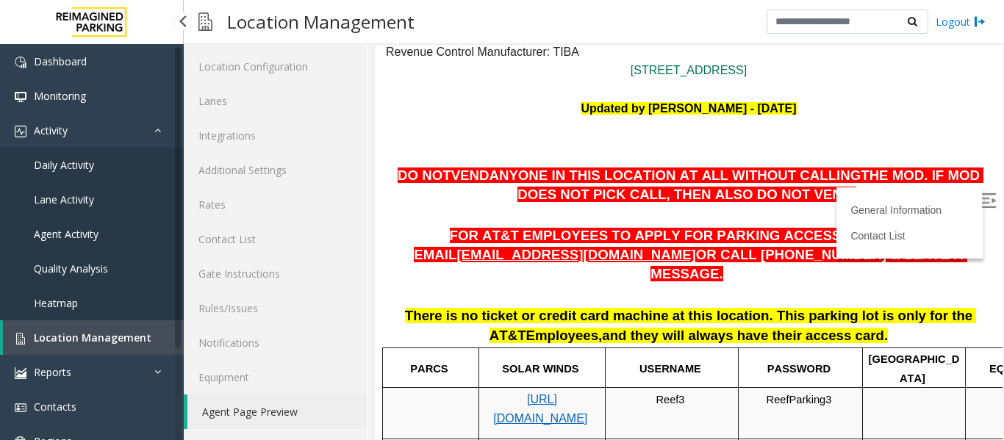
click at [75, 331] on span "Location Management" at bounding box center [93, 338] width 118 height 14
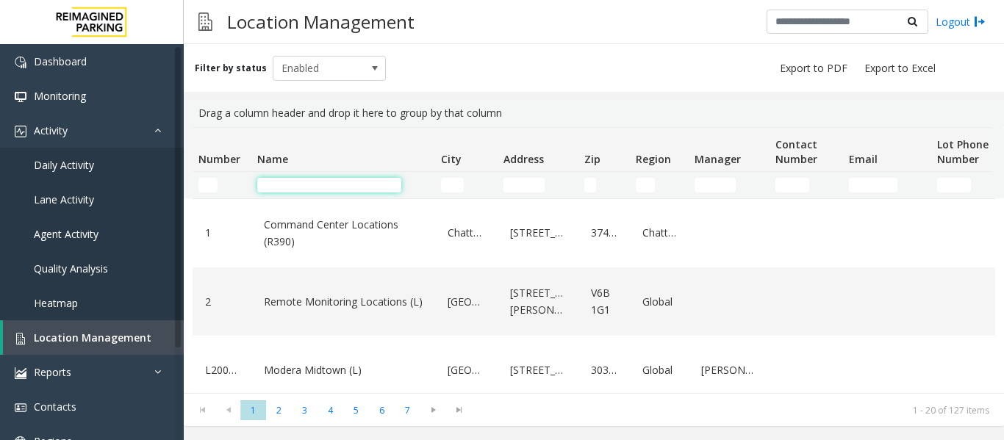
click at [323, 178] on input "Name Filter" at bounding box center [329, 185] width 144 height 15
type input "****"
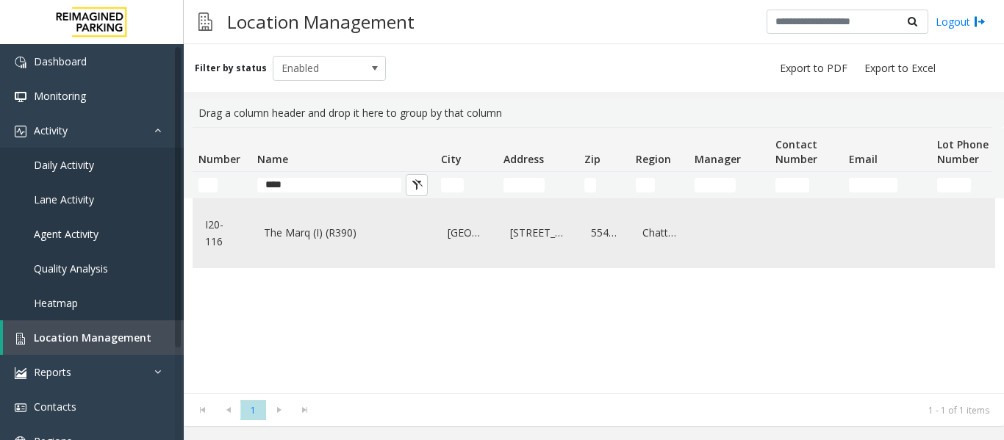
click at [243, 237] on td "I20-116" at bounding box center [222, 233] width 59 height 68
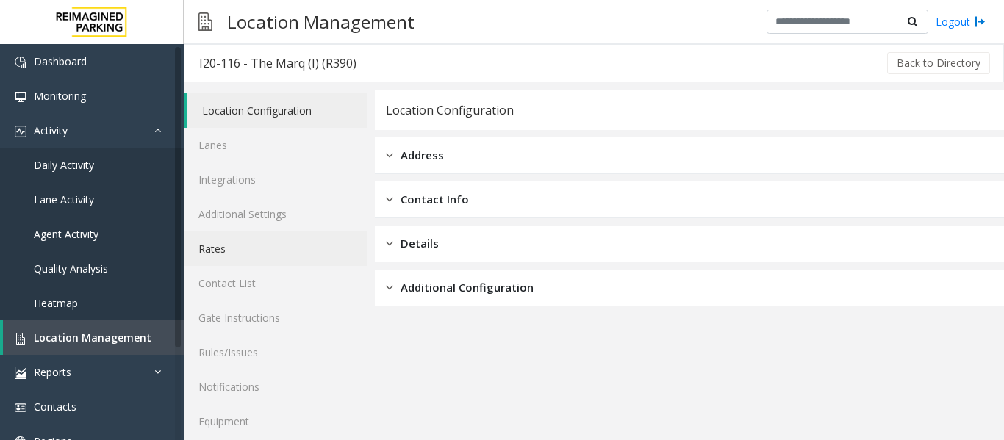
scroll to position [44, 0]
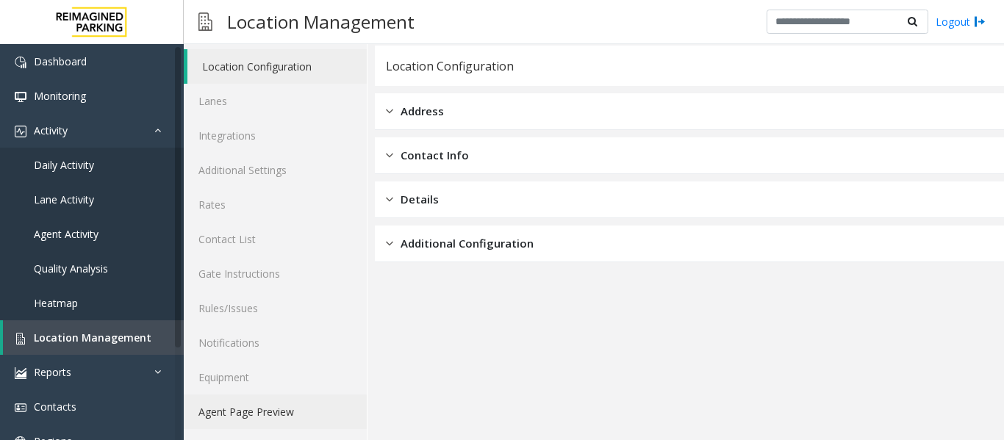
click at [270, 408] on link "Agent Page Preview" at bounding box center [275, 412] width 183 height 35
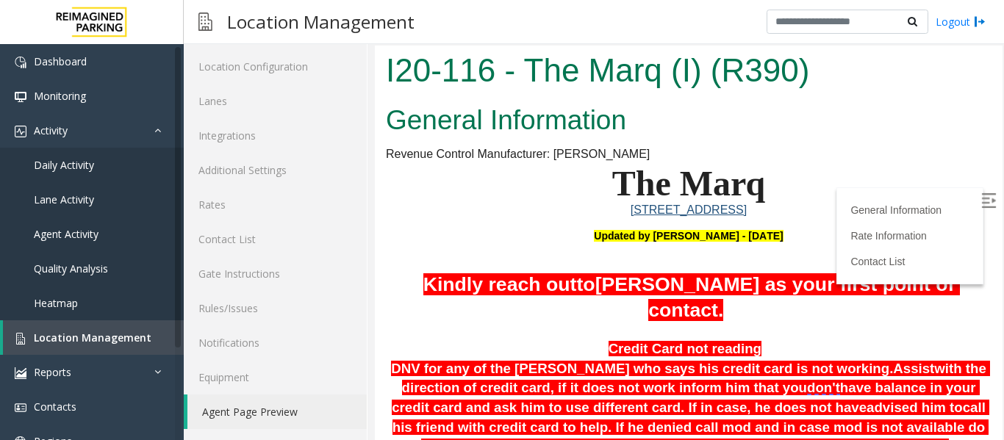
click at [981, 198] on img at bounding box center [988, 200] width 15 height 15
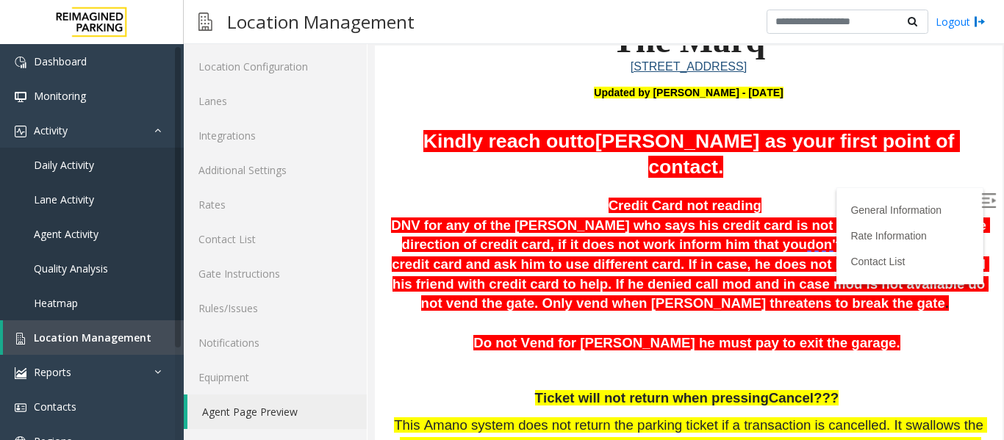
scroll to position [147, 0]
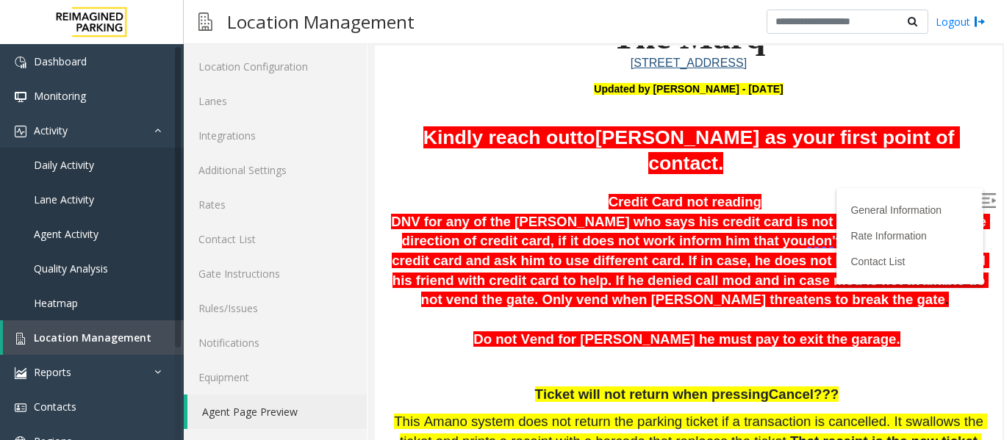
click at [394, 217] on p "Credit Card not reading DNV for any of the [PERSON_NAME] who says his credit ca…" at bounding box center [688, 252] width 605 height 118
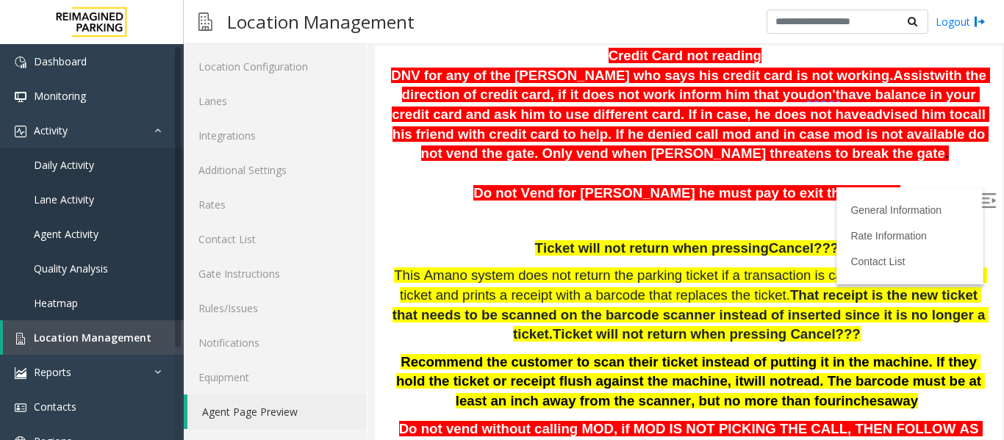
scroll to position [294, 0]
